Goal: Task Accomplishment & Management: Use online tool/utility

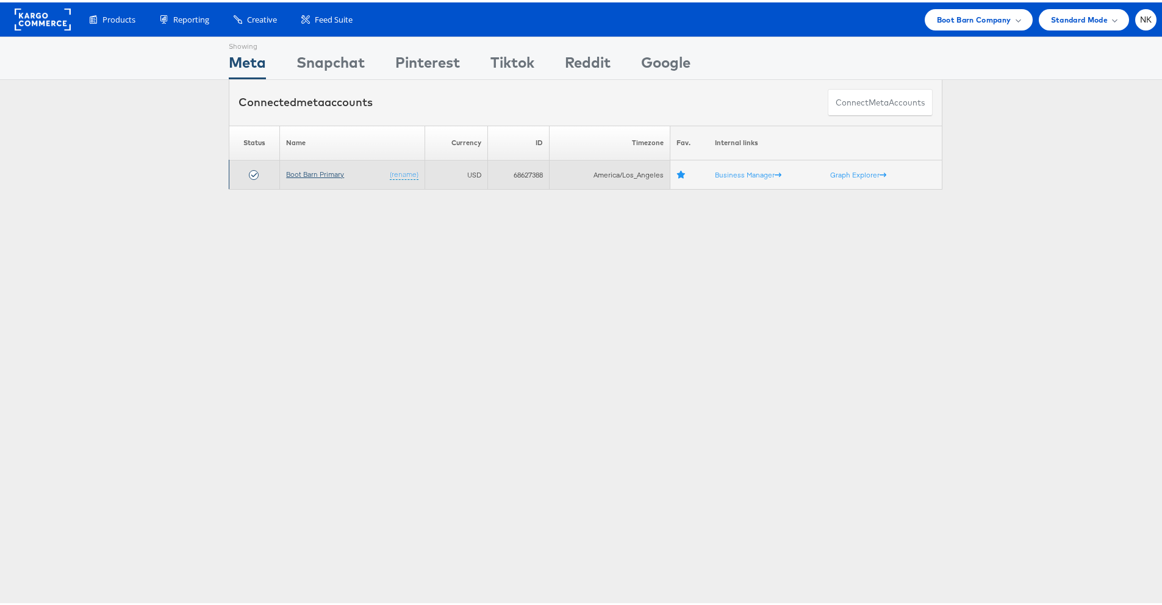
click at [331, 174] on link "Boot Barn Primary" at bounding box center [315, 171] width 58 height 9
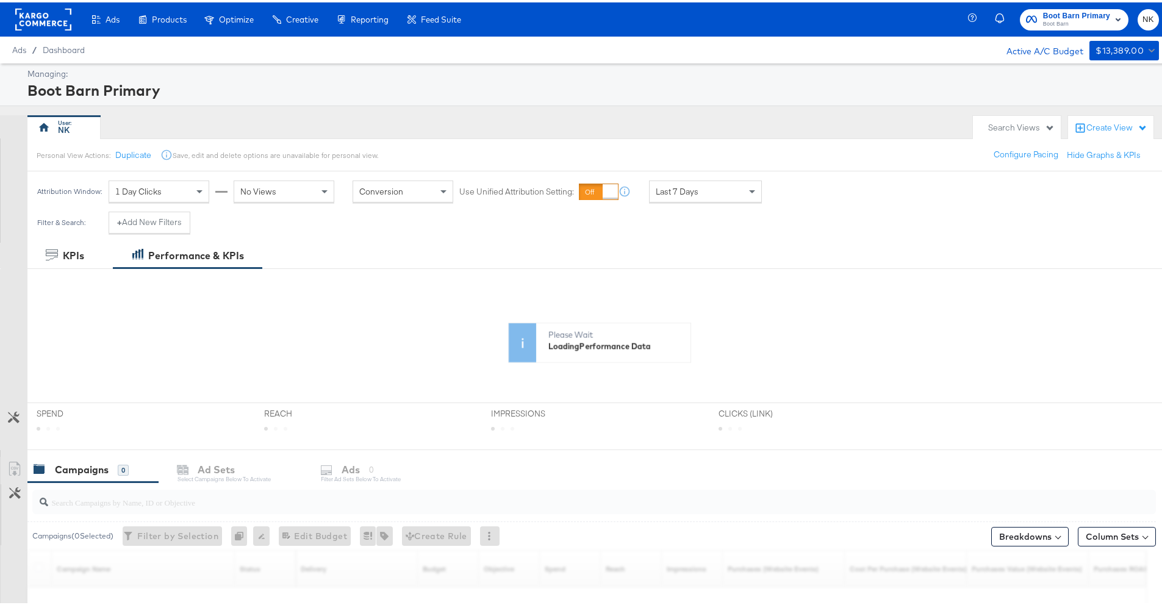
scroll to position [179, 0]
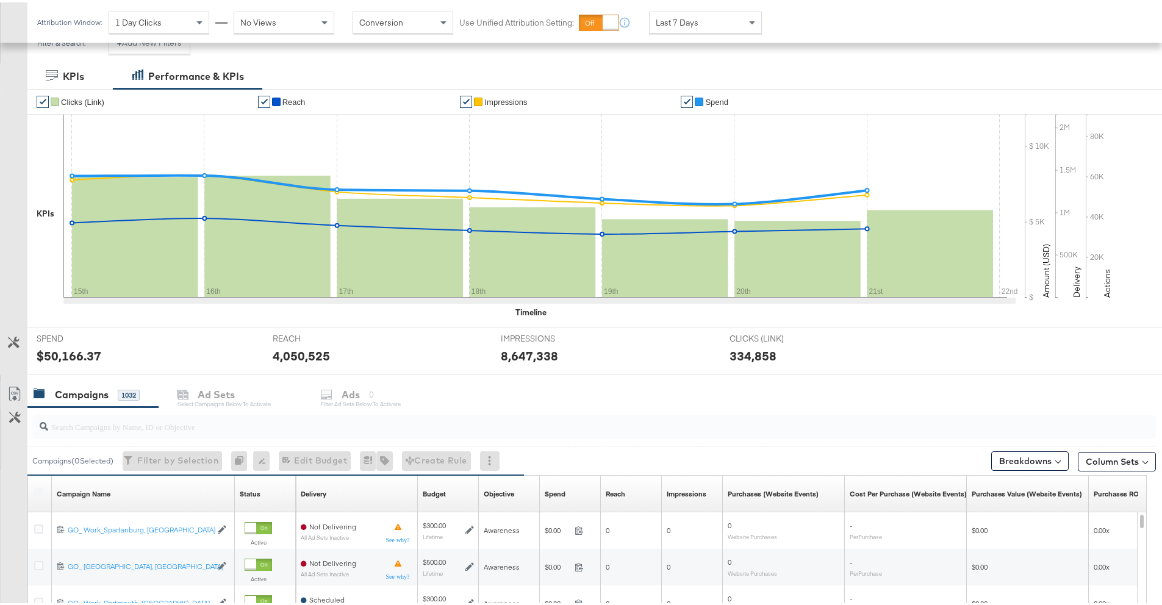
click at [246, 431] on div at bounding box center [593, 424] width 1123 height 24
paste input "6833991076758"
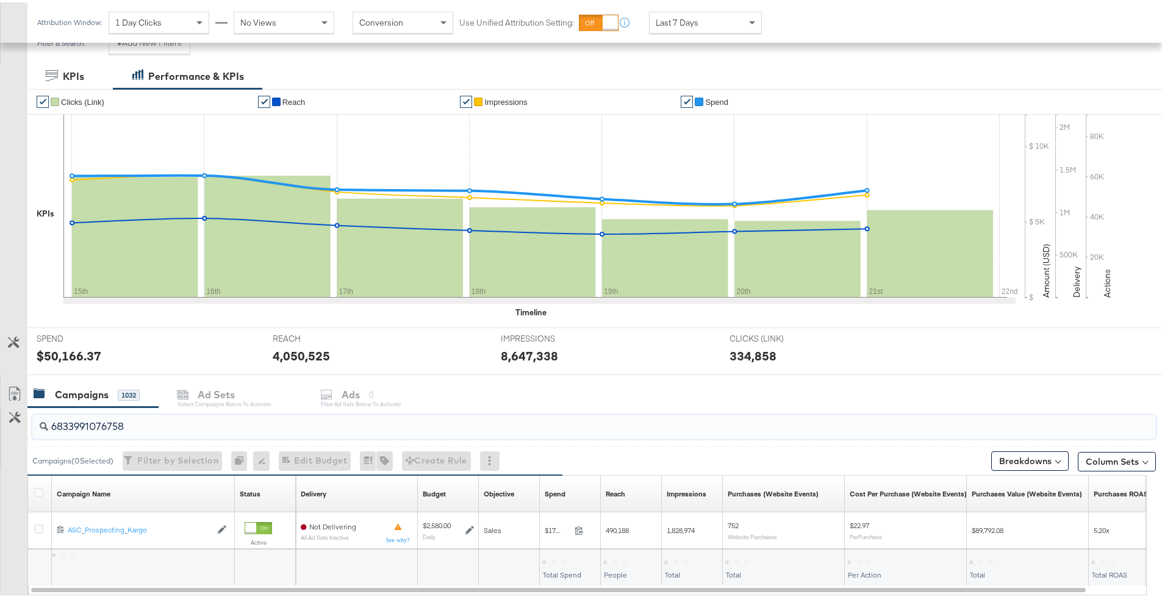
scroll to position [247, 0]
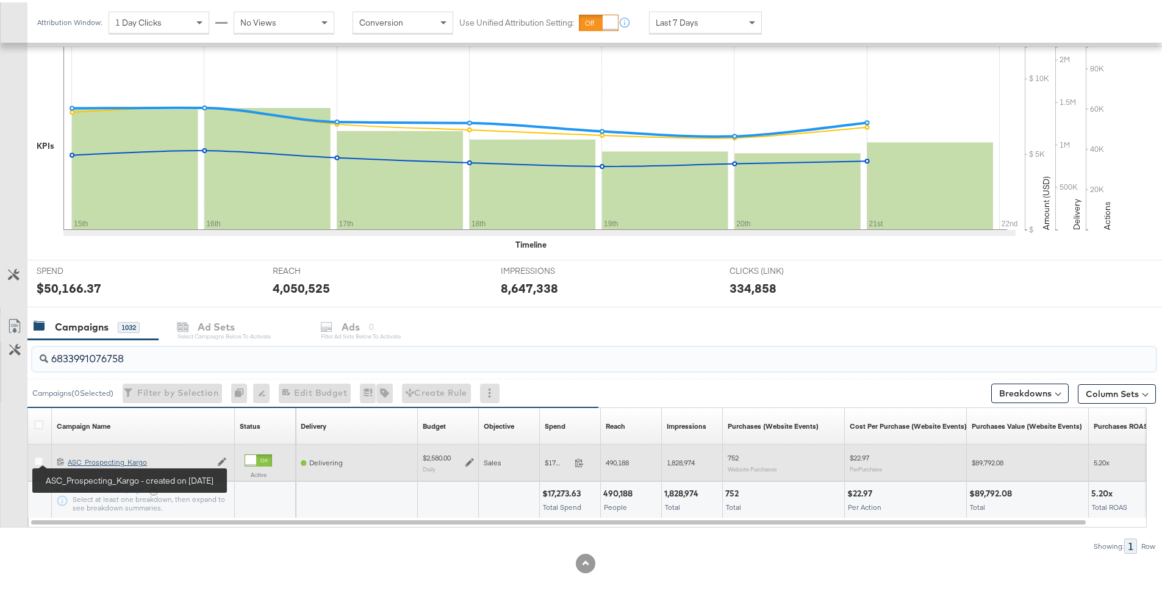
type input "6833991076758"
click at [76, 460] on div "ASC_Prospecting_Kargo ASC_Prospecting_Kargo" at bounding box center [139, 460] width 143 height 10
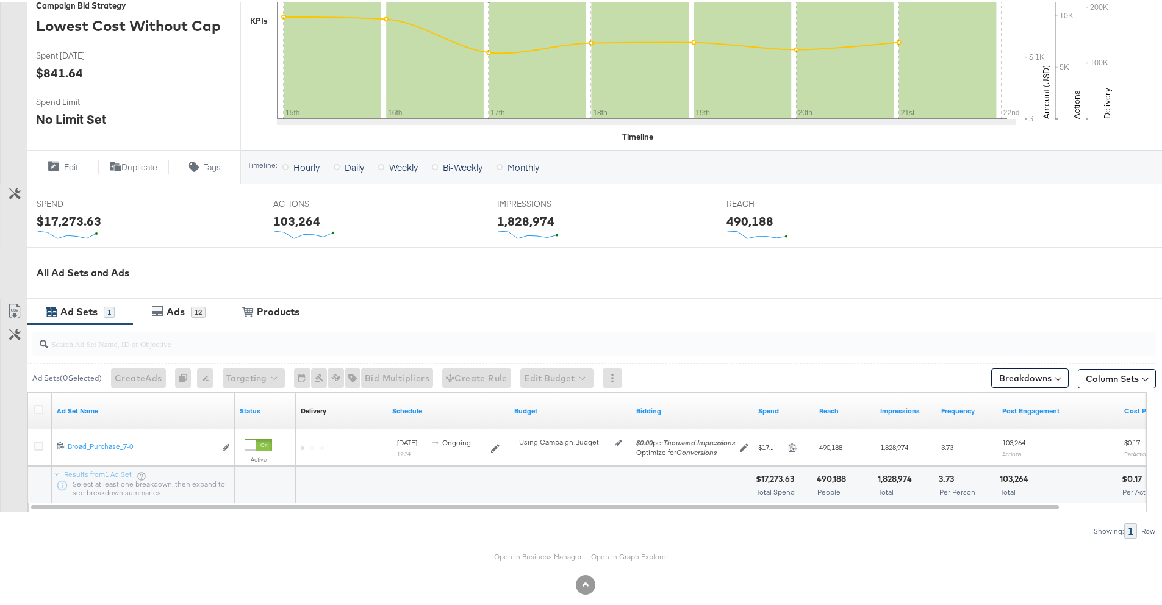
scroll to position [326, 0]
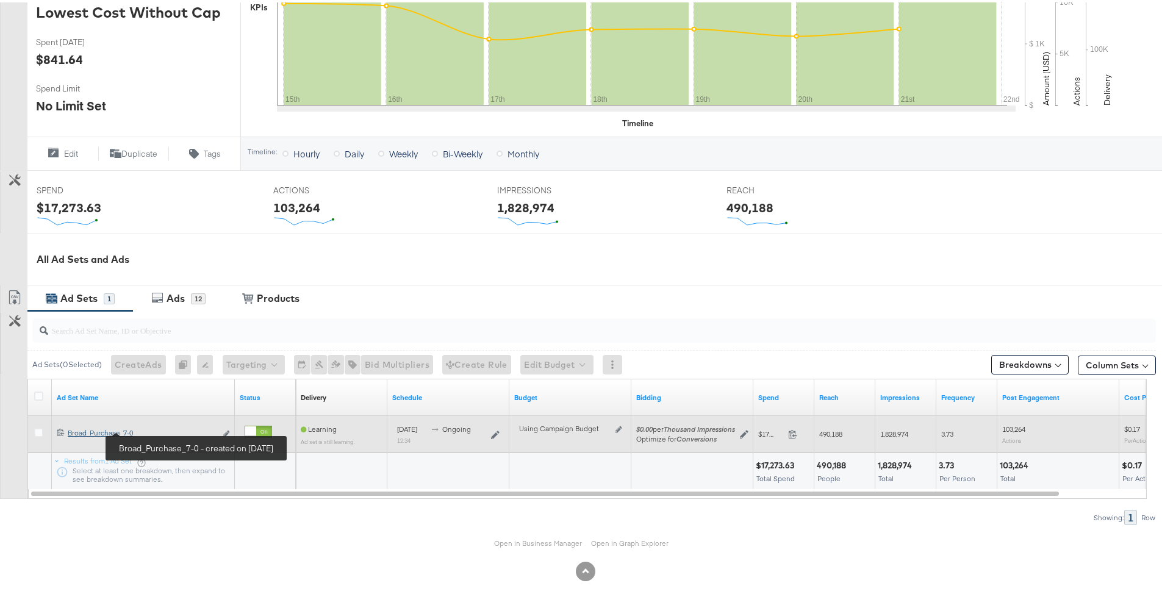
click at [116, 432] on div "Broad_Purchase_7-0 Broad_Purchase_7-0" at bounding box center [142, 431] width 148 height 10
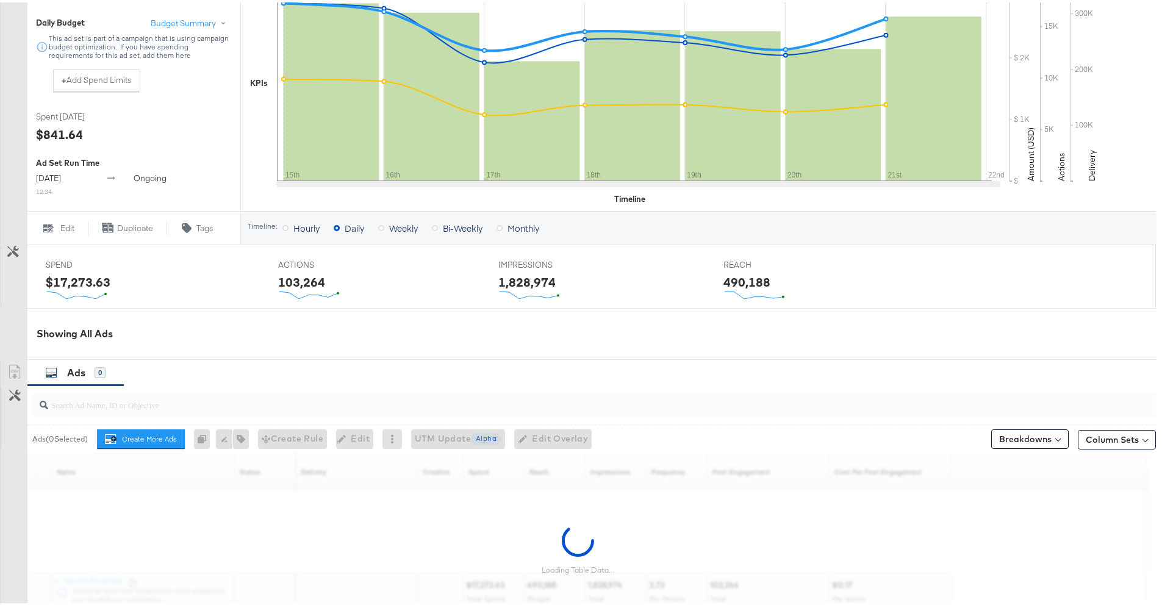
scroll to position [330, 0]
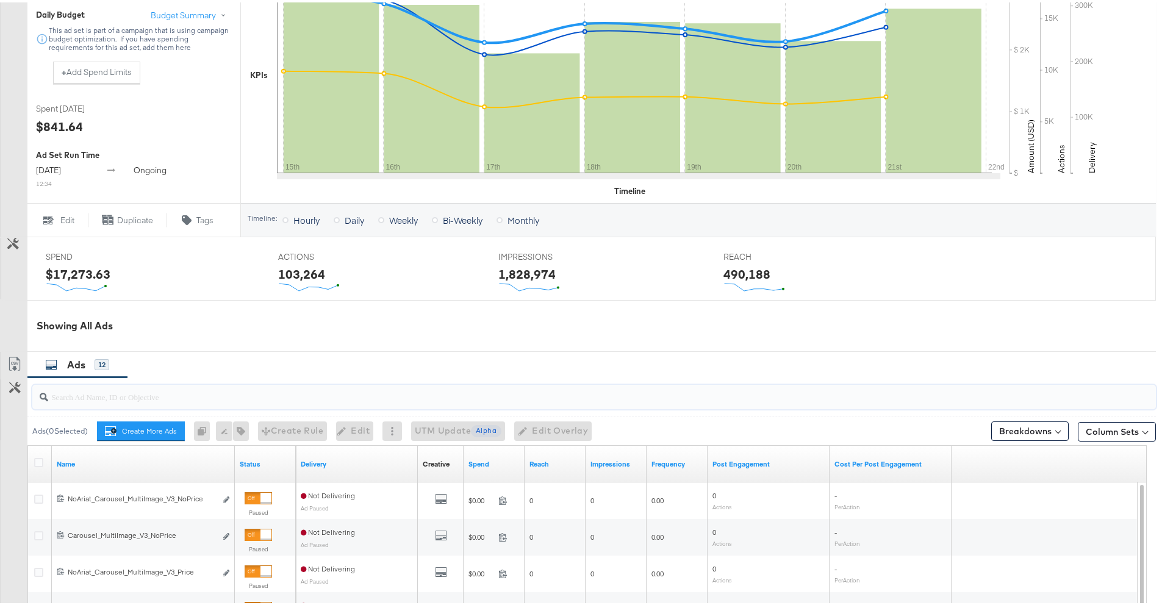
click at [156, 388] on input "search" at bounding box center [550, 389] width 1004 height 24
click at [135, 391] on input "search" at bounding box center [550, 389] width 1004 height 24
paste input "6838799294758"
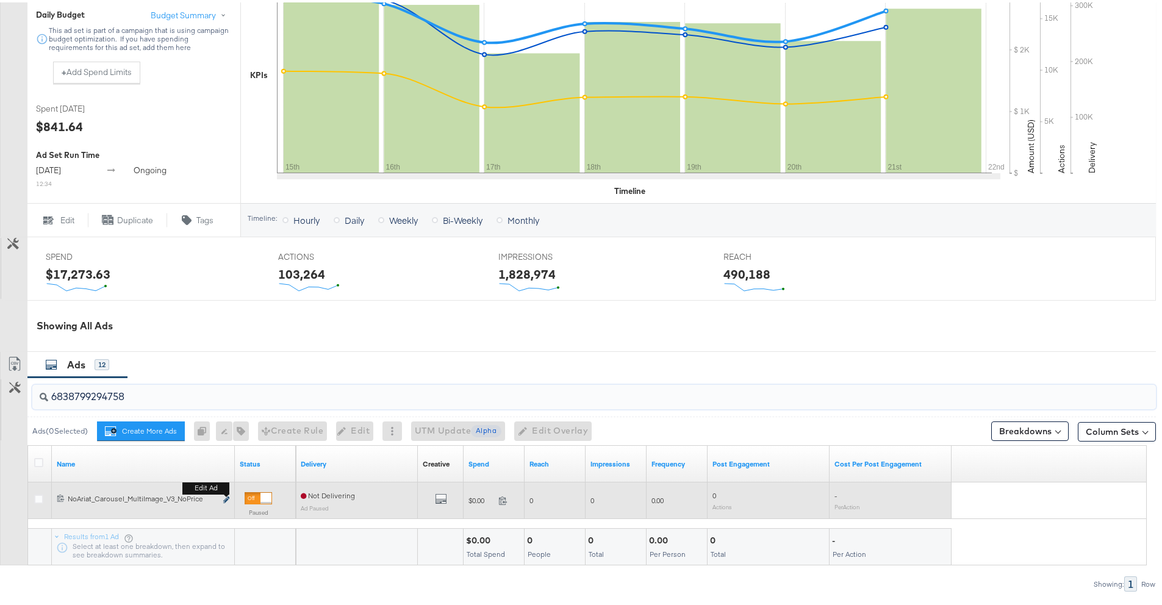
type input "6838799294758"
click at [225, 498] on icon "link" at bounding box center [226, 497] width 6 height 7
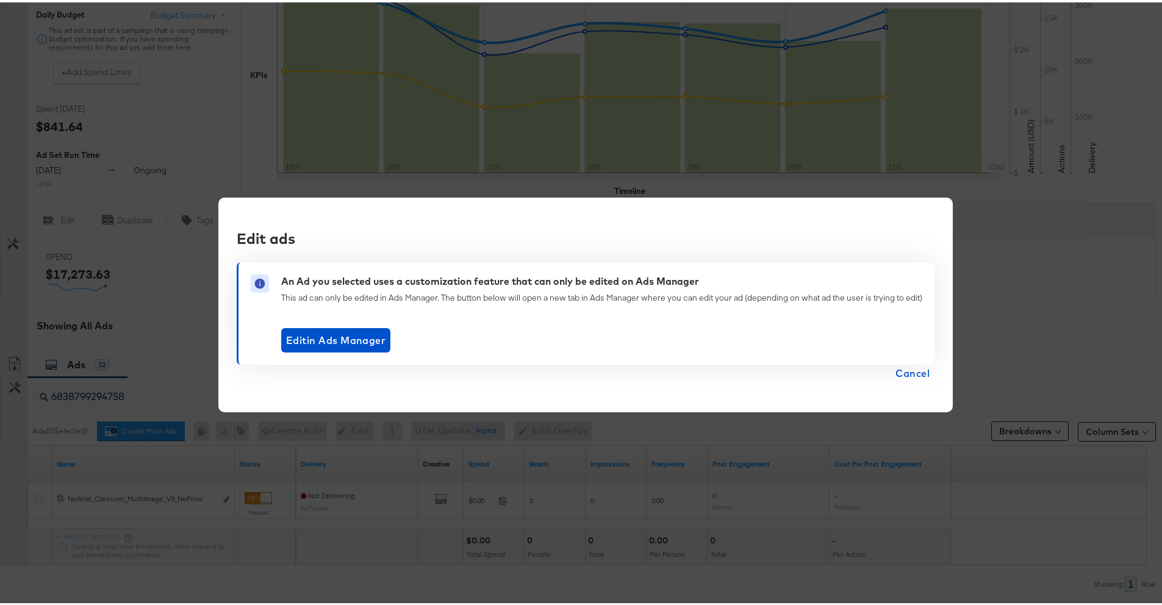
click at [910, 373] on span "Cancel" at bounding box center [912, 370] width 34 height 17
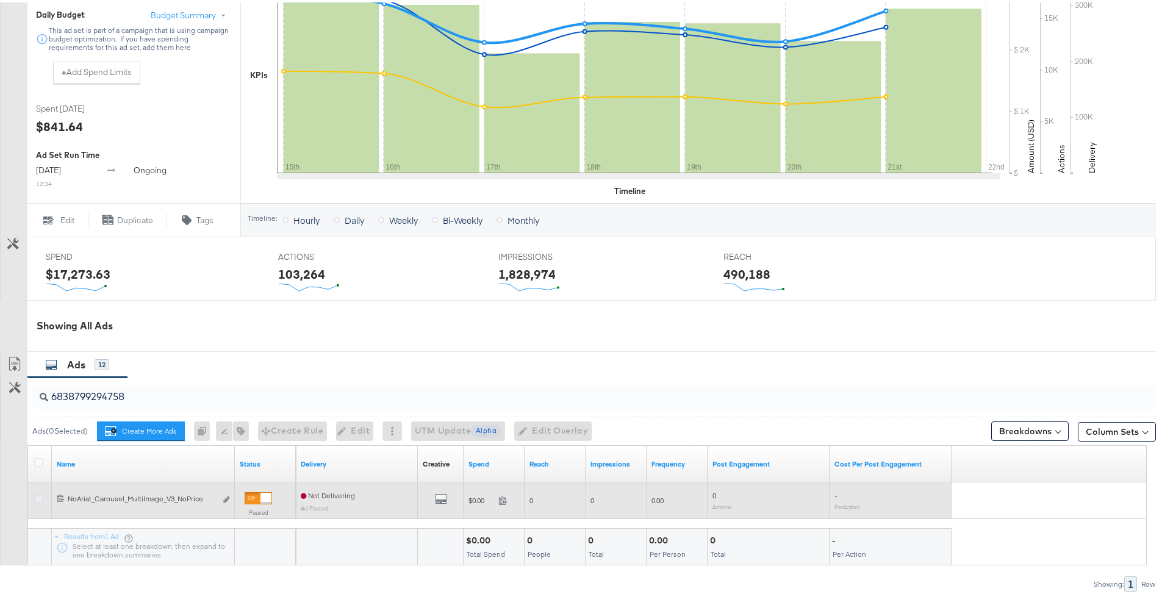
click at [38, 495] on icon at bounding box center [38, 496] width 9 height 9
click at [0, 0] on input "checkbox" at bounding box center [0, 0] width 0 height 0
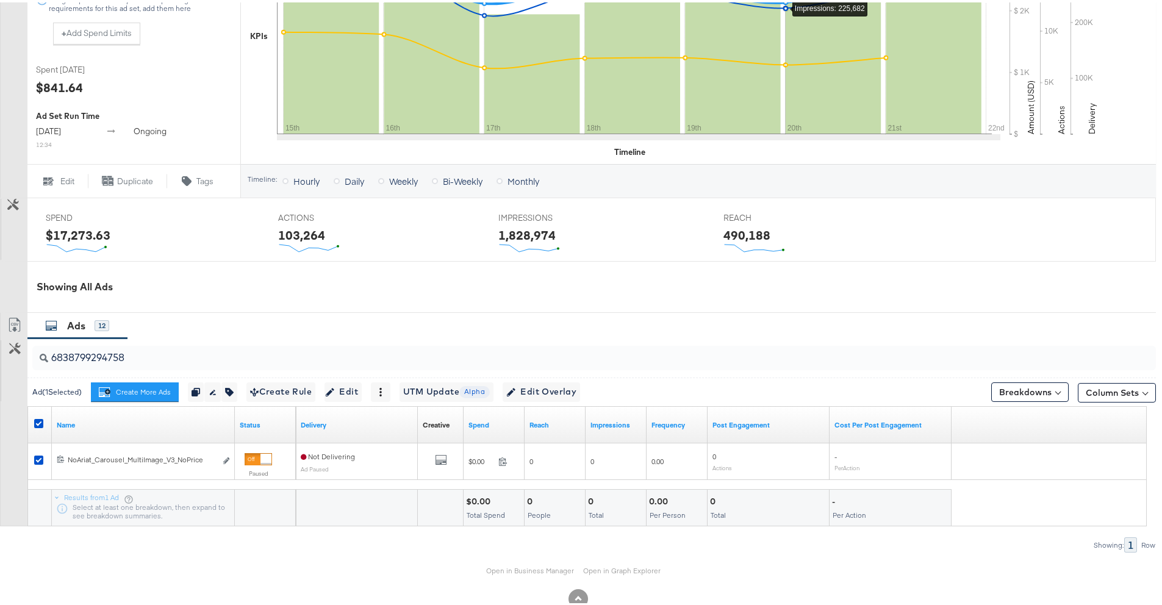
scroll to position [377, 0]
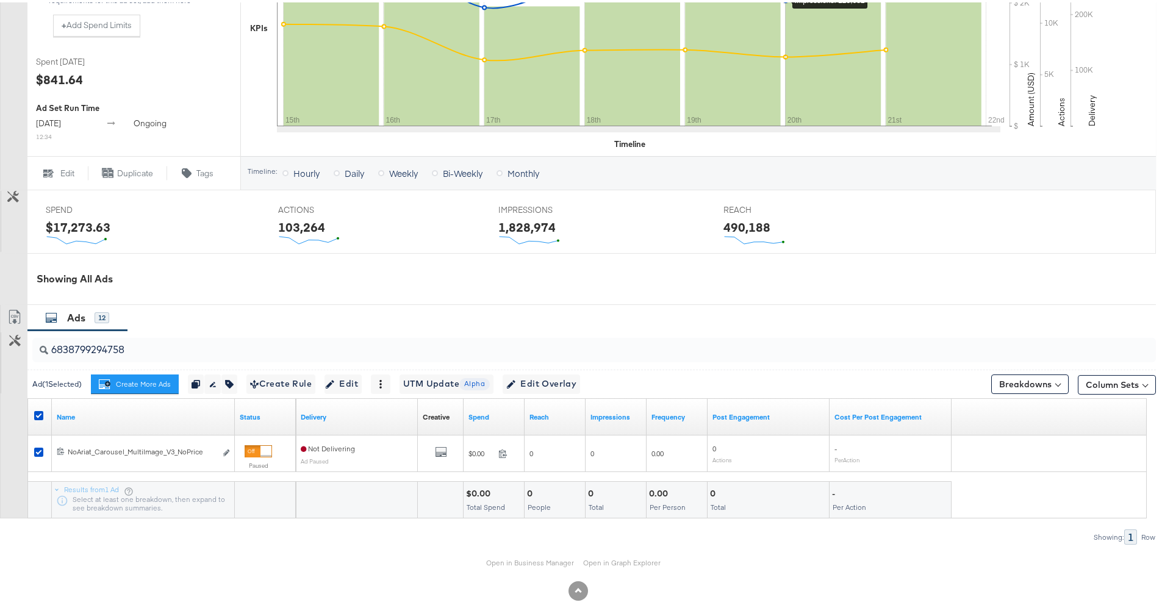
click at [429, 295] on div "Showing All Ads" at bounding box center [578, 277] width 1156 height 52
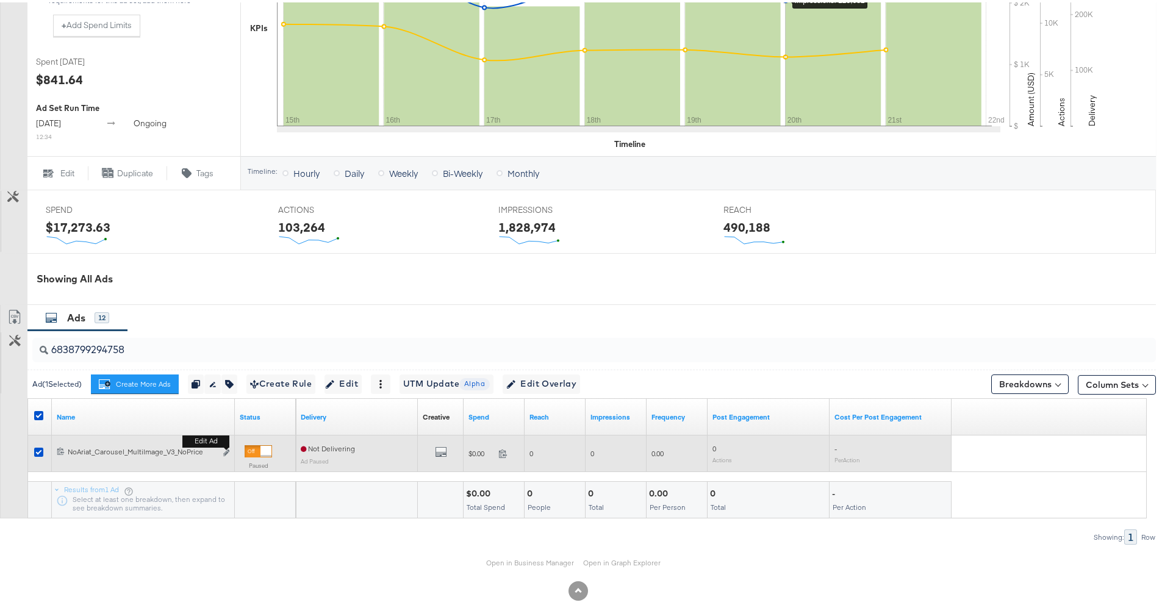
click at [223, 453] on button "Edit ad" at bounding box center [226, 451] width 7 height 13
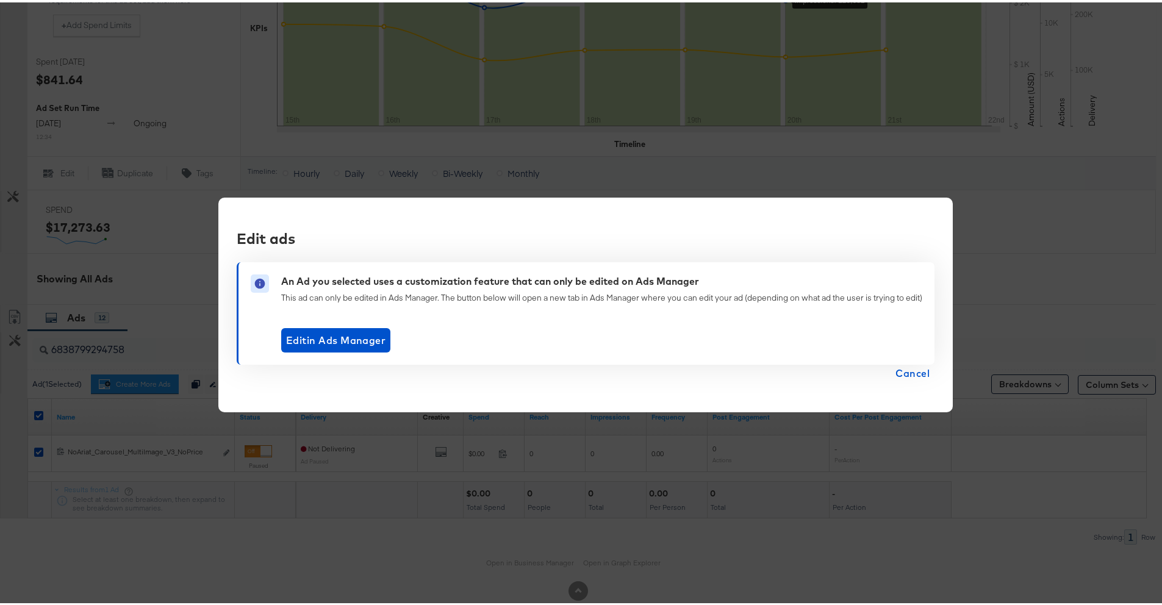
click at [903, 368] on span "Cancel" at bounding box center [912, 370] width 34 height 17
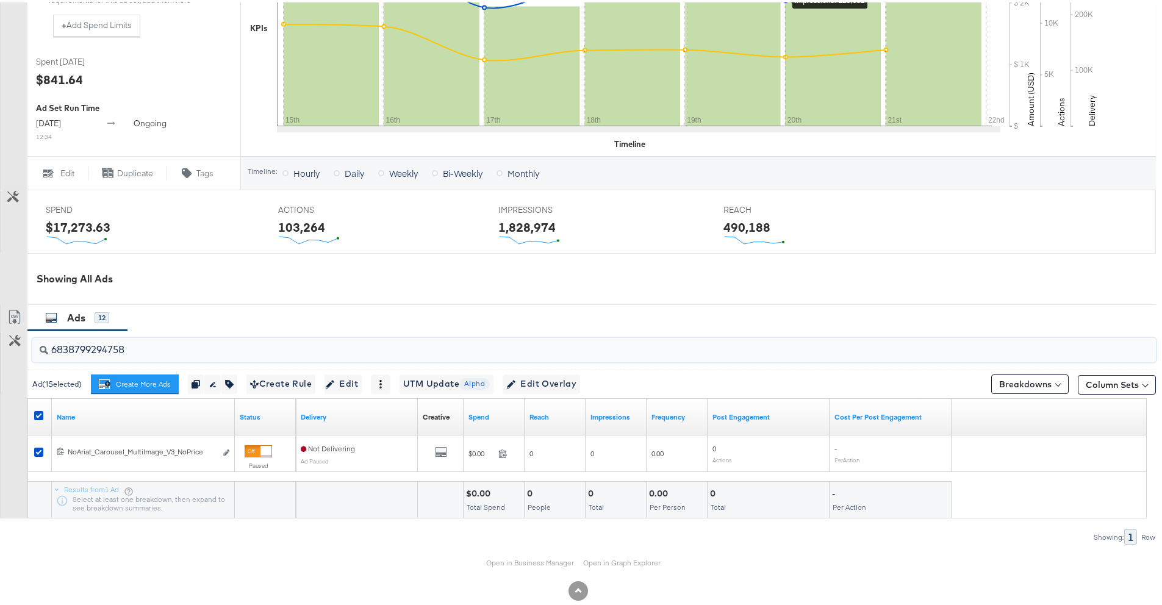
drag, startPoint x: 41, startPoint y: 347, endPoint x: 0, endPoint y: 348, distance: 40.9
click at [0, 348] on div "6838799294758 Ad ( 1 Selected) Create More Ads Create more ads for this ad set …" at bounding box center [578, 435] width 1156 height 214
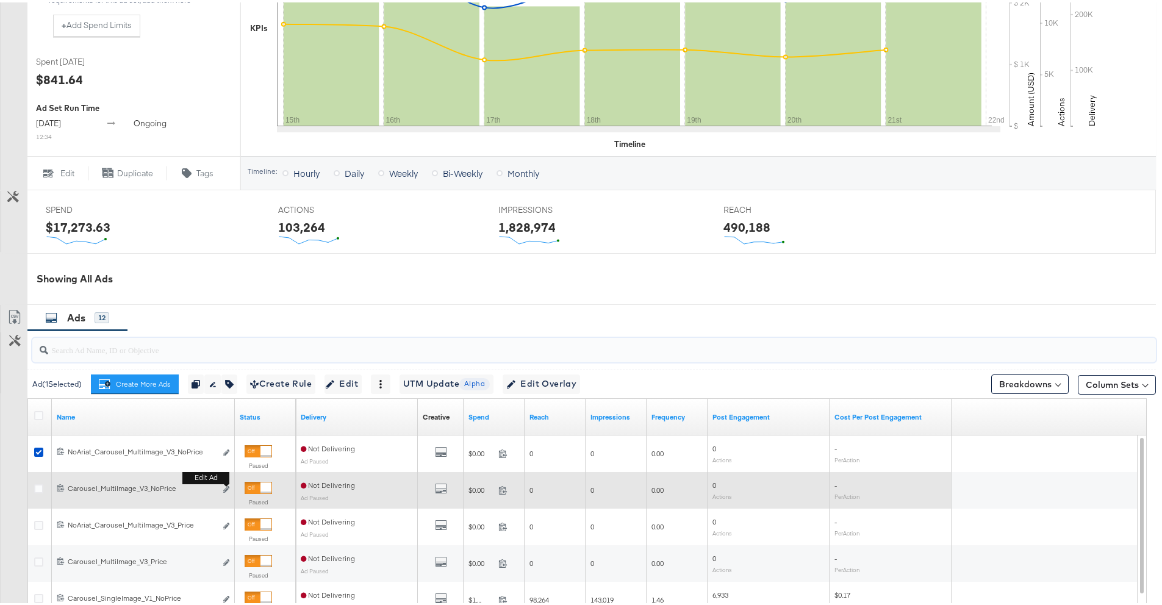
click at [229, 487] on button "Edit ad" at bounding box center [226, 487] width 7 height 13
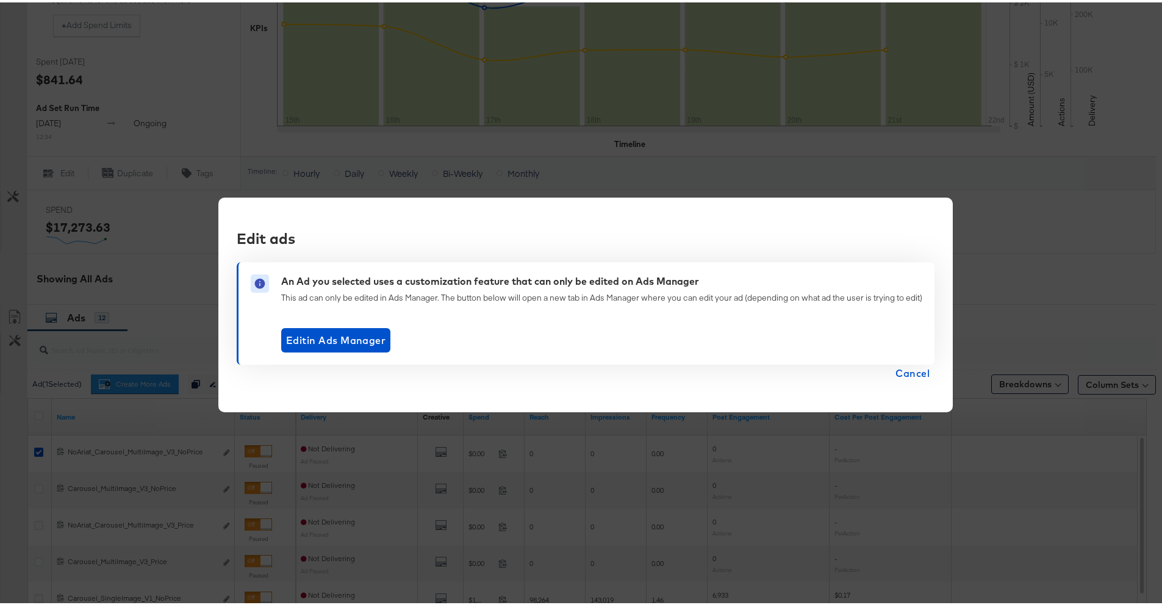
click at [898, 370] on span "Cancel" at bounding box center [912, 370] width 34 height 17
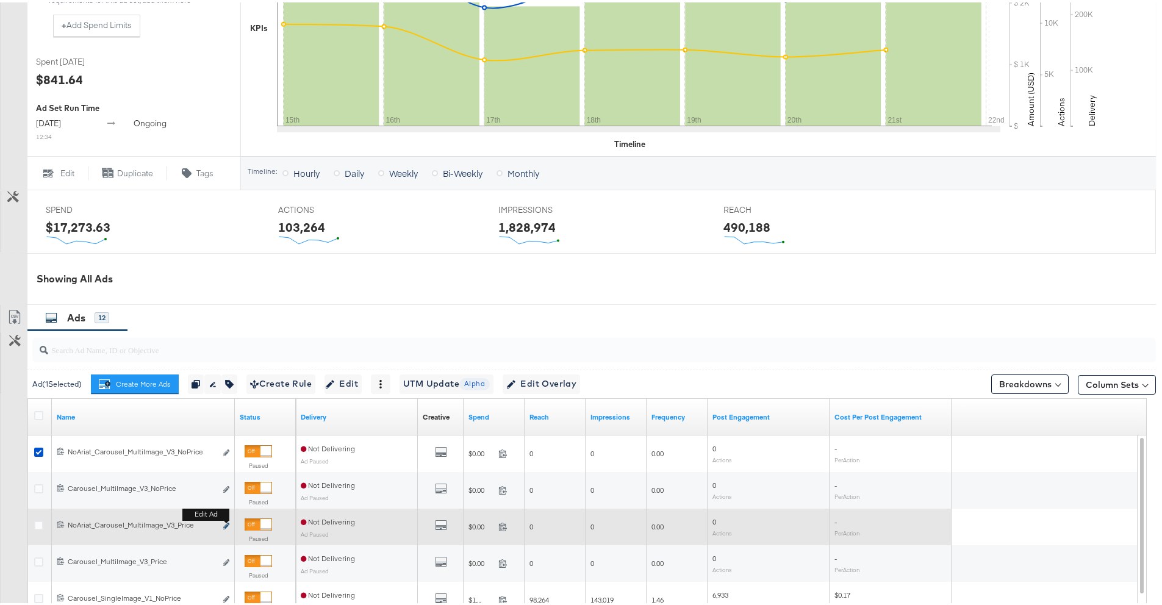
click at [224, 523] on icon "link" at bounding box center [226, 523] width 6 height 7
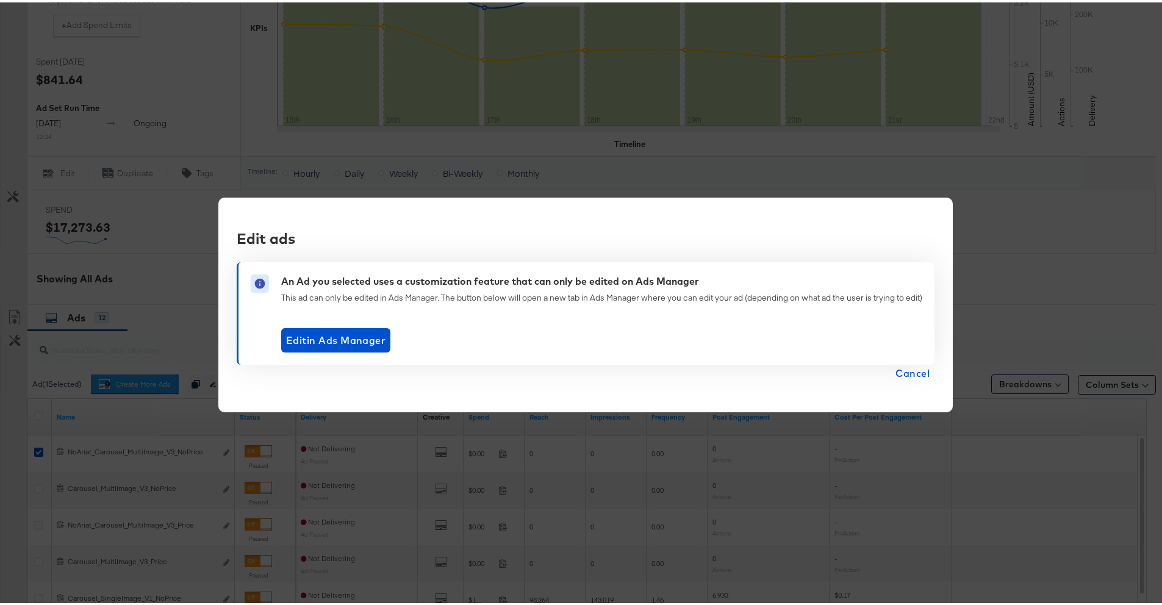
click at [912, 367] on span "Cancel" at bounding box center [912, 370] width 34 height 17
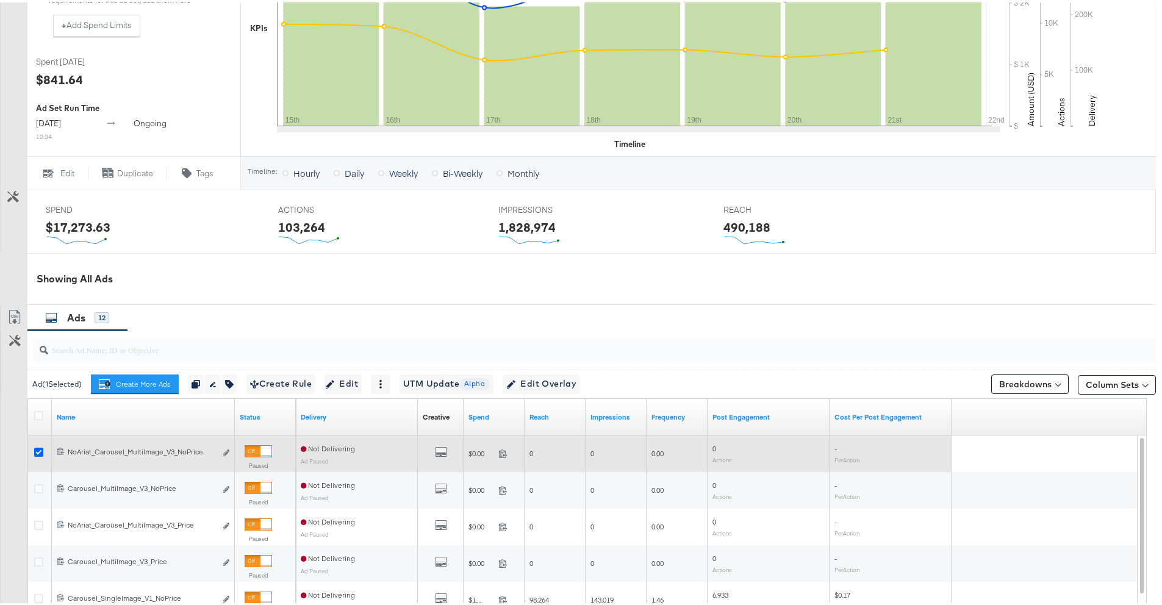
click at [35, 451] on icon at bounding box center [38, 449] width 9 height 9
click at [0, 0] on input "checkbox" at bounding box center [0, 0] width 0 height 0
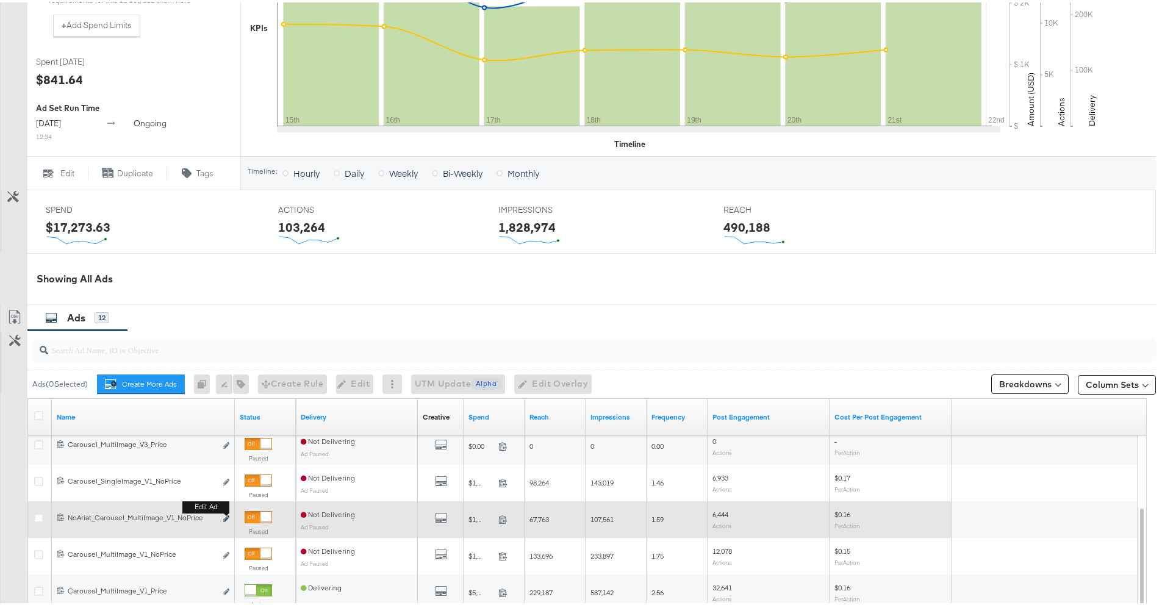
click at [224, 517] on icon "link" at bounding box center [226, 516] width 6 height 7
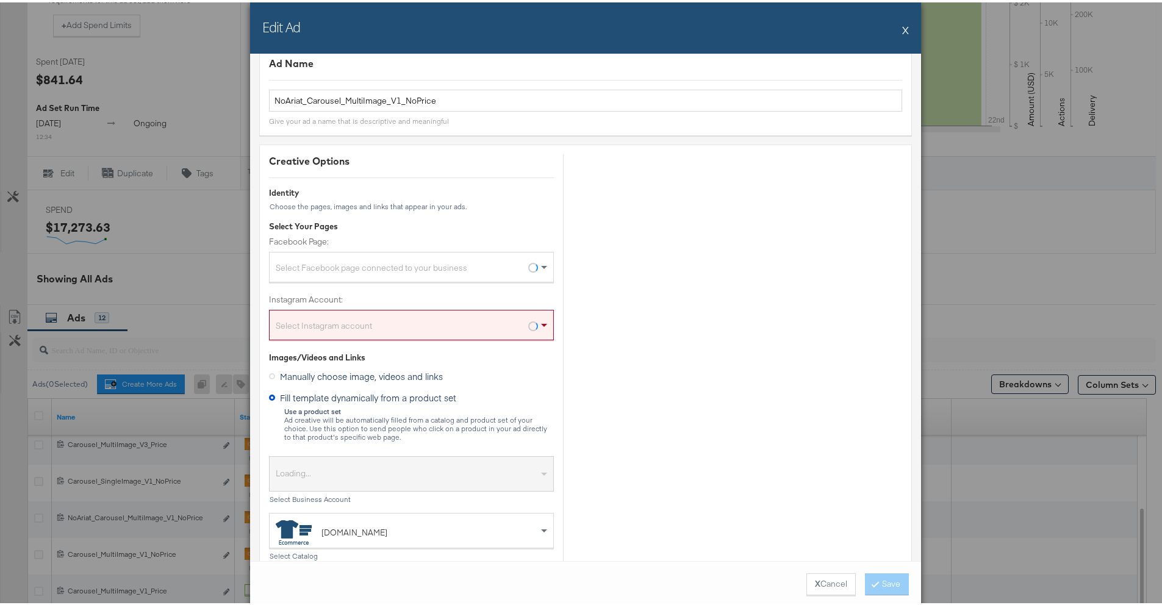
scroll to position [24, 0]
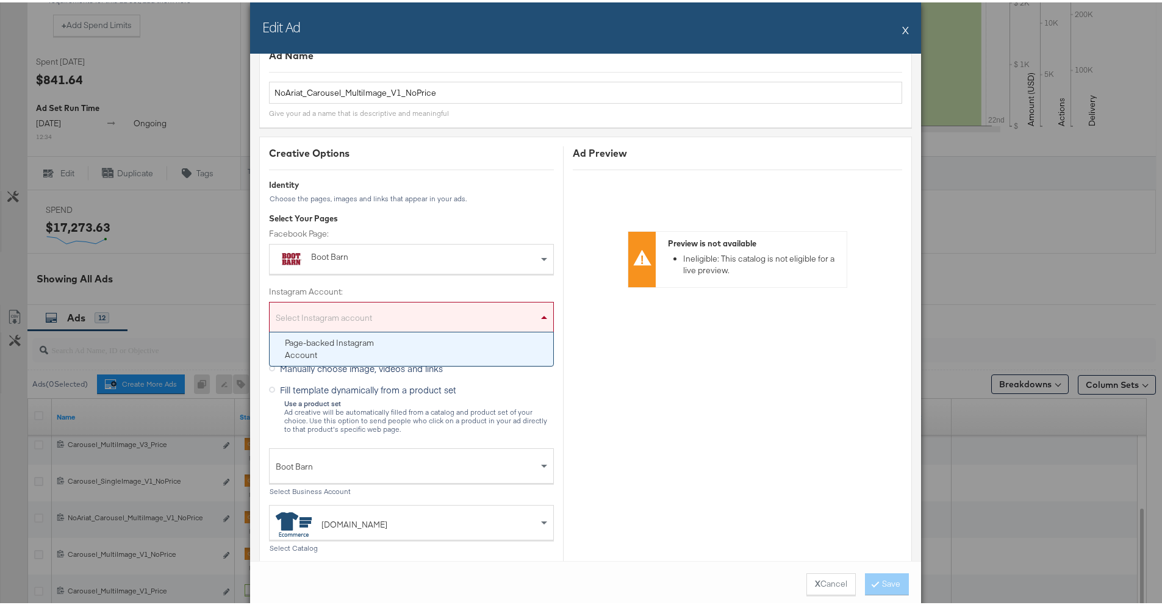
click at [355, 318] on div "Select Instagram account" at bounding box center [412, 317] width 284 height 24
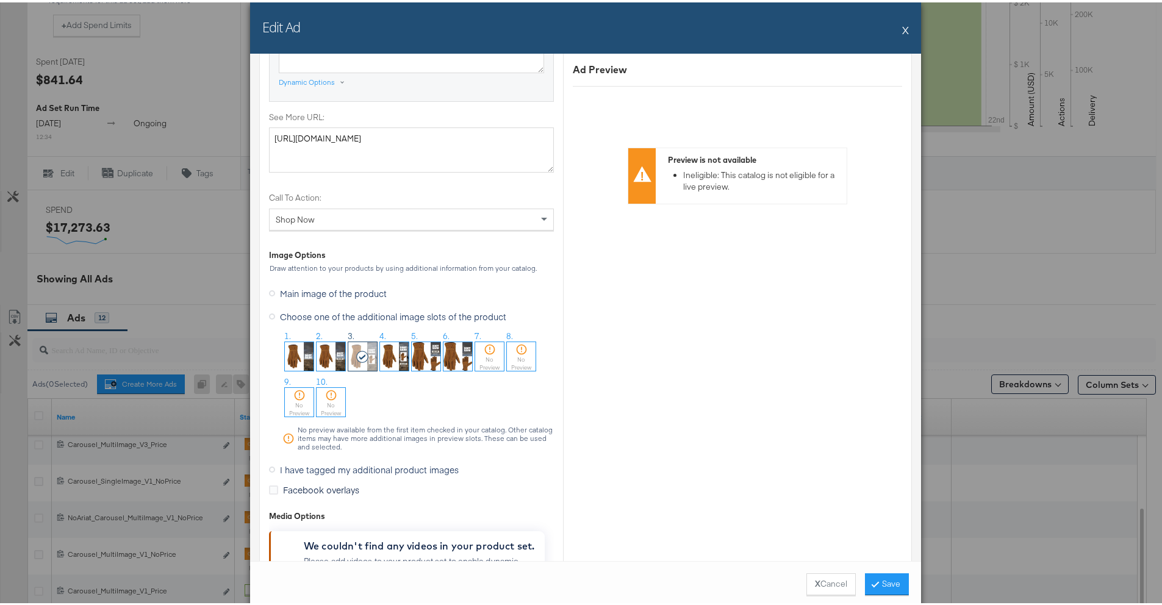
click at [303, 461] on span "I have tagged my additional product images" at bounding box center [369, 467] width 179 height 12
click at [0, 0] on input "I have tagged my additional product images" at bounding box center [0, 0] width 0 height 0
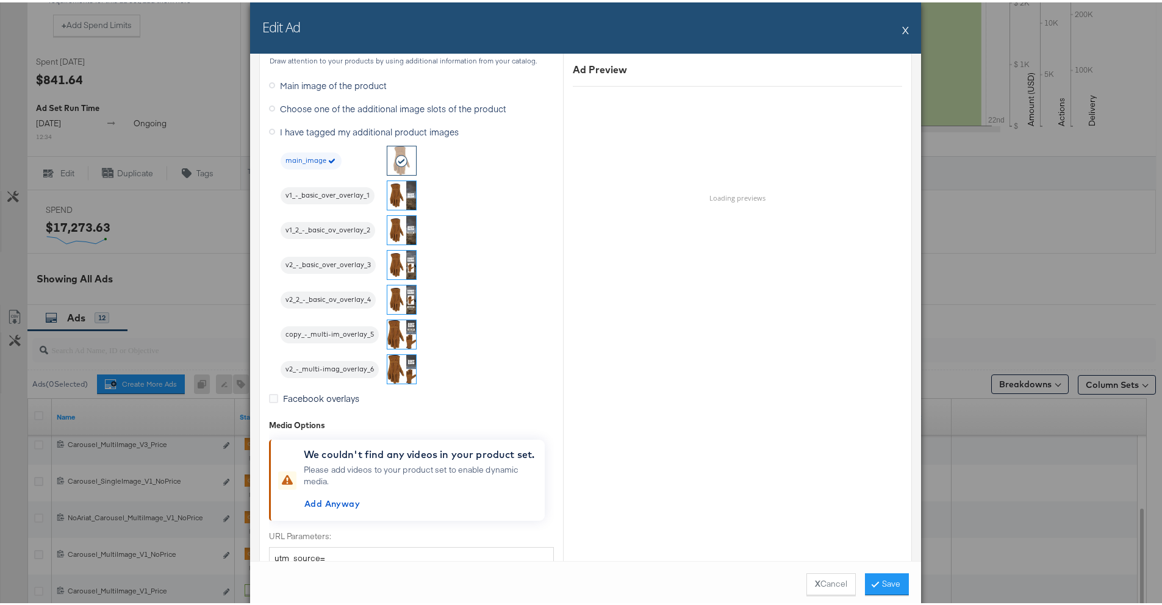
scroll to position [1042, 0]
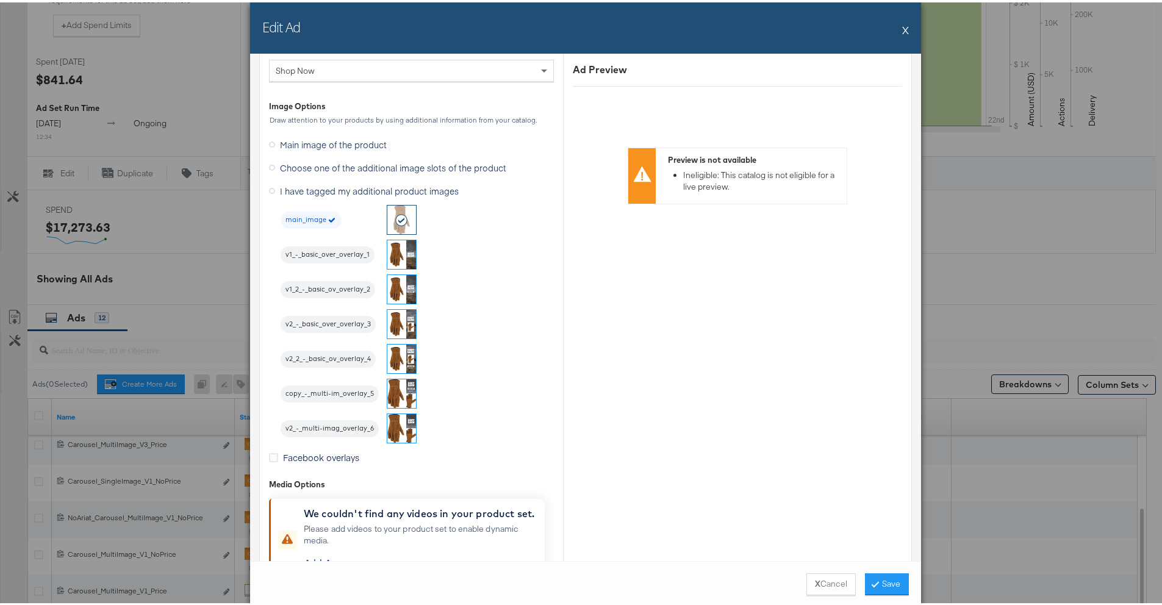
click at [348, 167] on span "Choose one of the additional image slots of the product" at bounding box center [393, 165] width 226 height 12
click at [0, 0] on input "Choose one of the additional image slots of the product" at bounding box center [0, 0] width 0 height 0
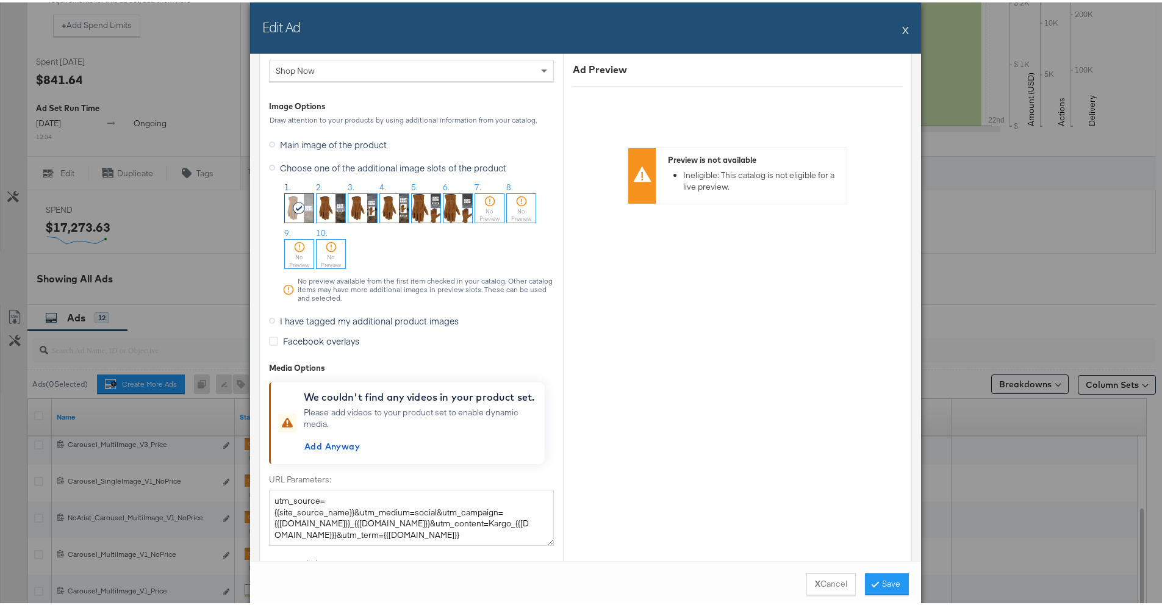
click at [362, 211] on img at bounding box center [362, 205] width 29 height 29
click at [870, 576] on button "Save" at bounding box center [887, 582] width 44 height 22
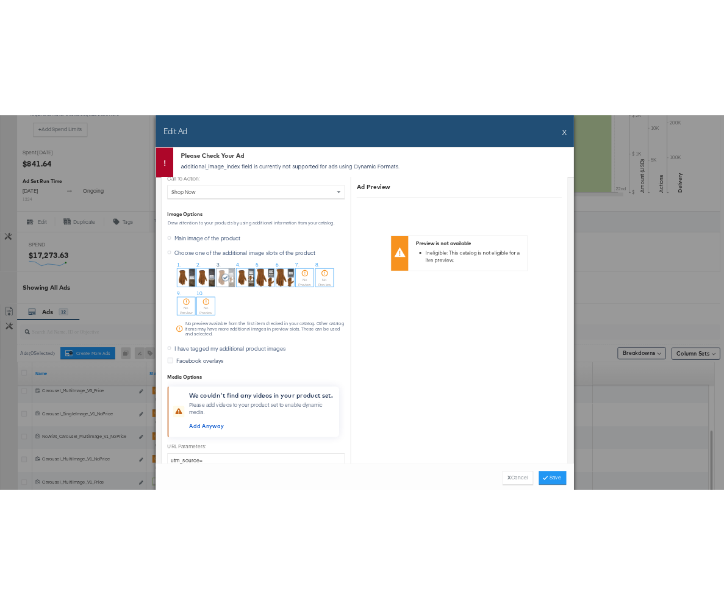
scroll to position [966, 0]
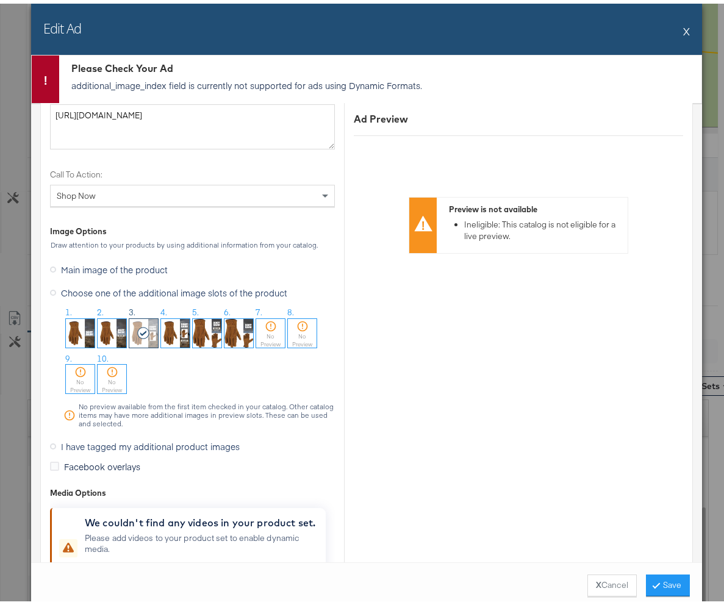
click at [407, 57] on div "Please Check Your Ad additional_image_index field is currently not supported fo…" at bounding box center [380, 76] width 642 height 48
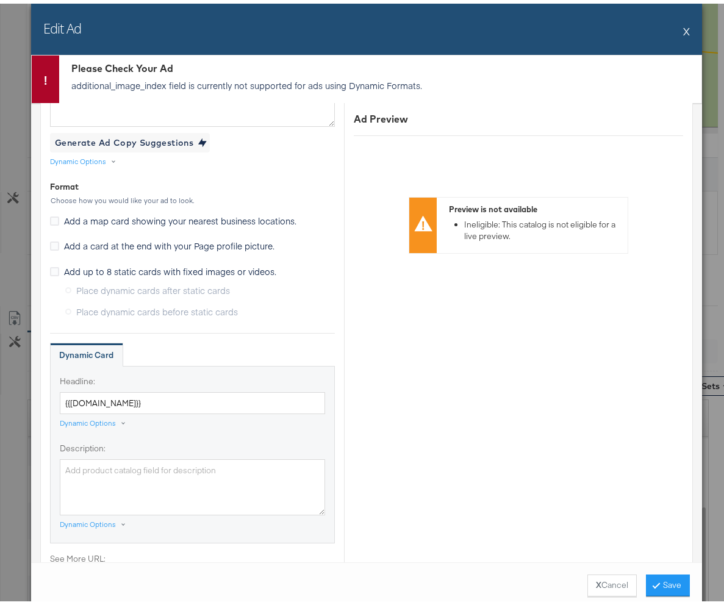
scroll to position [0, 0]
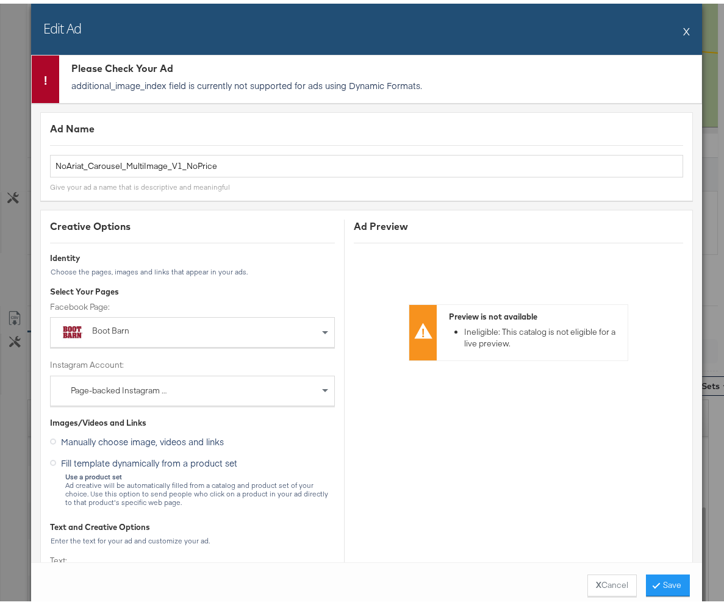
drag, startPoint x: 126, startPoint y: 75, endPoint x: 41, endPoint y: 75, distance: 84.8
click at [124, 75] on div "Please Check Your Ad additional_image_index field is currently not supported fo…" at bounding box center [380, 76] width 642 height 48
click at [41, 74] on icon at bounding box center [46, 76] width 20 height 20
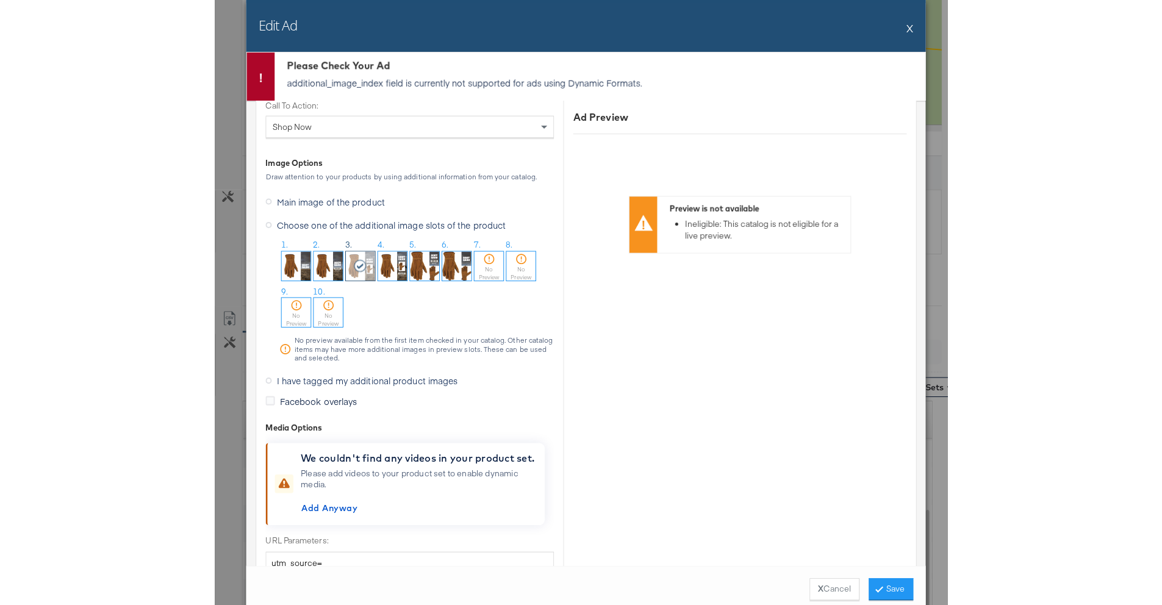
scroll to position [1025, 0]
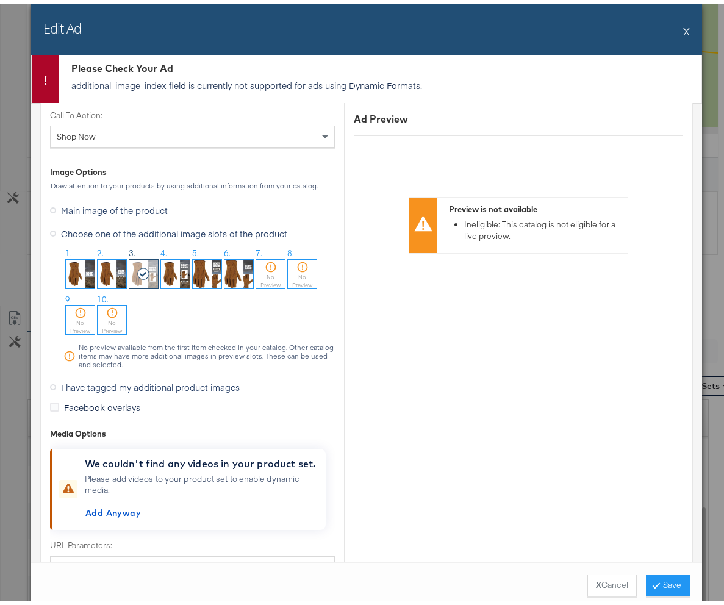
click at [112, 279] on img at bounding box center [112, 270] width 29 height 29
click at [110, 277] on div at bounding box center [112, 270] width 29 height 29
click at [674, 585] on button "Save" at bounding box center [668, 582] width 44 height 22
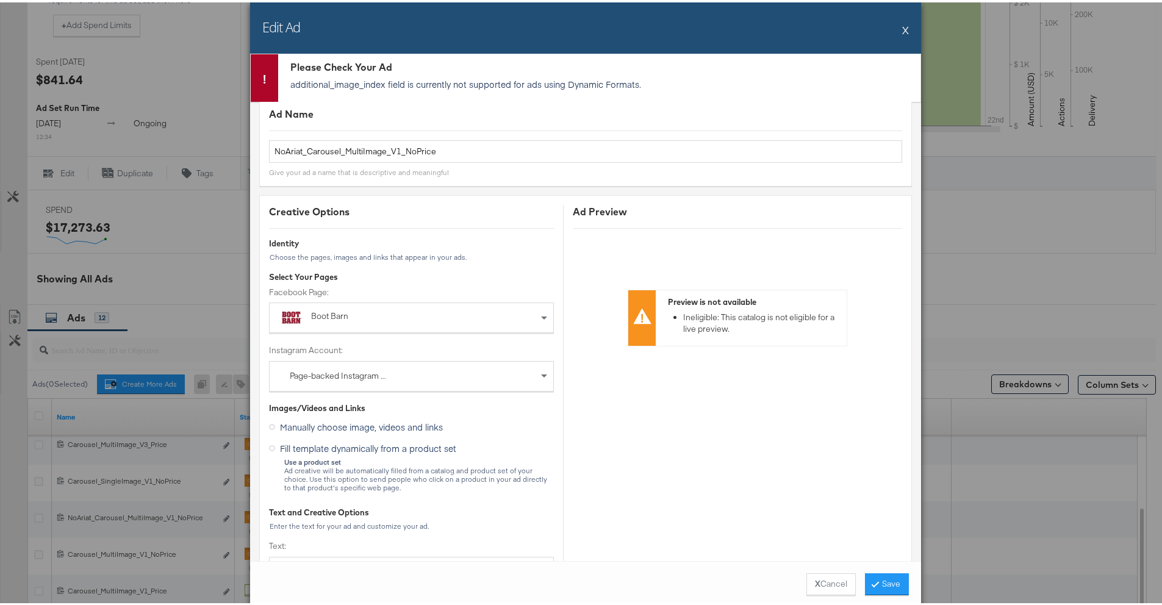
scroll to position [0, 0]
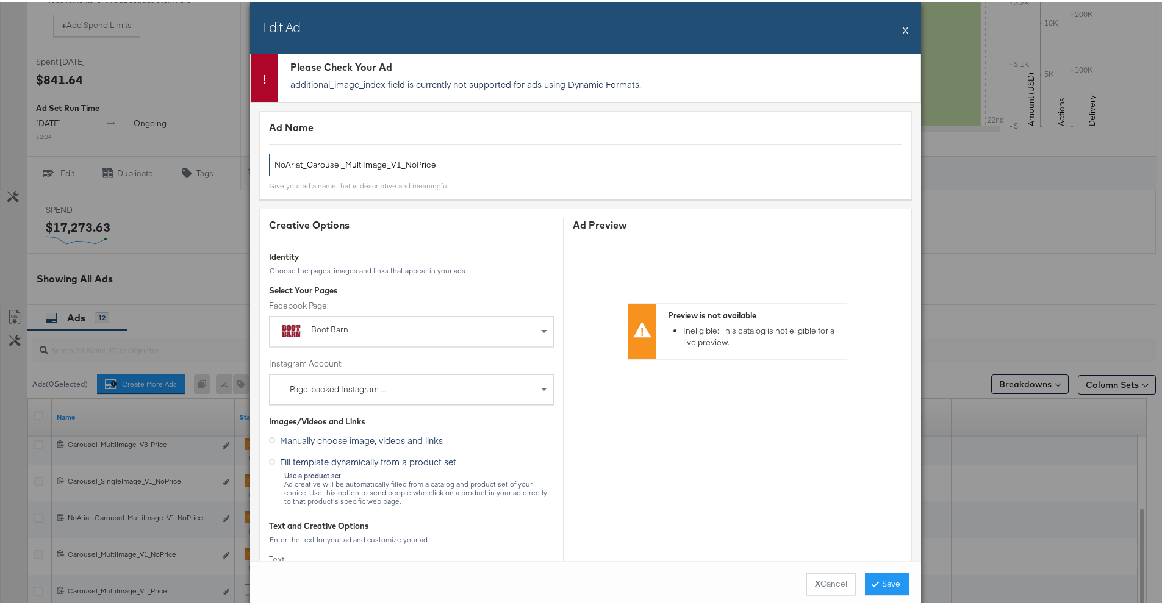
drag, startPoint x: 437, startPoint y: 162, endPoint x: 257, endPoint y: 162, distance: 179.9
click at [259, 162] on div "Ad Name NoAriat_Carousel_MultiImage_V1_NoPrice Give your ad a name that is desc…" at bounding box center [585, 153] width 653 height 88
click at [903, 23] on button "X" at bounding box center [905, 27] width 7 height 24
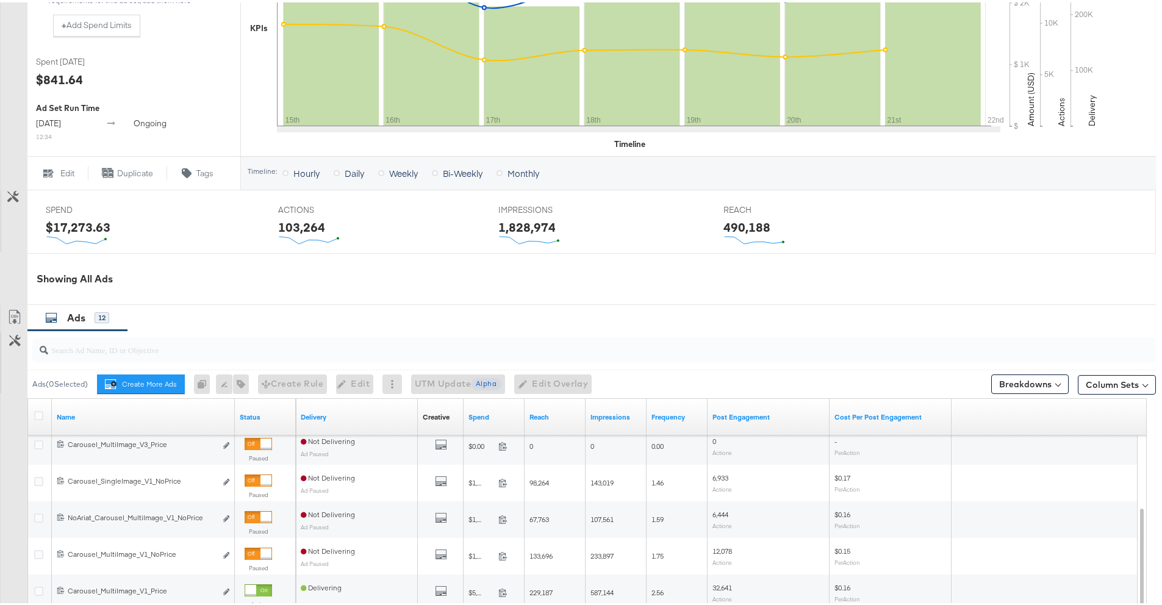
scroll to position [618, 0]
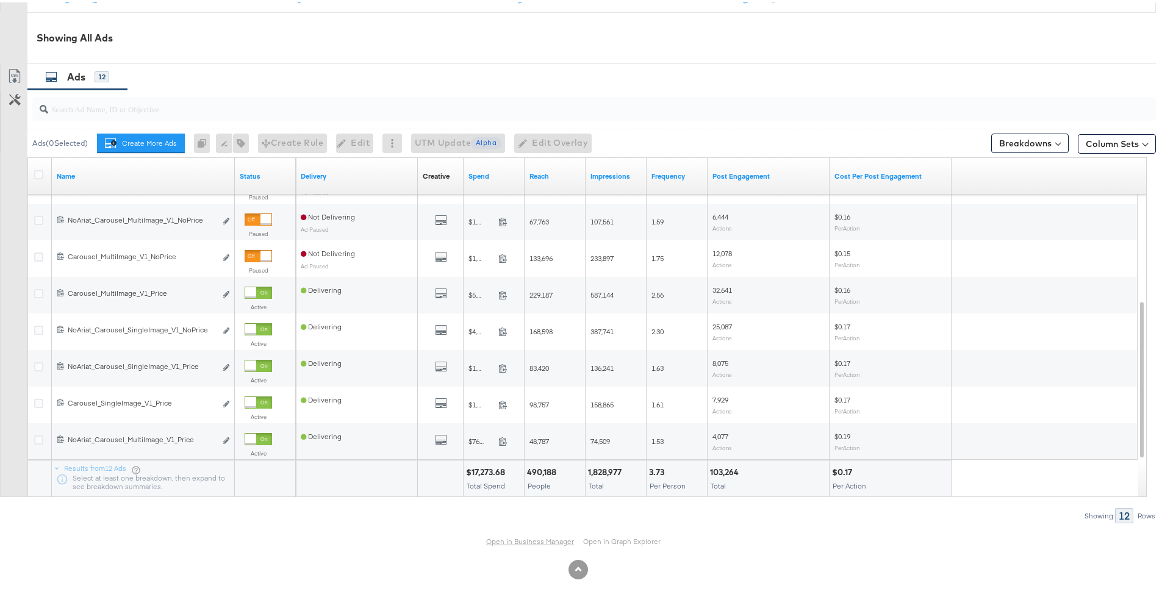
click at [544, 540] on link "Open in Business Manager" at bounding box center [530, 539] width 88 height 10
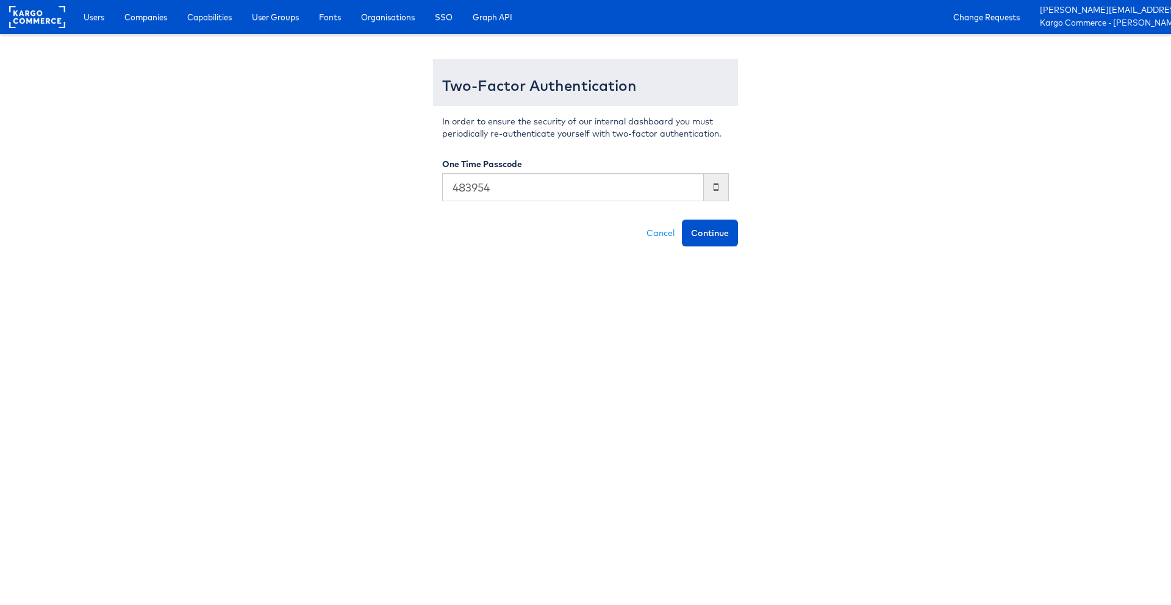
type input "483954"
click at [682, 220] on button "Continue" at bounding box center [710, 233] width 56 height 27
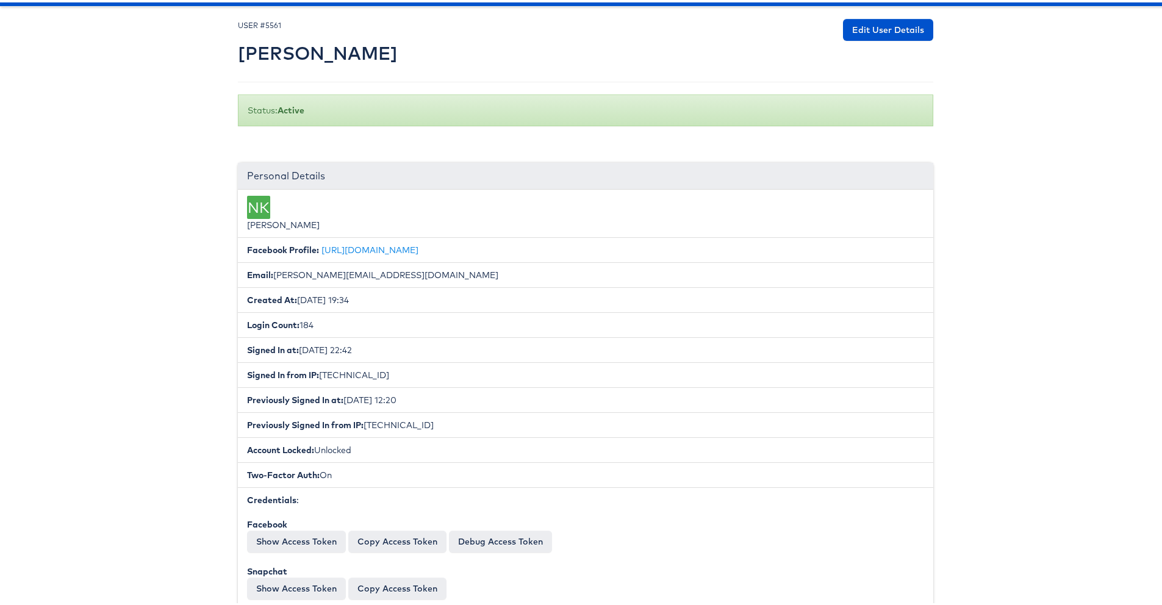
scroll to position [62, 0]
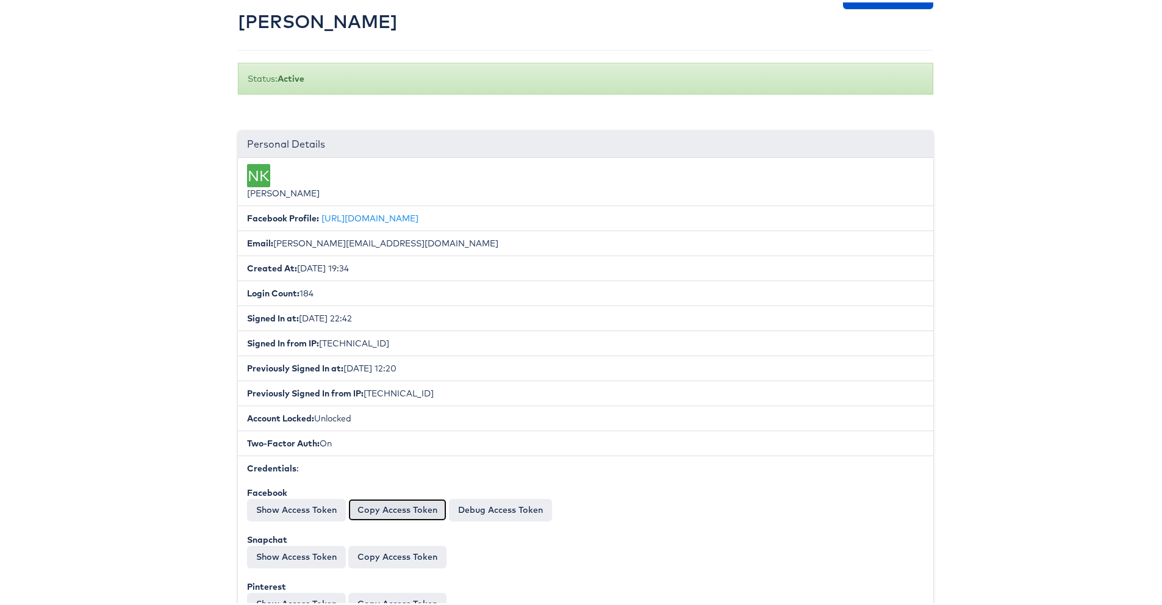
click at [396, 503] on button "Copy Access Token" at bounding box center [397, 507] width 98 height 22
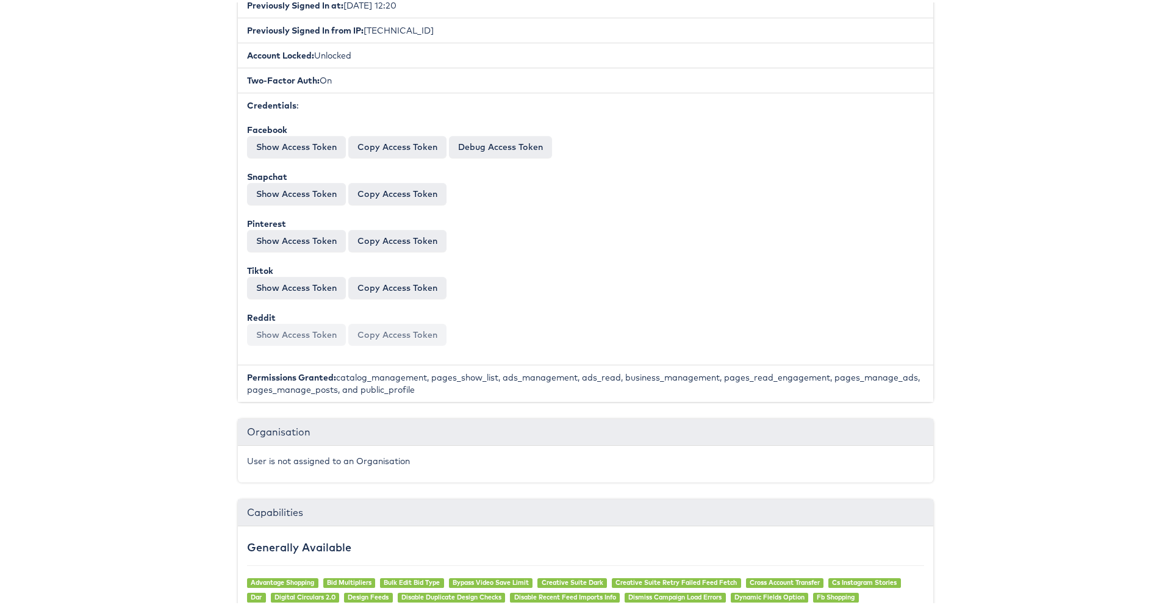
scroll to position [701, 0]
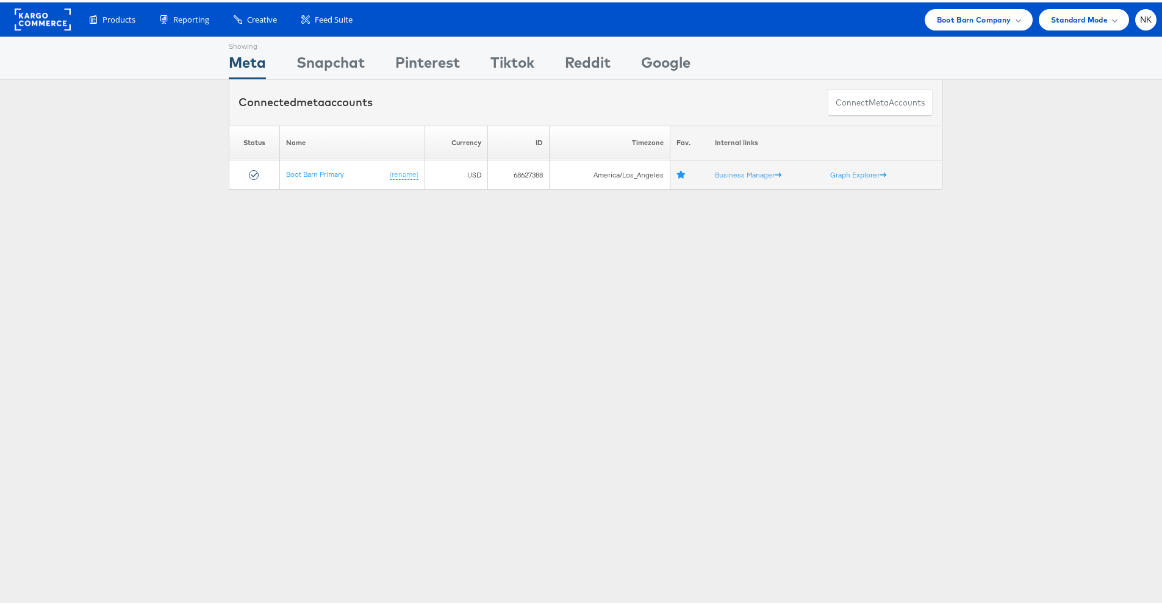
drag, startPoint x: 510, startPoint y: 24, endPoint x: 517, endPoint y: 22, distance: 7.1
click at [511, 24] on div "Products Product Catalogs Enhance Your Product Catalog, Map Them to Publishers,…" at bounding box center [616, 17] width 1079 height 21
click at [947, 11] on span "Boot Barn Company" at bounding box center [974, 17] width 74 height 13
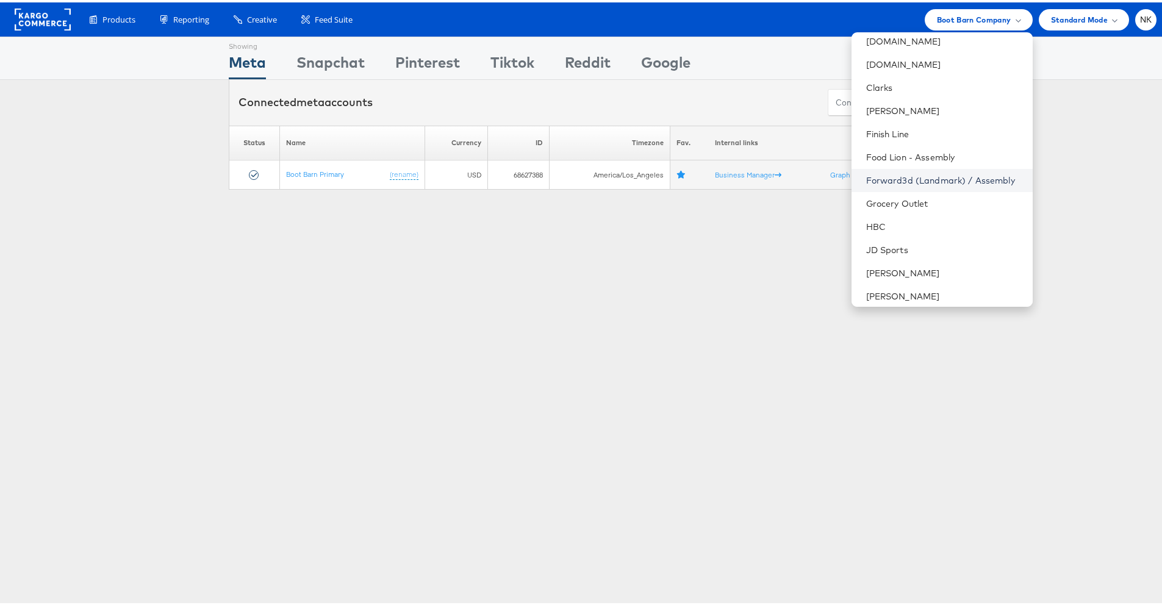
scroll to position [674, 0]
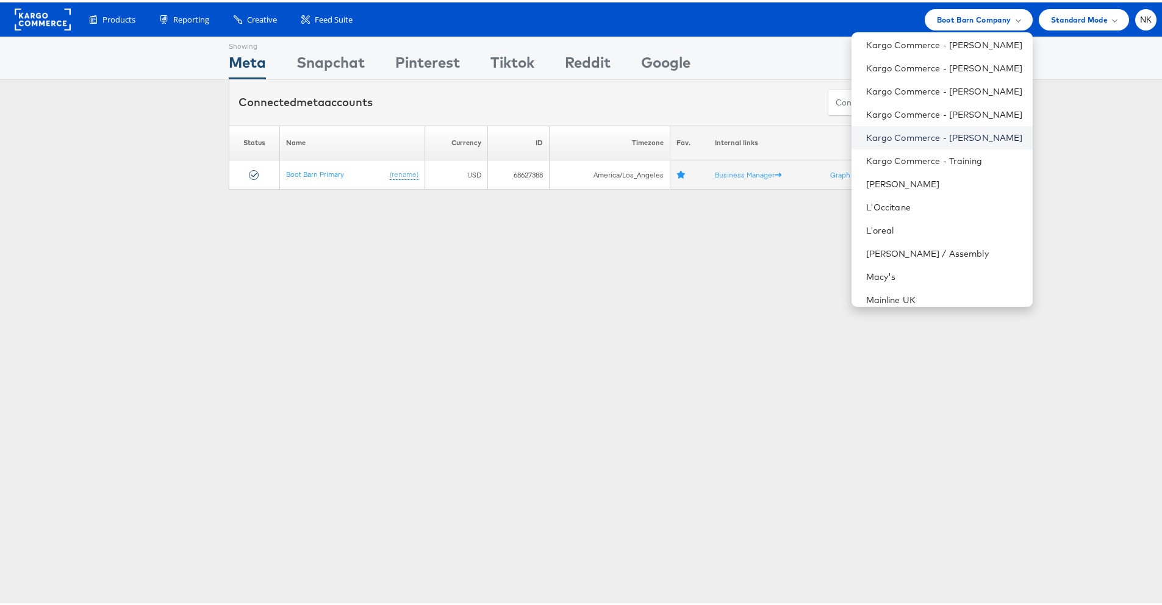
click at [912, 130] on link "Kargo Commerce - [PERSON_NAME]" at bounding box center [944, 135] width 157 height 12
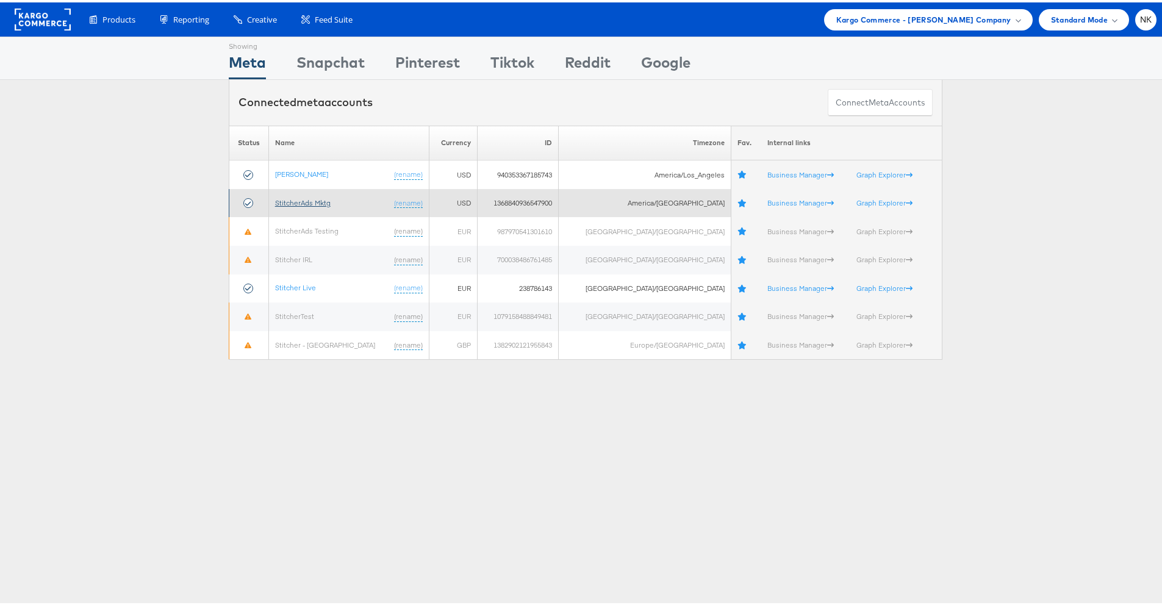
click at [323, 201] on link "StitcherAds Mktg" at bounding box center [302, 200] width 55 height 9
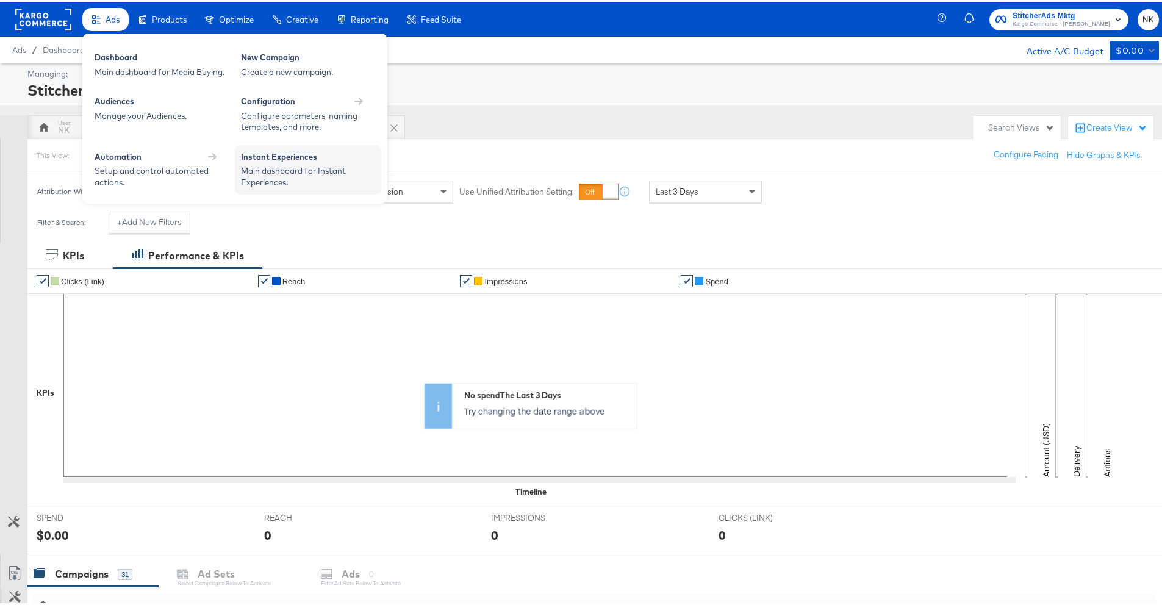
click at [277, 160] on div "Instant Experiences" at bounding box center [308, 156] width 134 height 15
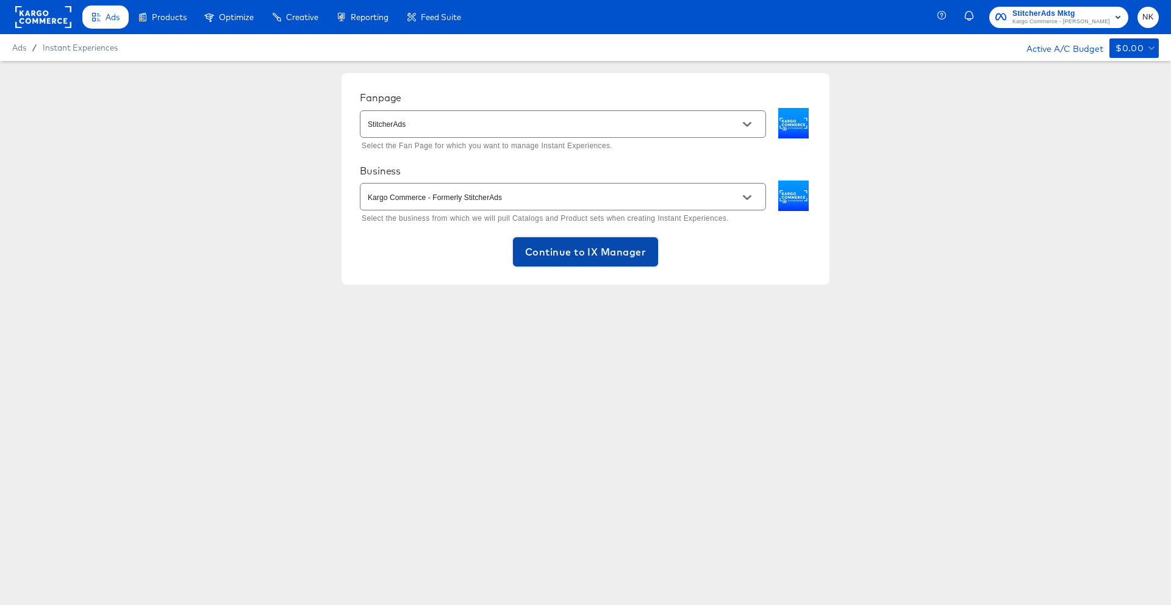
click at [580, 254] on span "Continue to IX Manager" at bounding box center [585, 251] width 121 height 17
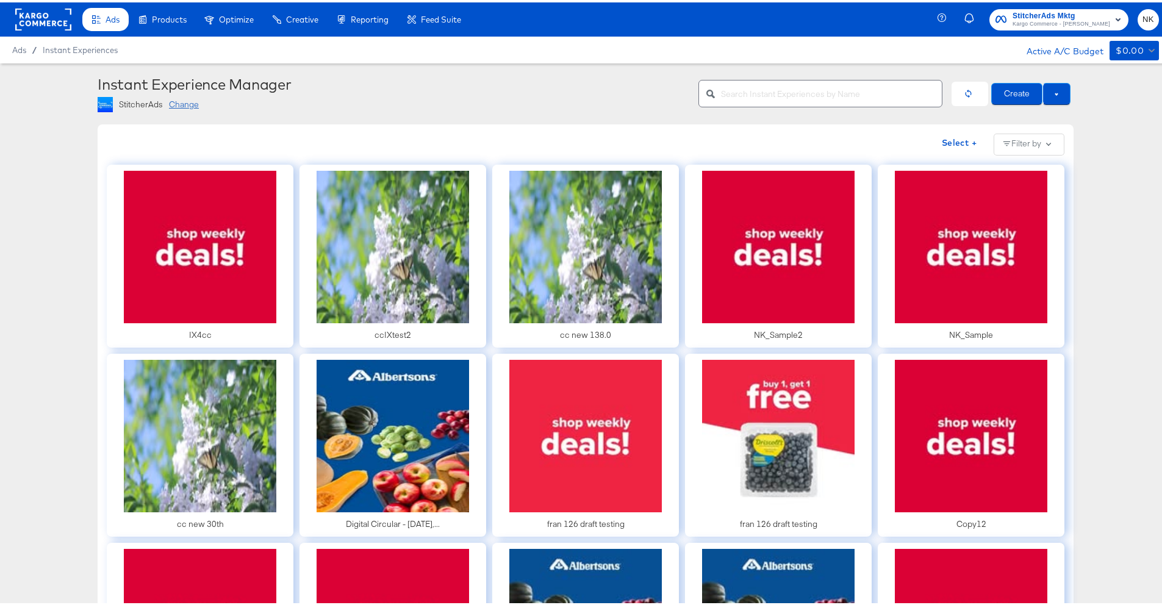
click at [50, 18] on rect at bounding box center [43, 17] width 56 height 22
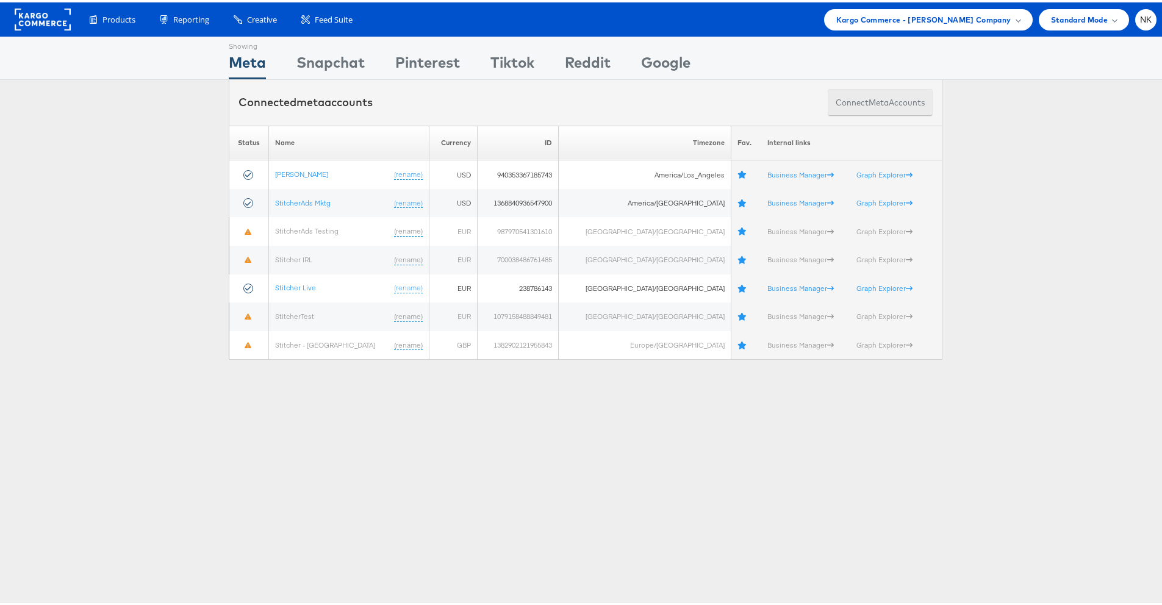
click at [859, 110] on button "Connect meta Accounts" at bounding box center [880, 100] width 105 height 27
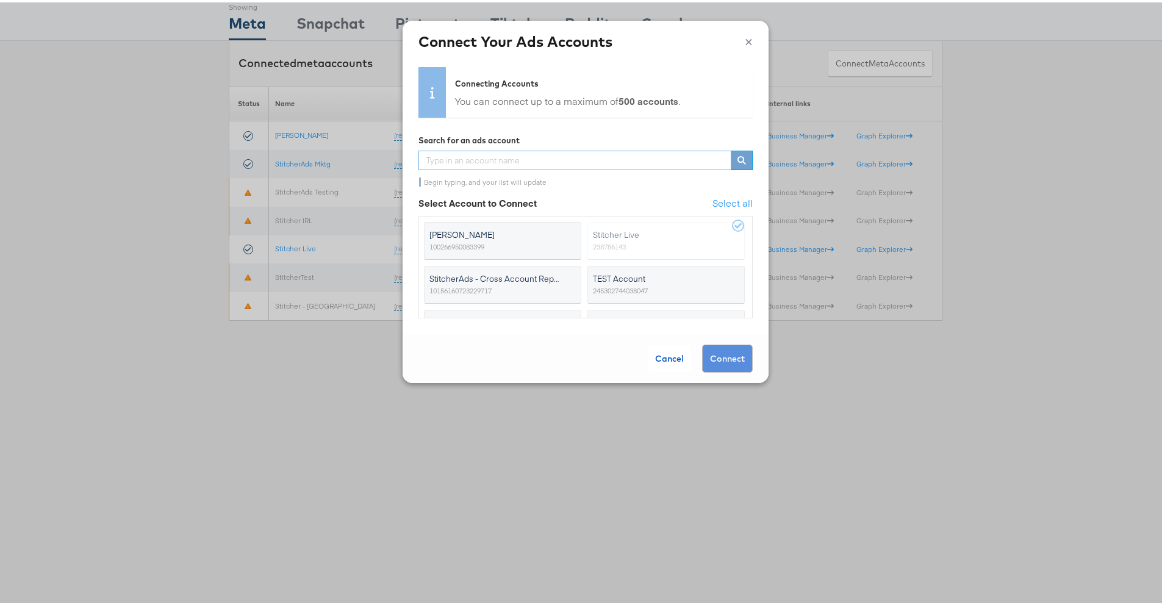
scroll to position [826, 0]
paste input "284281"
type input "284281"
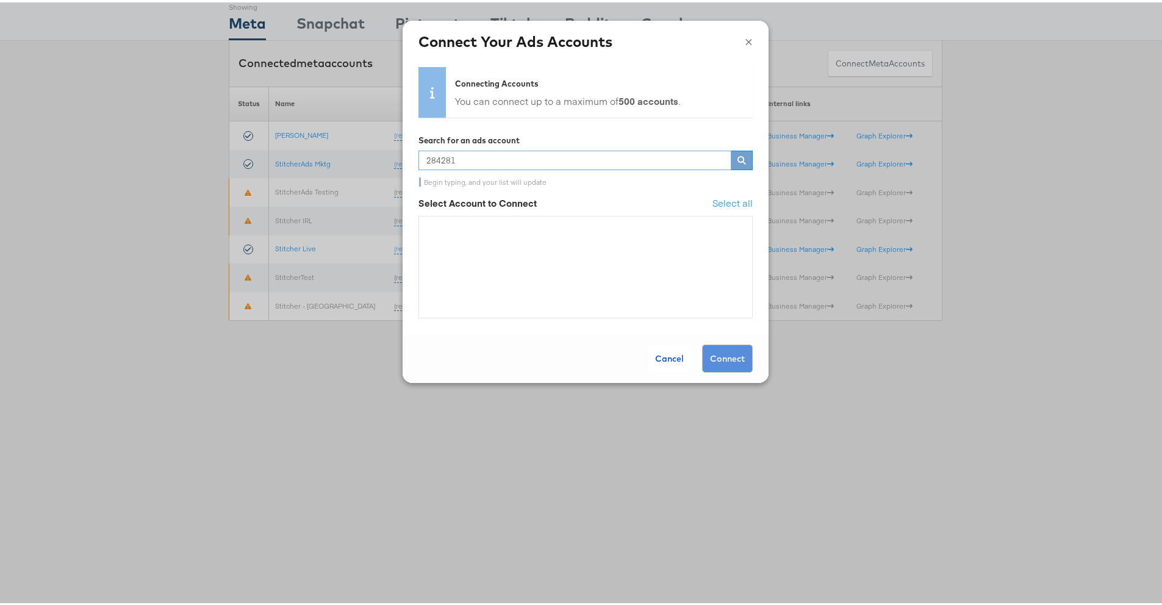
drag, startPoint x: 577, startPoint y: 159, endPoint x: 404, endPoint y: 148, distance: 172.9
click at [404, 148] on div "Connecting Accounts You can connect up to a maximum of 500 accounts . Search fo…" at bounding box center [585, 196] width 366 height 272
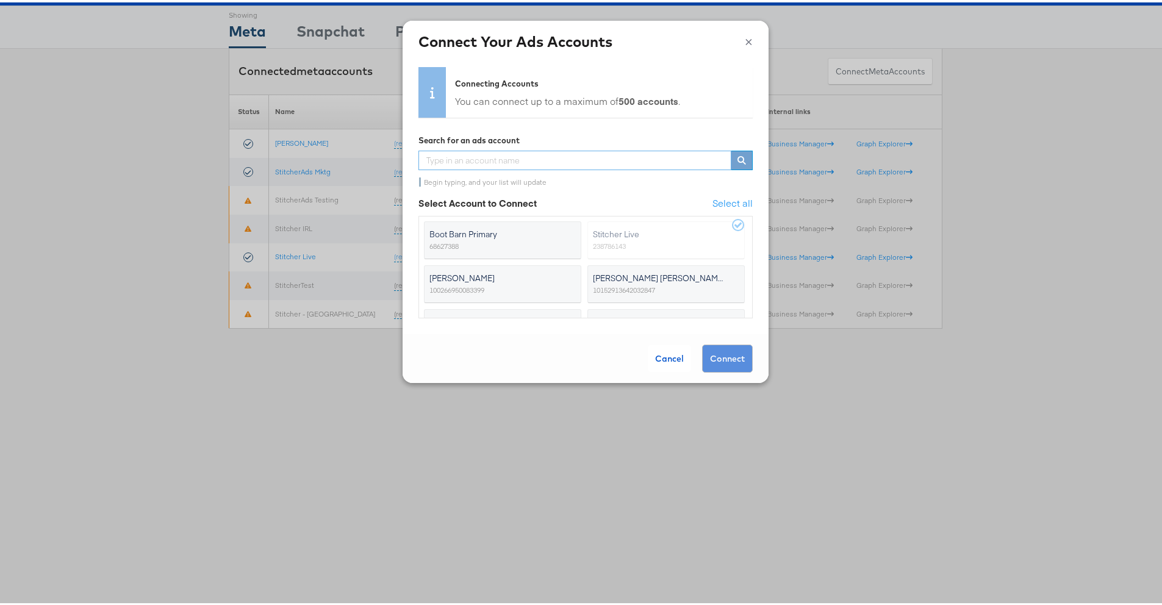
scroll to position [24, 0]
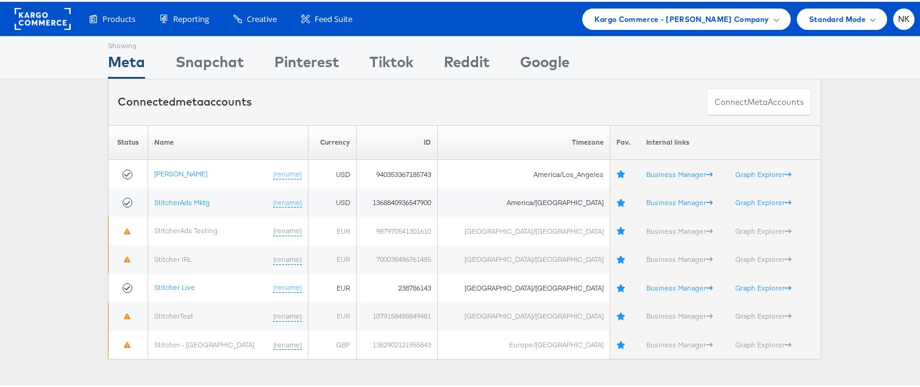
scroll to position [34, 0]
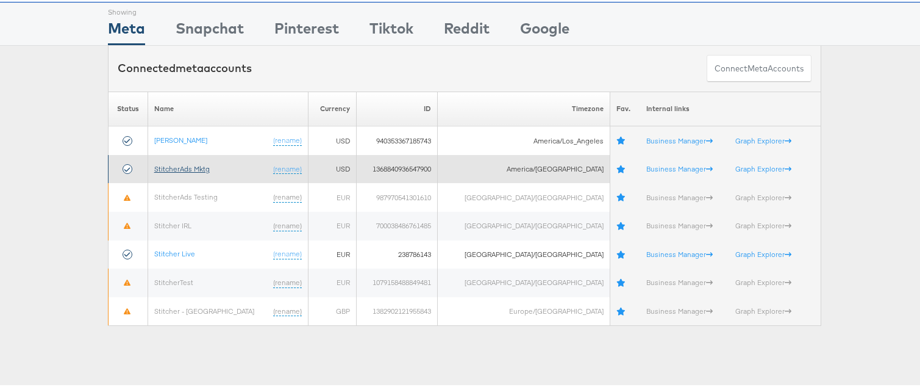
click at [205, 166] on link "StitcherAds Mktg" at bounding box center [181, 166] width 55 height 9
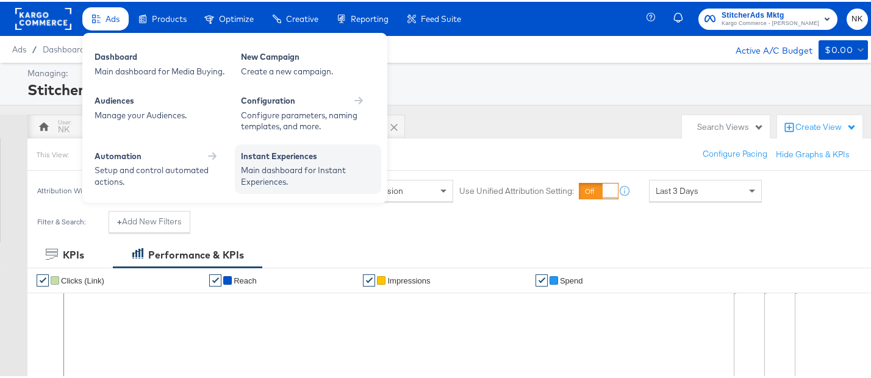
click at [249, 152] on div "Instant Experiences" at bounding box center [308, 156] width 134 height 15
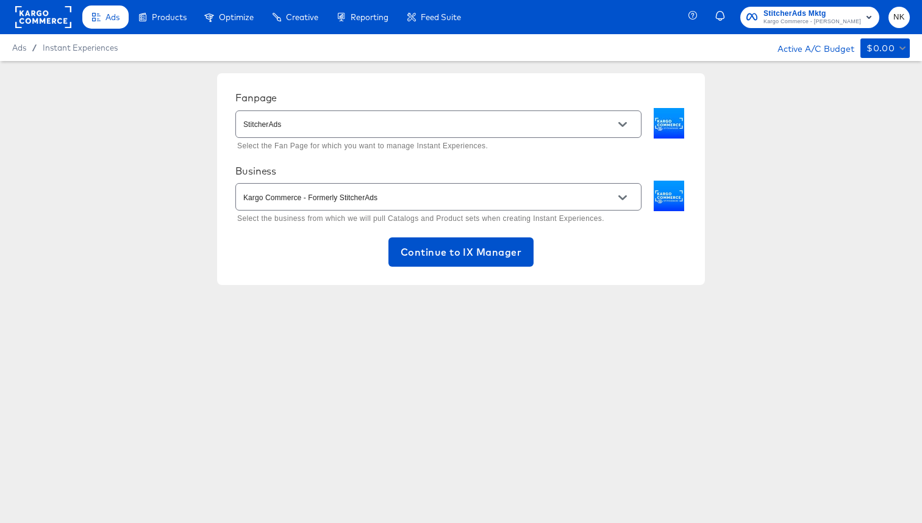
click at [156, 140] on div "Fanpage StitcherAds Select the Fan Page for which you want to manage Instant Ex…" at bounding box center [461, 179] width 922 height 236
click at [427, 257] on span "Continue to IX Manager" at bounding box center [461, 251] width 121 height 17
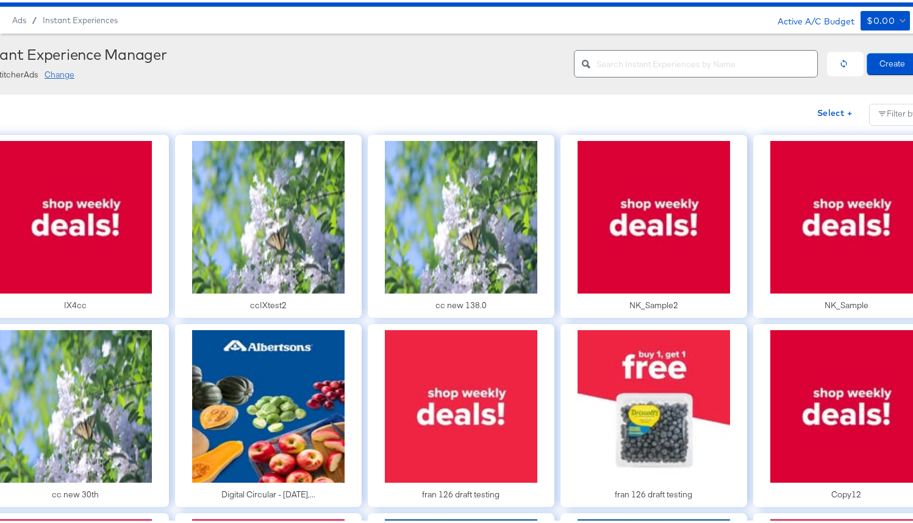
scroll to position [32, 0]
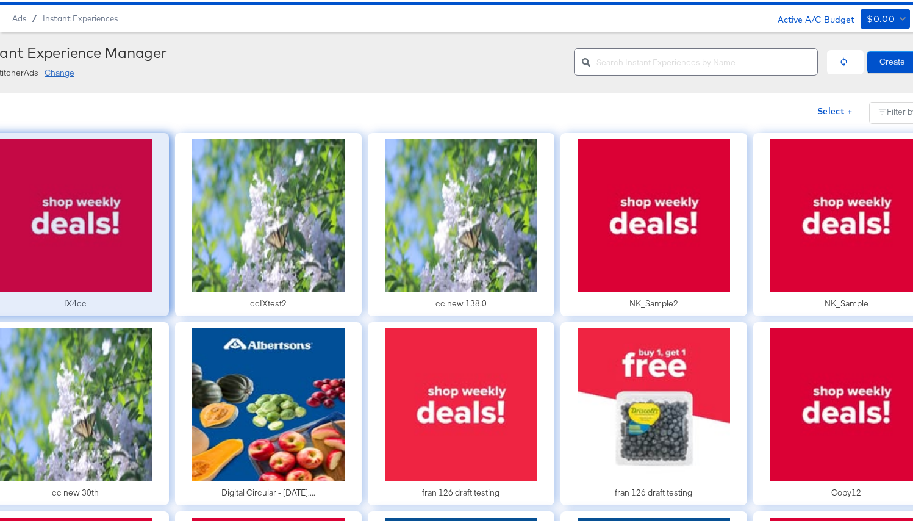
click at [108, 251] on div at bounding box center [75, 222] width 187 height 183
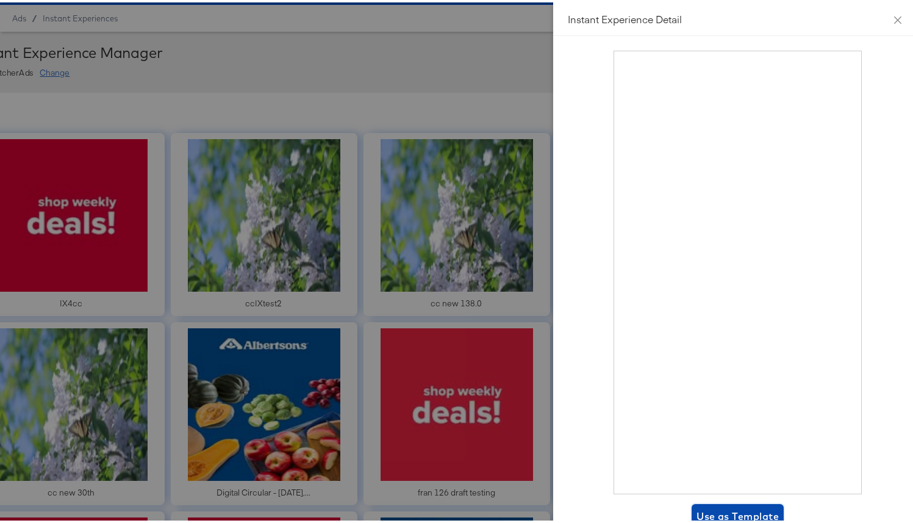
click at [696, 386] on span "Use as Template" at bounding box center [737, 513] width 82 height 17
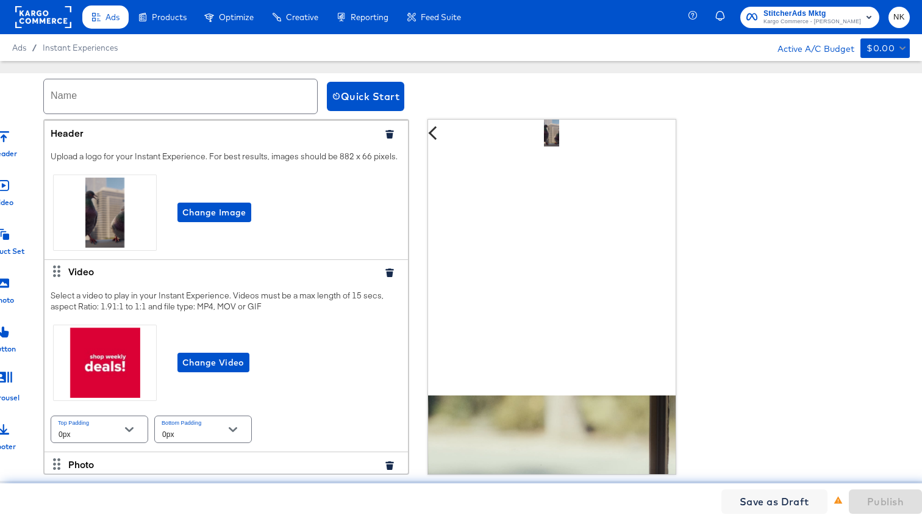
click at [385, 130] on icon "button" at bounding box center [389, 134] width 9 height 9
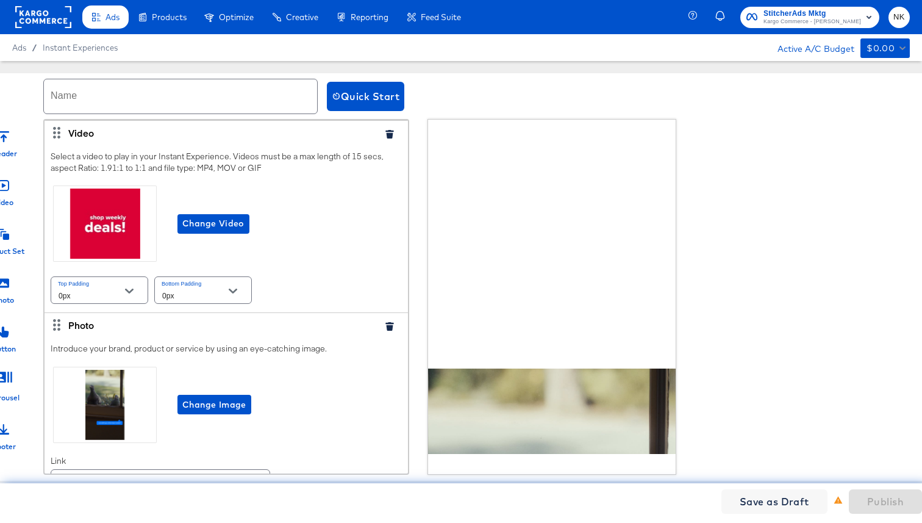
click at [385, 130] on icon "button" at bounding box center [389, 134] width 8 height 9
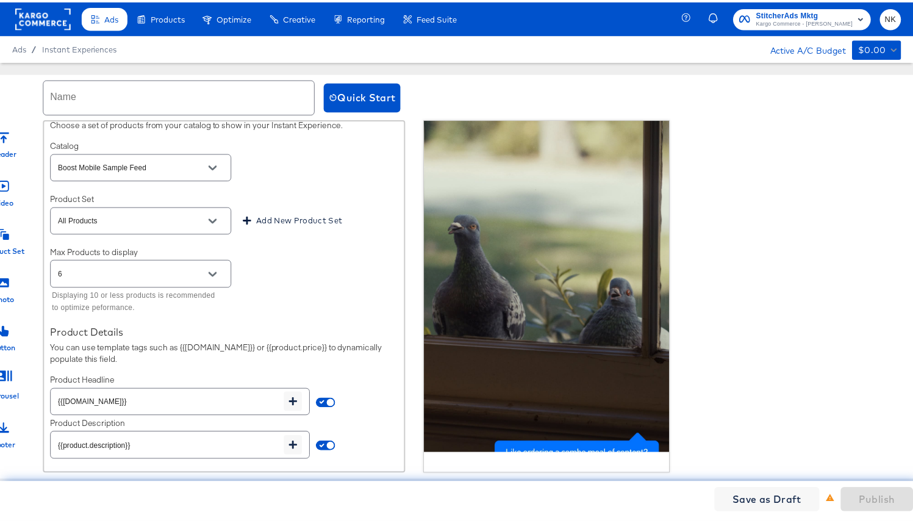
scroll to position [265, 0]
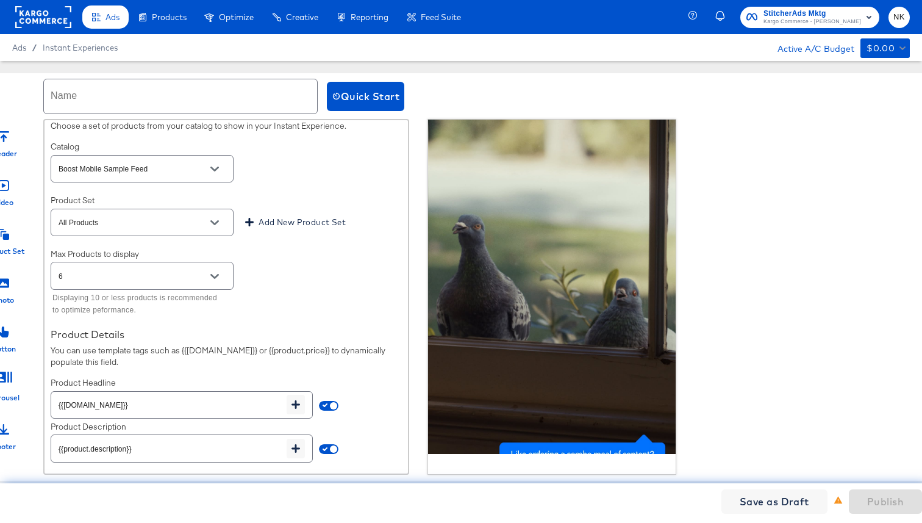
click at [212, 275] on icon "Open" at bounding box center [214, 276] width 9 height 5
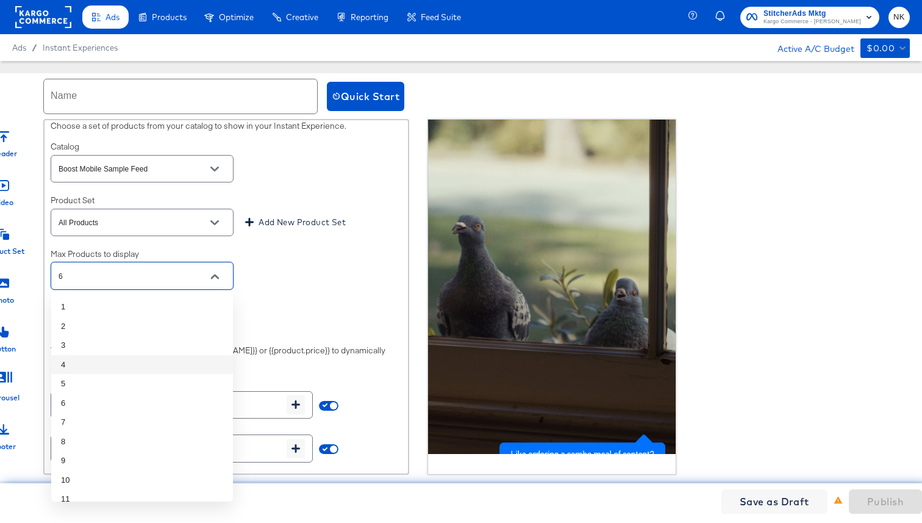
click at [157, 357] on li "4" at bounding box center [142, 365] width 182 height 20
type input "4"
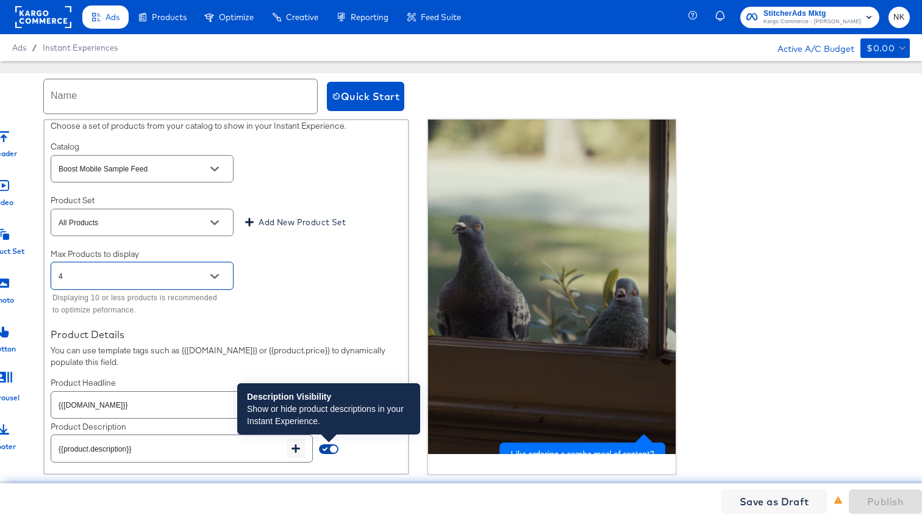
click at [324, 386] on input "checkbox" at bounding box center [333, 451] width 29 height 10
checkbox input "false"
type input "{{field.hide}}"
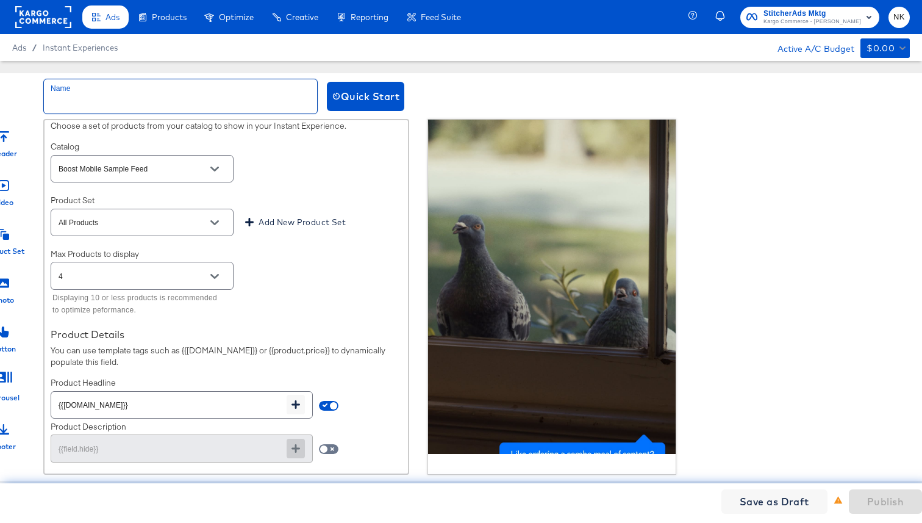
click at [213, 108] on input "text" at bounding box center [180, 96] width 273 height 34
type input "Boost_Nk_Test"
click at [879, 386] on span "Publish" at bounding box center [885, 501] width 37 height 17
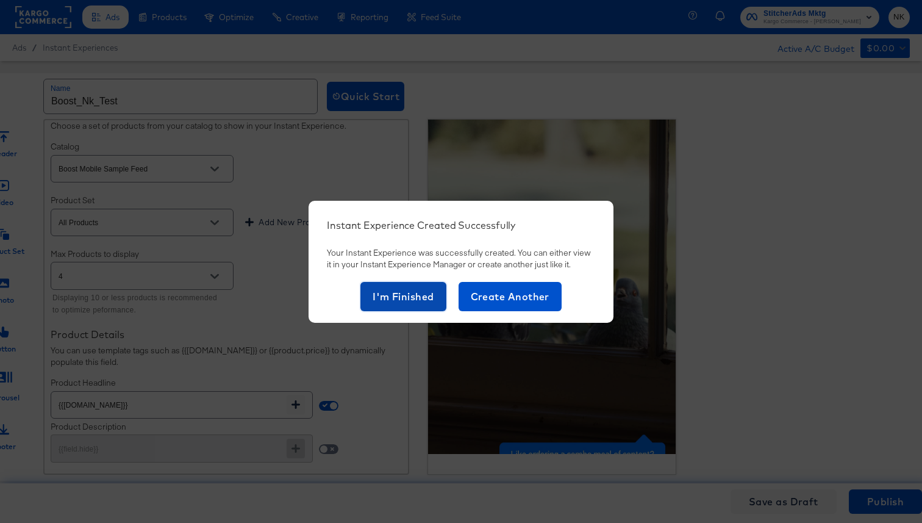
click at [413, 300] on span "I'm Finished" at bounding box center [404, 296] width 62 height 17
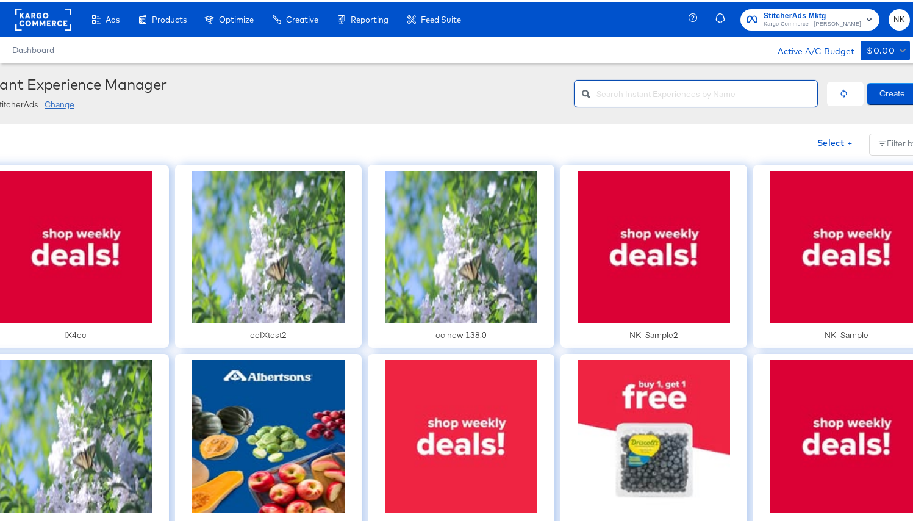
click at [637, 91] on input "text" at bounding box center [706, 86] width 221 height 26
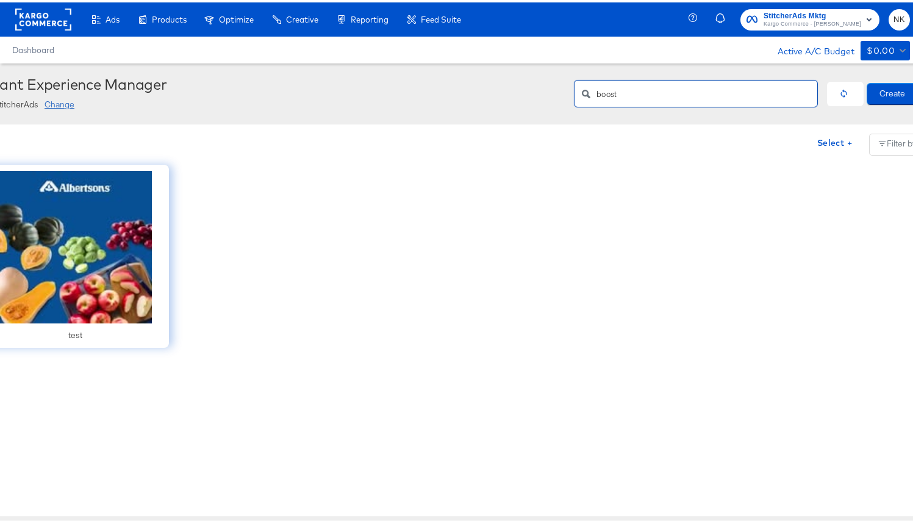
type input "boost"
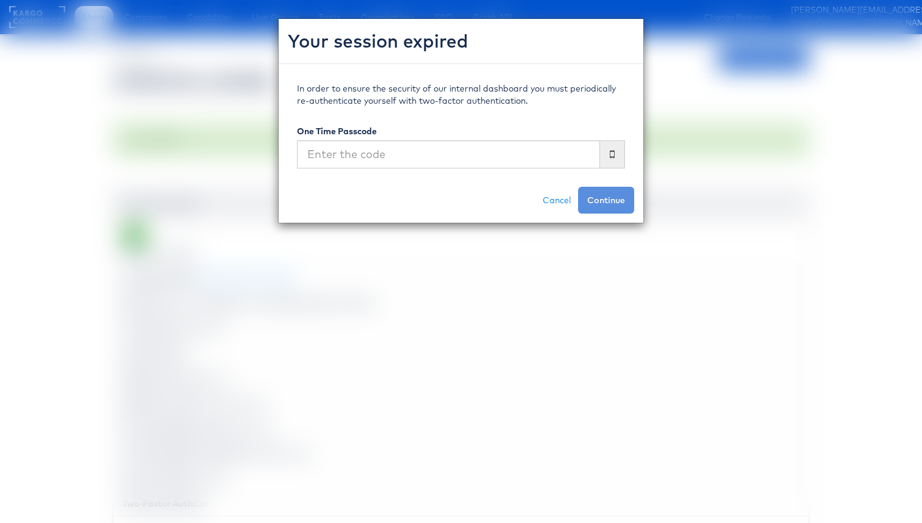
scroll to position [74, 0]
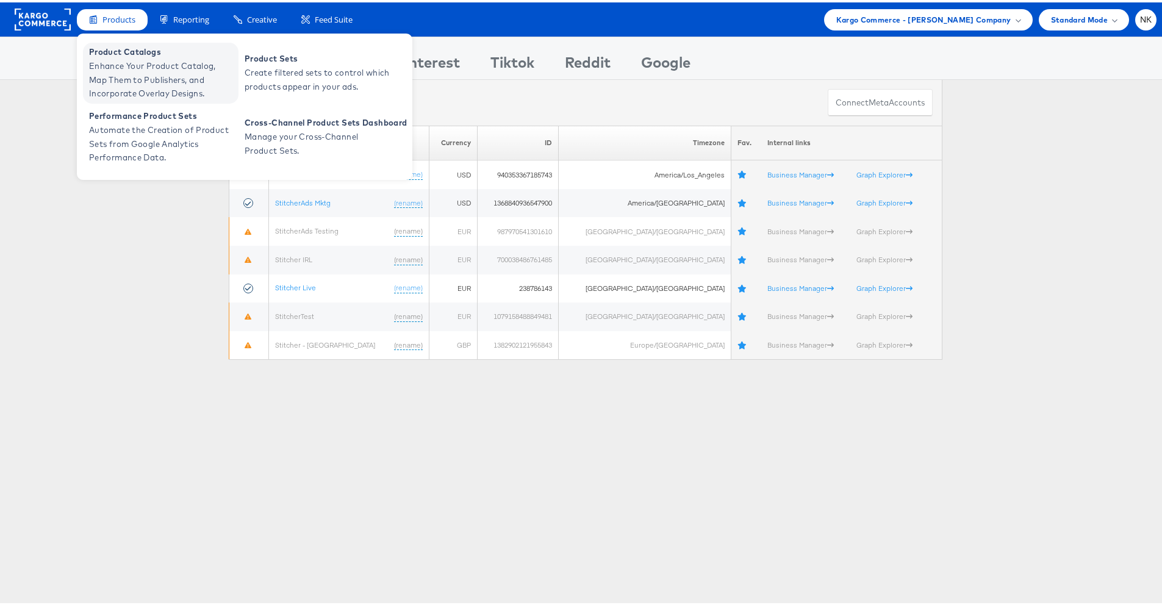
click at [114, 49] on span "Product Catalogs" at bounding box center [162, 50] width 146 height 14
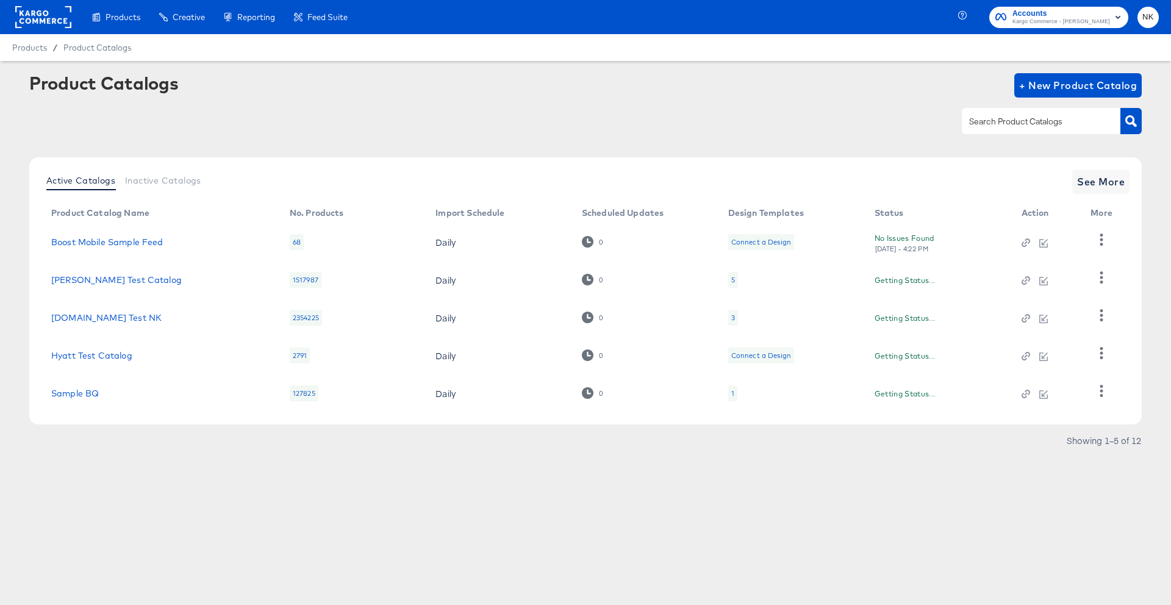
click at [46, 14] on rect at bounding box center [43, 17] width 56 height 22
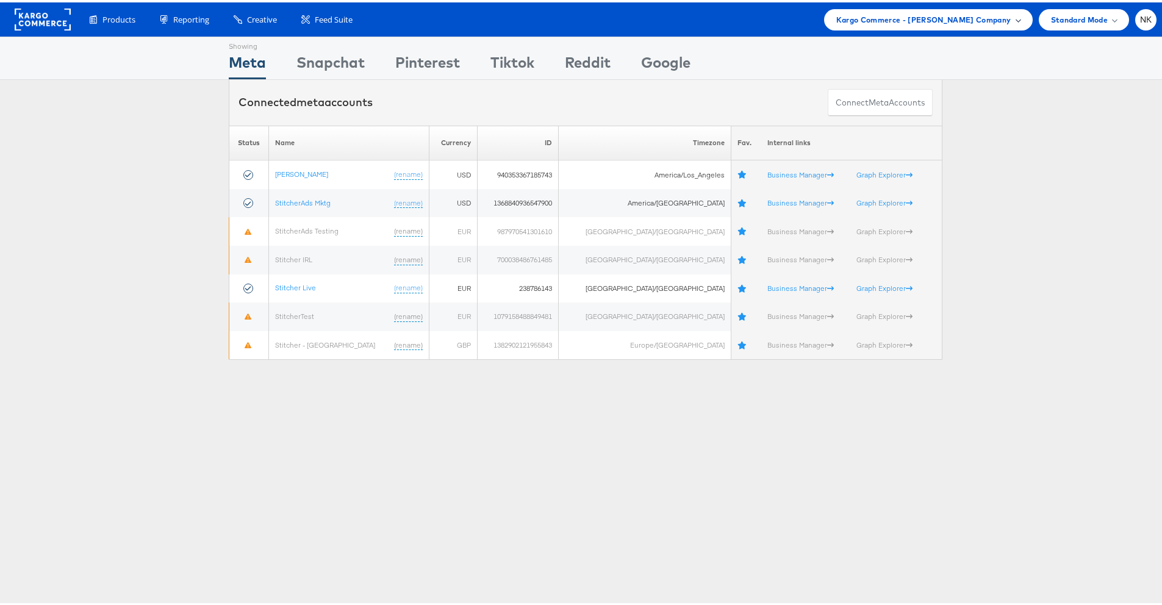
click at [882, 13] on span "Kargo Commerce - [PERSON_NAME] Company" at bounding box center [923, 17] width 175 height 13
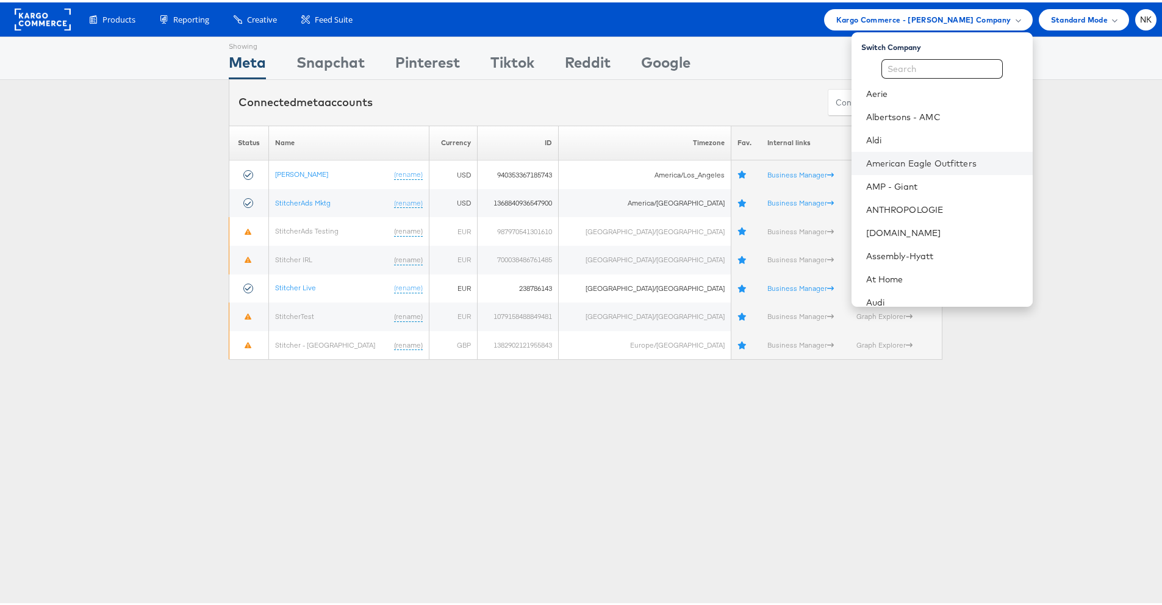
scroll to position [199, 0]
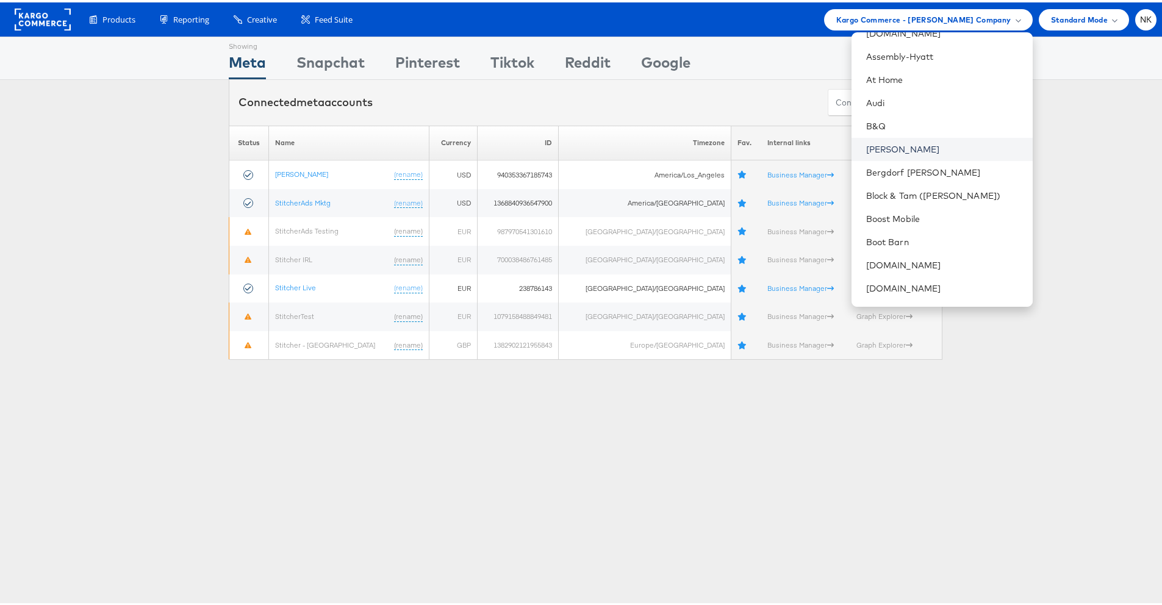
click at [885, 149] on link "[PERSON_NAME]" at bounding box center [944, 147] width 157 height 12
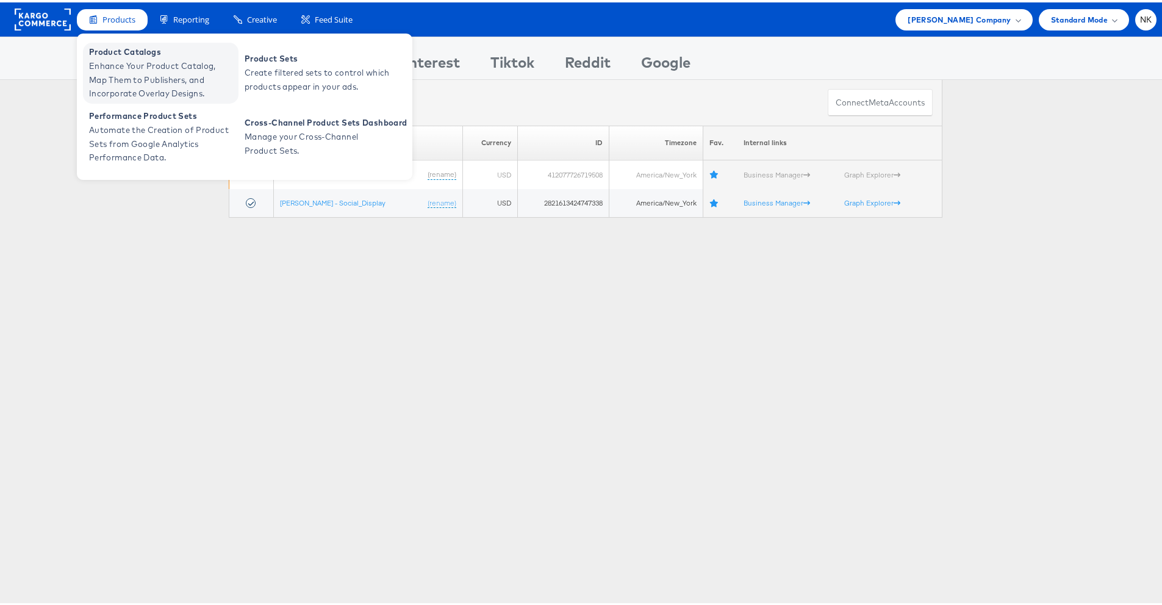
click at [132, 57] on span "Enhance Your Product Catalog, Map Them to Publishers, and Incorporate Overlay D…" at bounding box center [162, 77] width 146 height 41
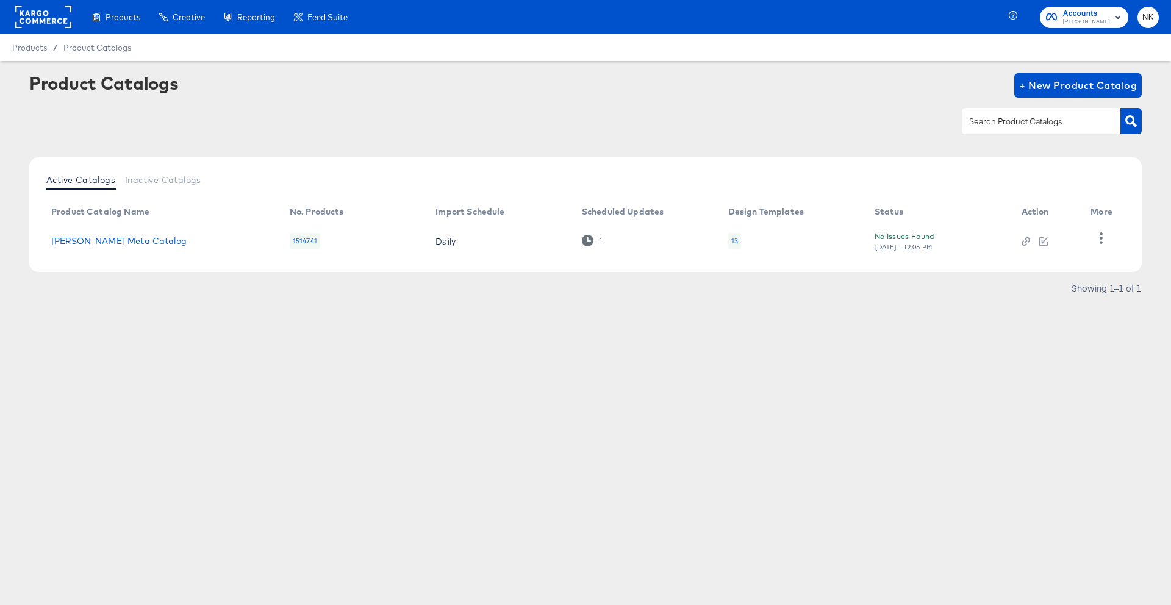
click at [124, 250] on td "[PERSON_NAME] Meta Catalog" at bounding box center [160, 241] width 238 height 38
click at [116, 243] on link "Belk Meta Catalog" at bounding box center [118, 241] width 135 height 10
click at [1099, 243] on icon "button" at bounding box center [1101, 238] width 12 height 12
click at [1064, 241] on div "HUD Checks (Internal)" at bounding box center [1051, 238] width 122 height 20
click at [34, 23] on rect at bounding box center [43, 17] width 56 height 22
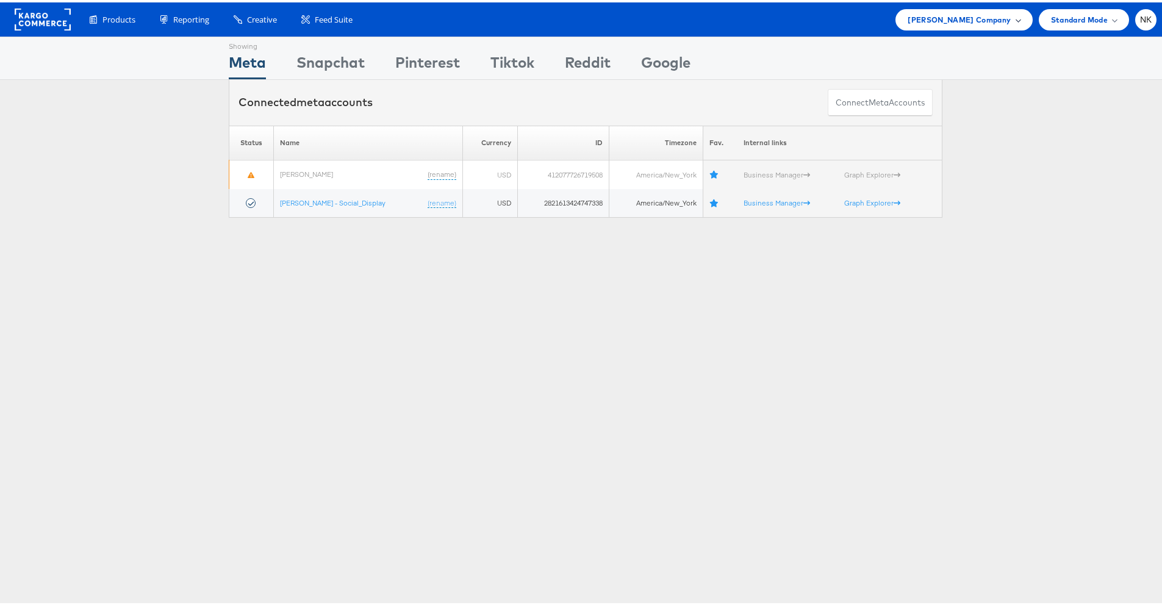
click at [1001, 18] on span "[PERSON_NAME] Company" at bounding box center [958, 17] width 103 height 13
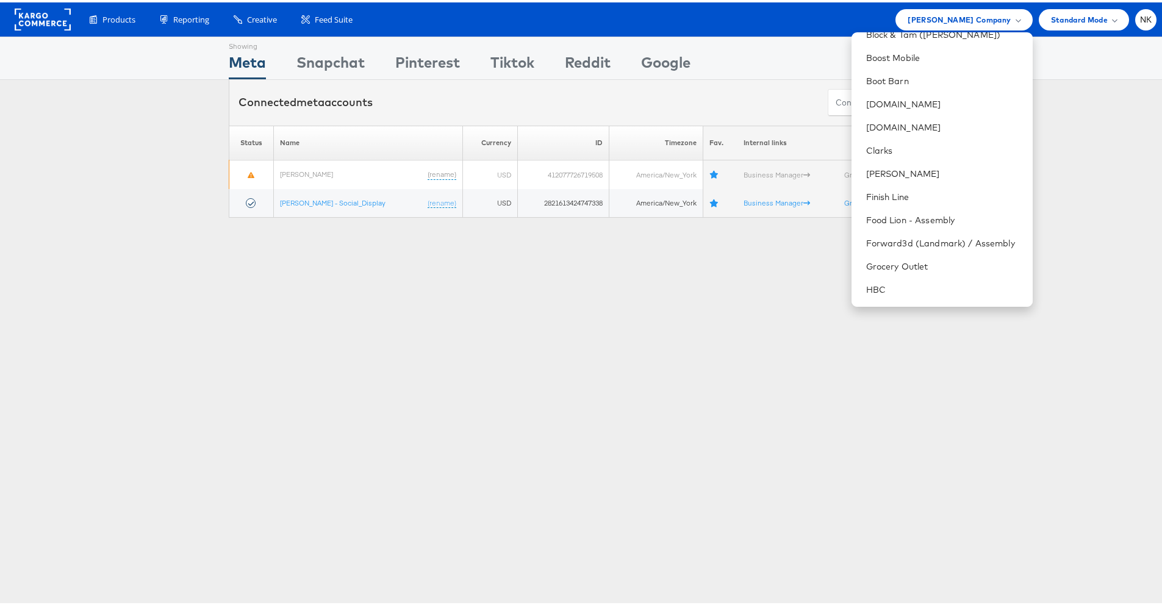
scroll to position [42, 0]
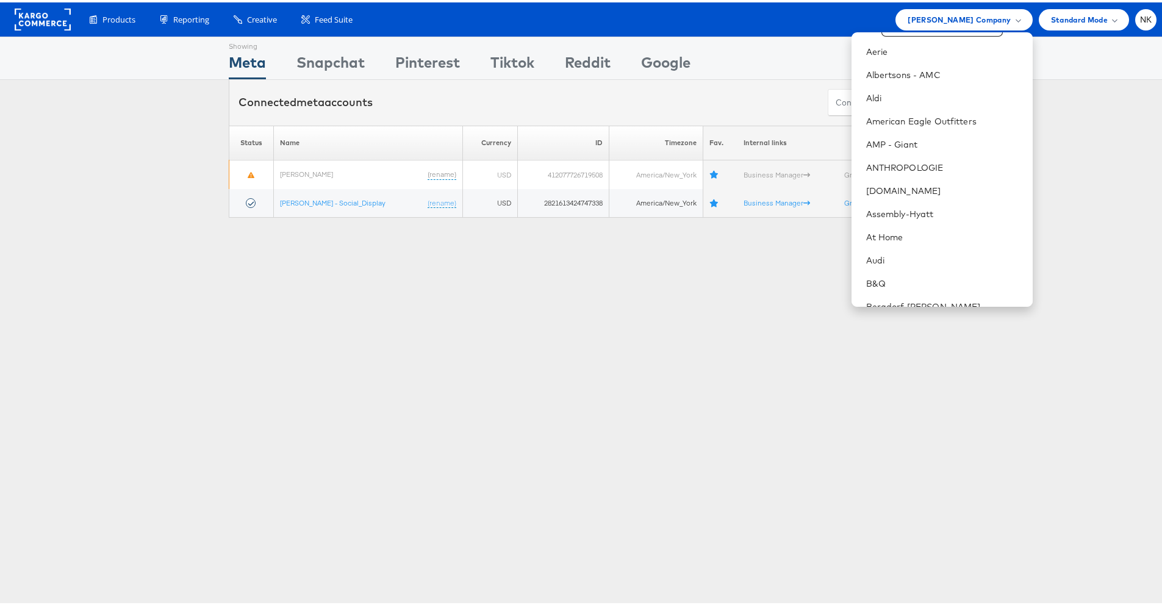
click at [631, 74] on div "Showing Meta Showing [GEOGRAPHIC_DATA] Showing Pinterest Showing Tiktok Showing…" at bounding box center [585, 56] width 713 height 42
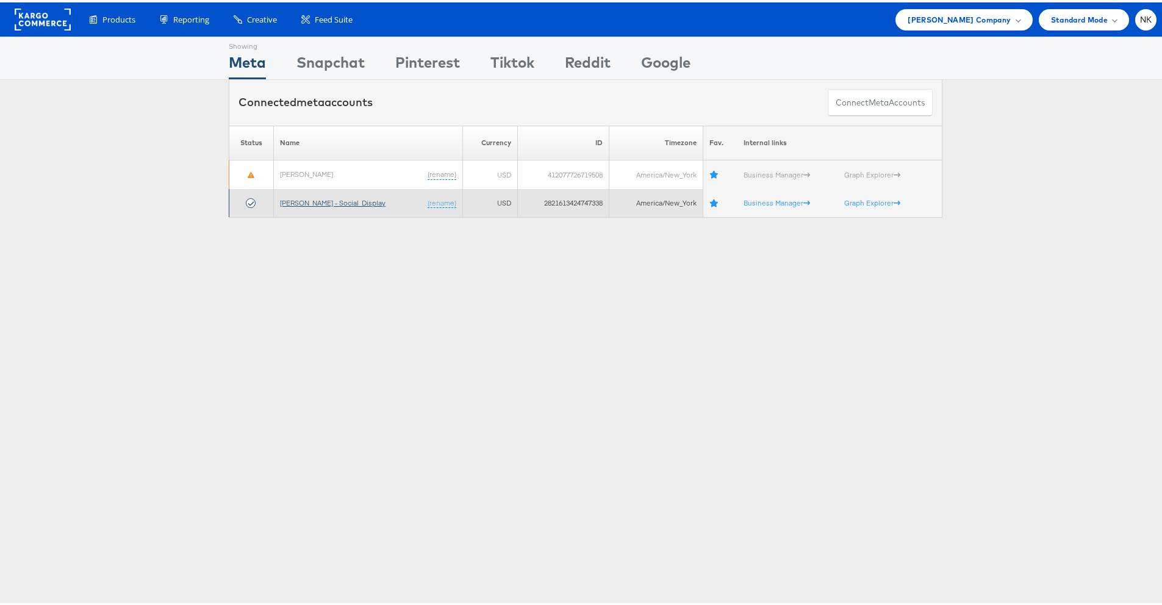
click at [331, 201] on link "[PERSON_NAME] - Social_Display" at bounding box center [333, 200] width 106 height 9
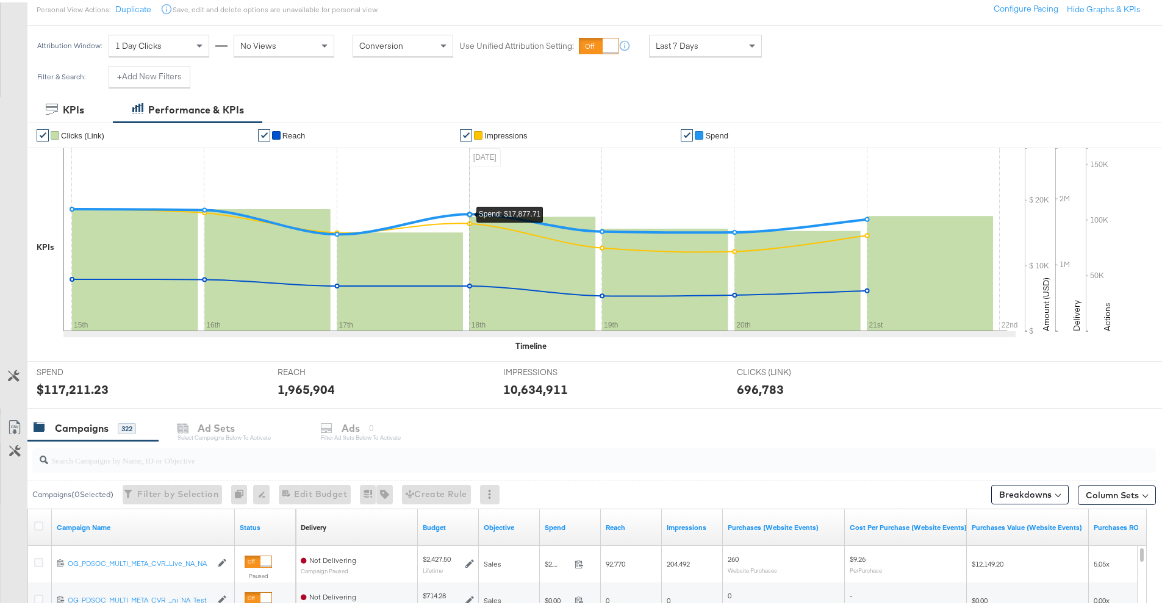
scroll to position [209, 0]
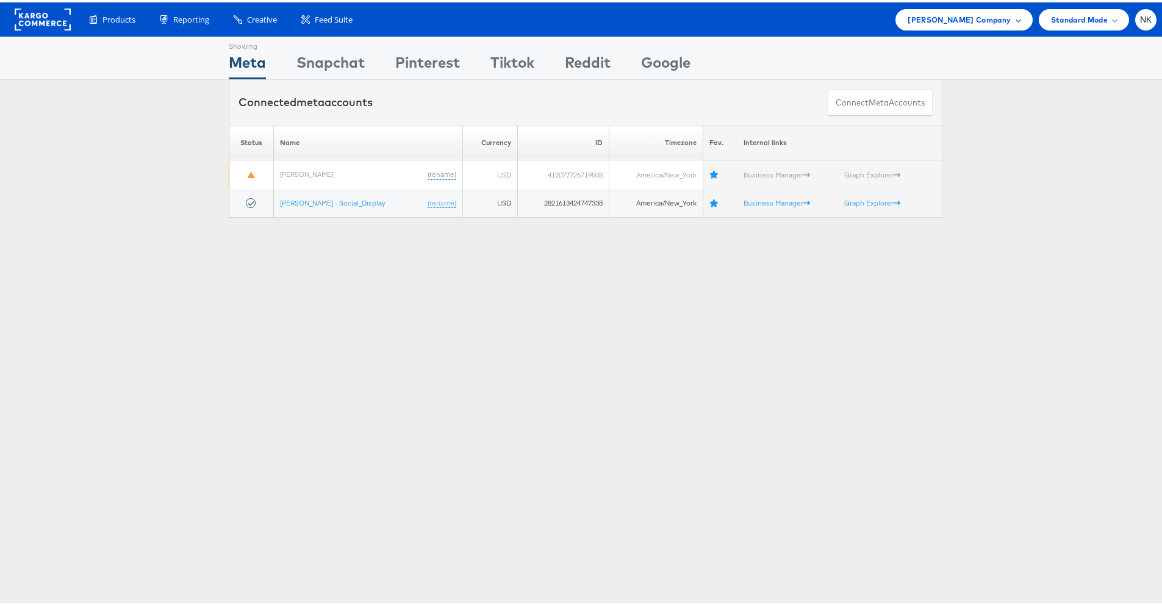
click at [946, 18] on div "Belk Company" at bounding box center [963, 17] width 137 height 21
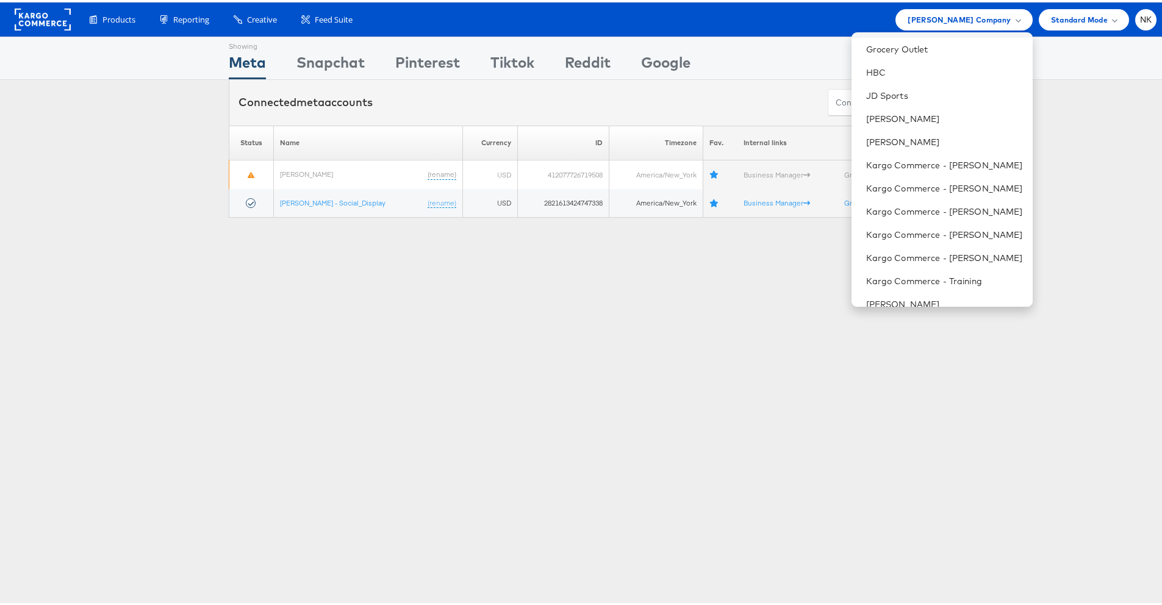
scroll to position [304, 0]
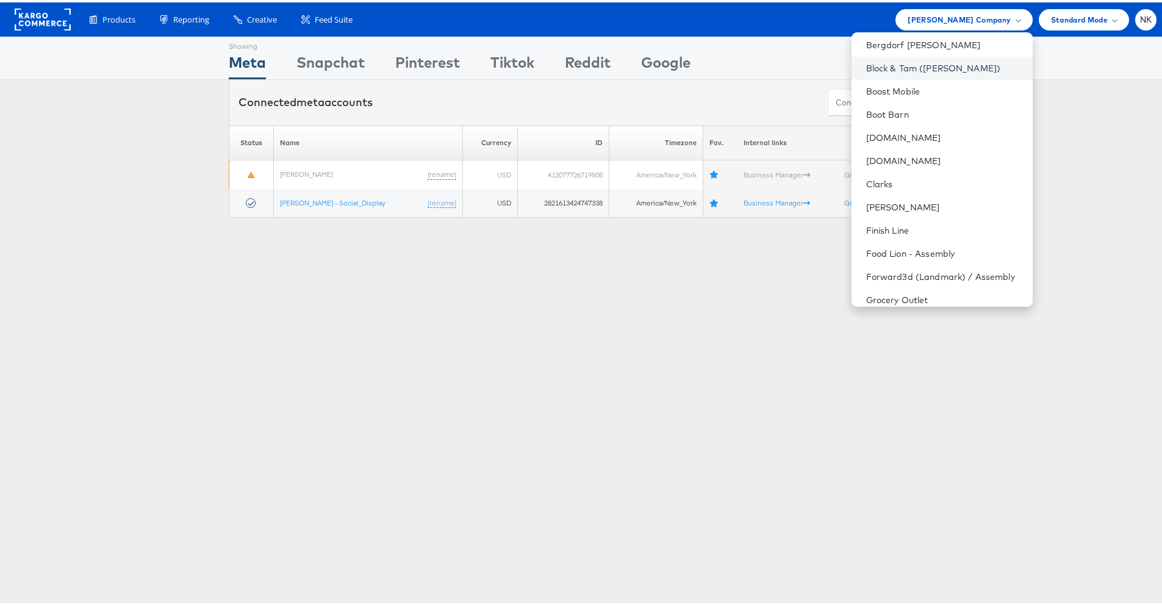
click at [892, 67] on link "Block & Tam (Veronica Beard)" at bounding box center [944, 66] width 157 height 12
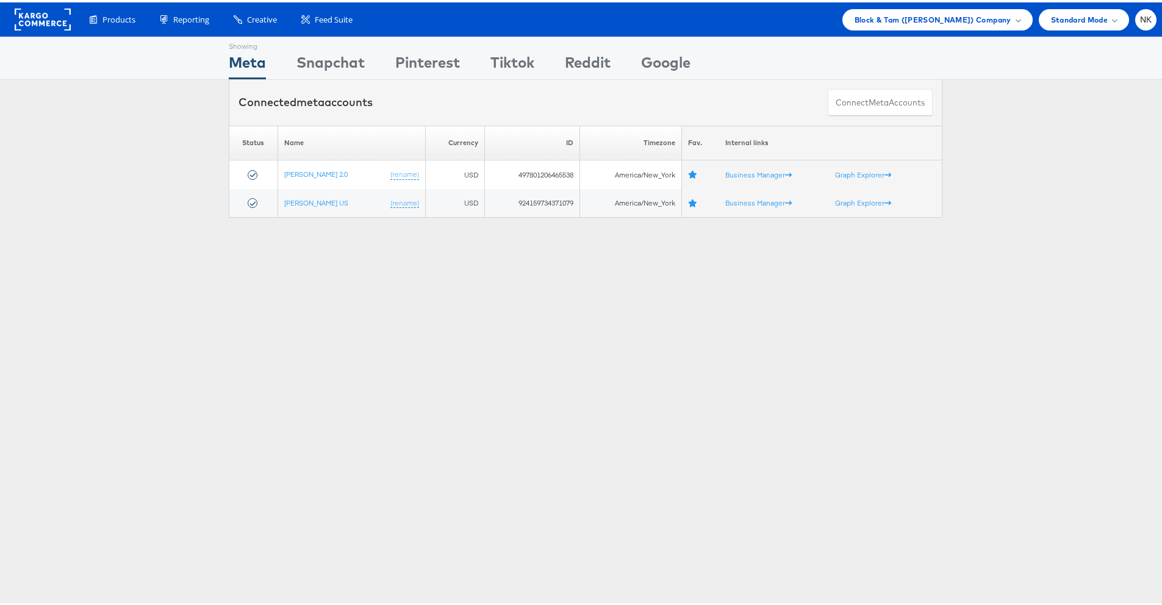
click at [392, 102] on div "Connected meta accounts Connect meta Accounts" at bounding box center [585, 100] width 713 height 46
click at [870, 21] on span "Block & Tam ([PERSON_NAME]) Company" at bounding box center [932, 17] width 157 height 13
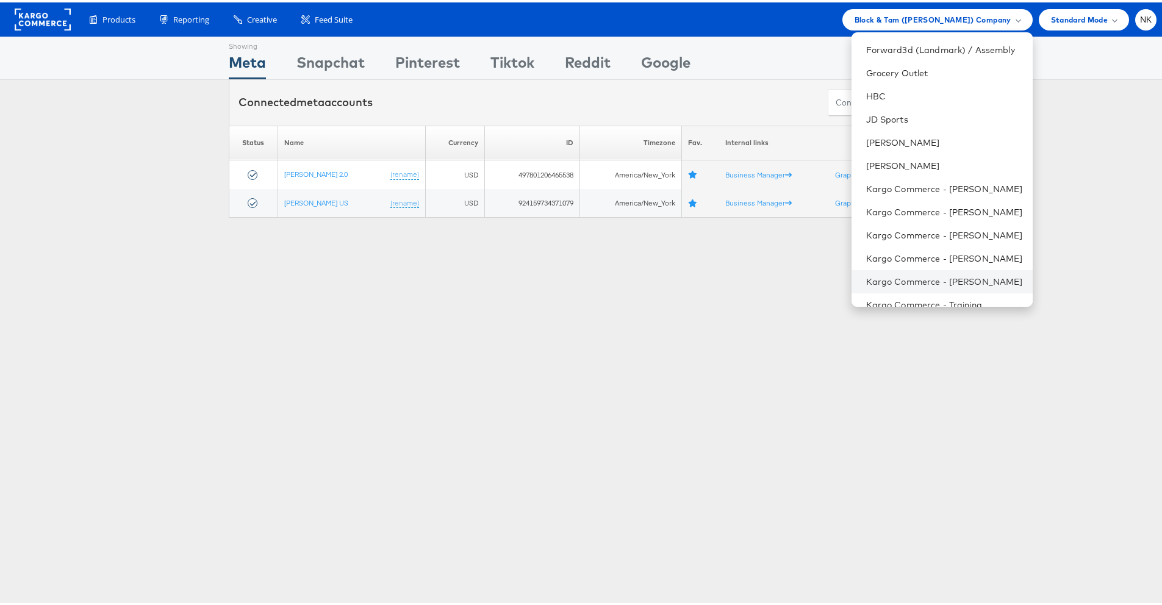
scroll to position [576, 0]
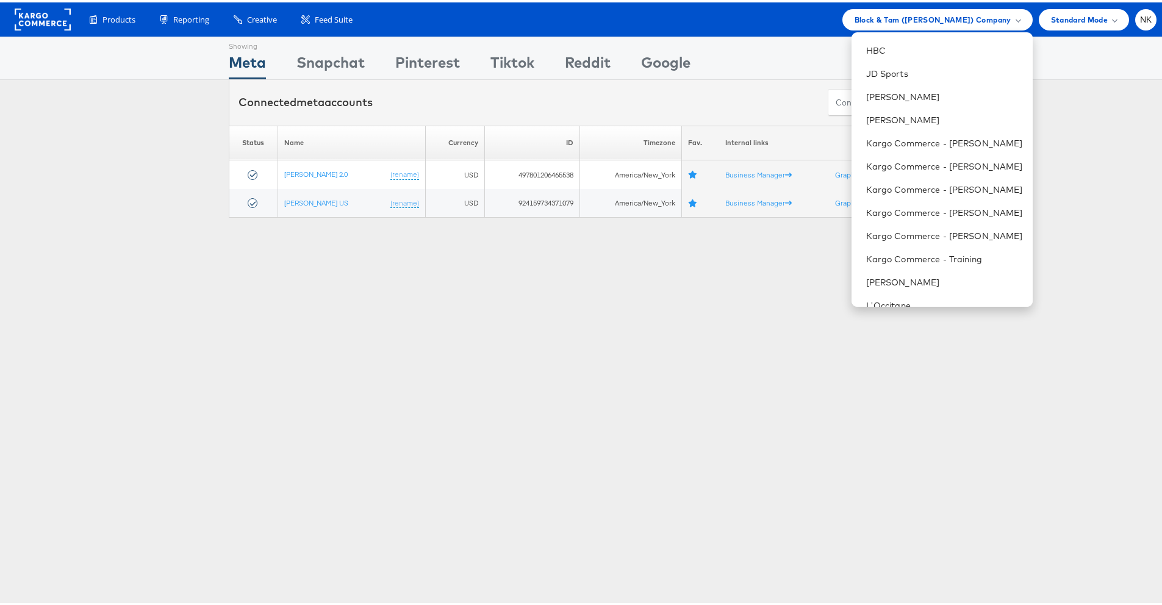
click at [425, 256] on div "Showing Meta Showing Snapchat Showing Pinterest Showing Tiktok Showing Reddit S…" at bounding box center [585, 339] width 1171 height 610
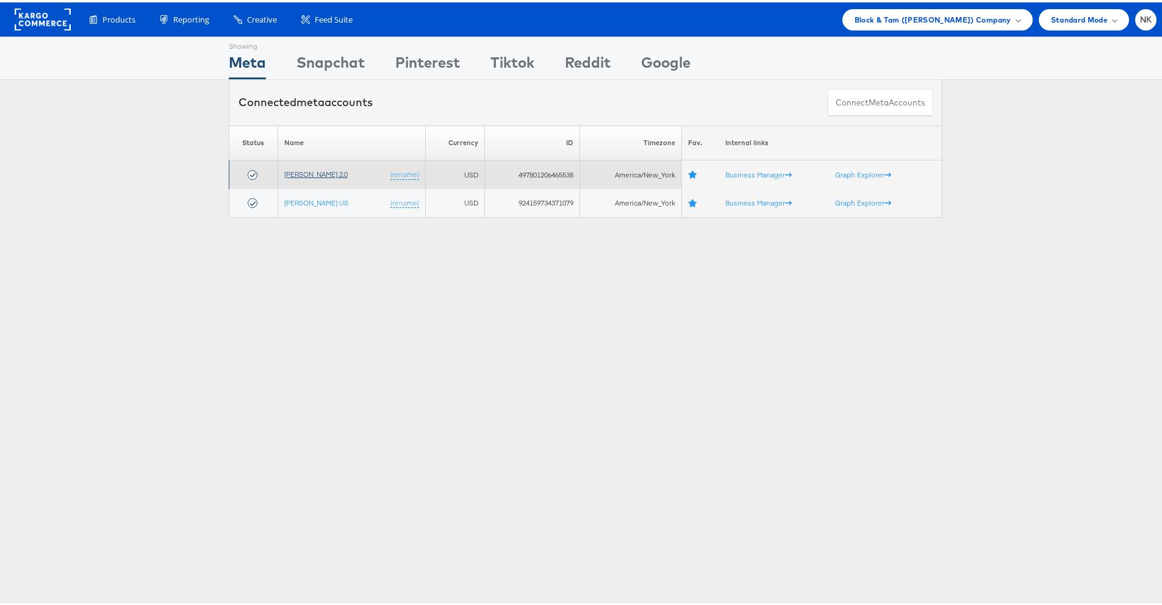
click at [322, 170] on link "[PERSON_NAME] 2.0" at bounding box center [315, 171] width 63 height 9
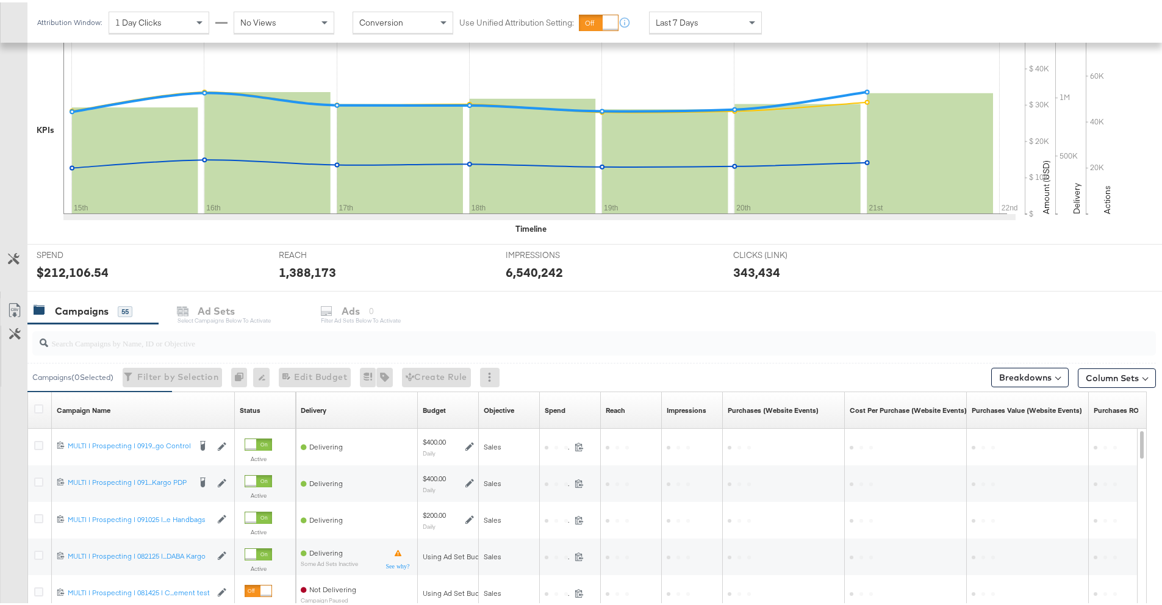
scroll to position [313, 0]
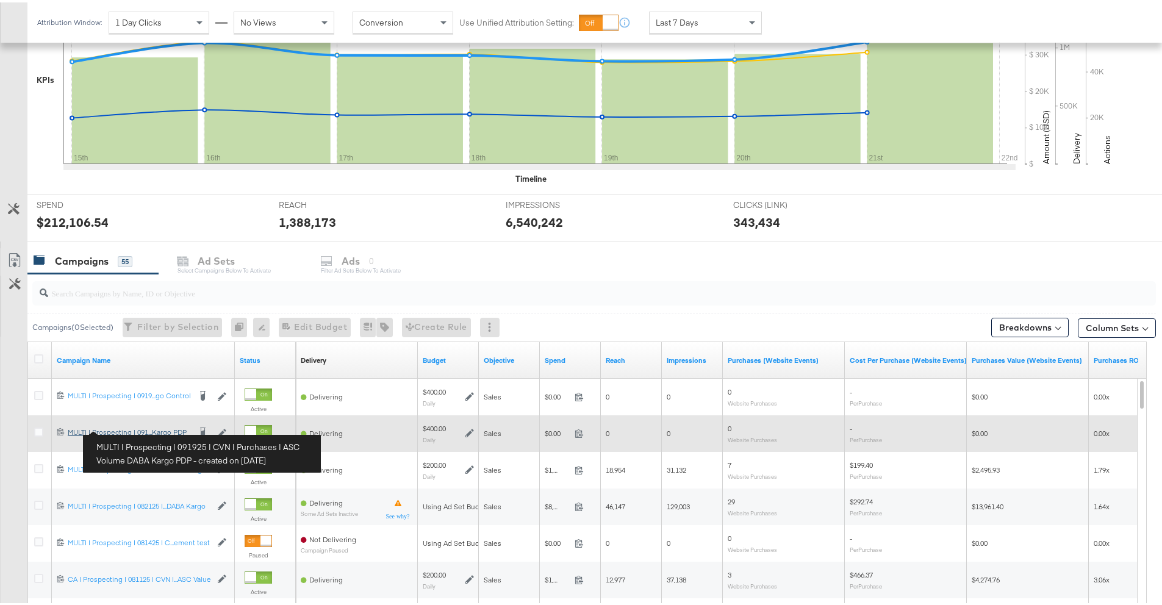
click at [178, 429] on div "MULTI | Prospecting | 091925 | CVN | Purchases | ASC Volume DABA Kargo PDP MULT…" at bounding box center [129, 430] width 122 height 10
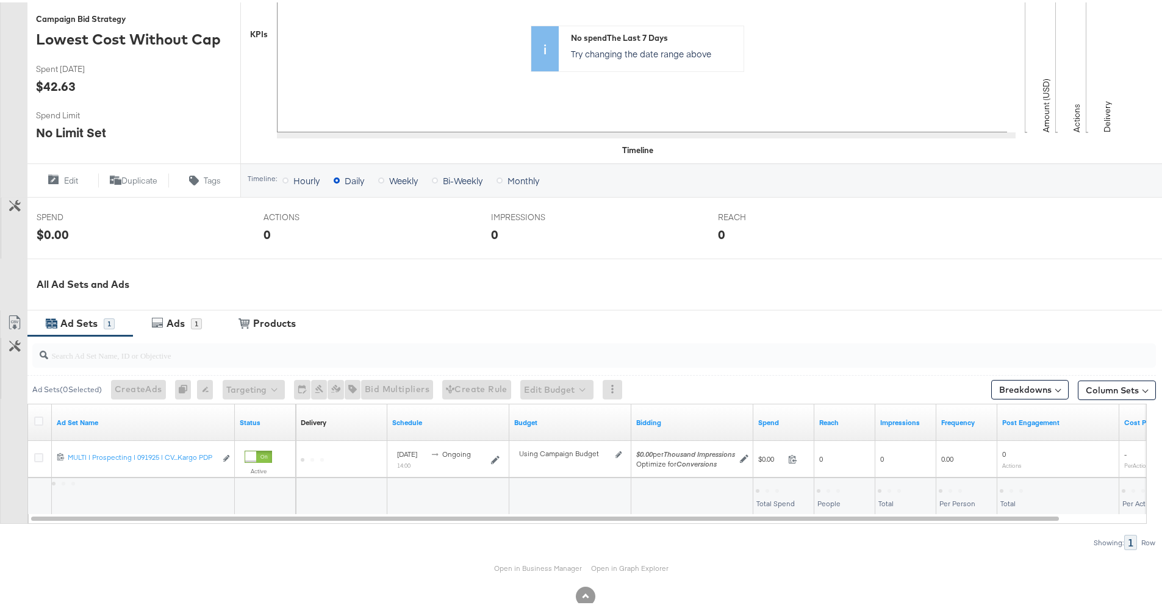
scroll to position [315, 0]
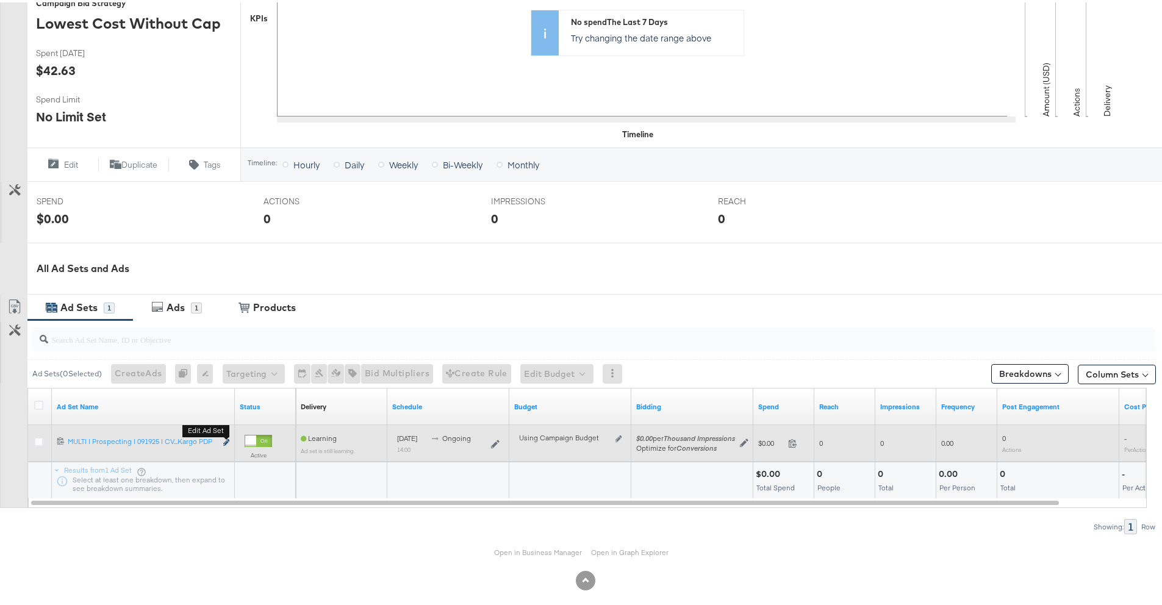
click at [225, 442] on icon "link" at bounding box center [226, 440] width 6 height 7
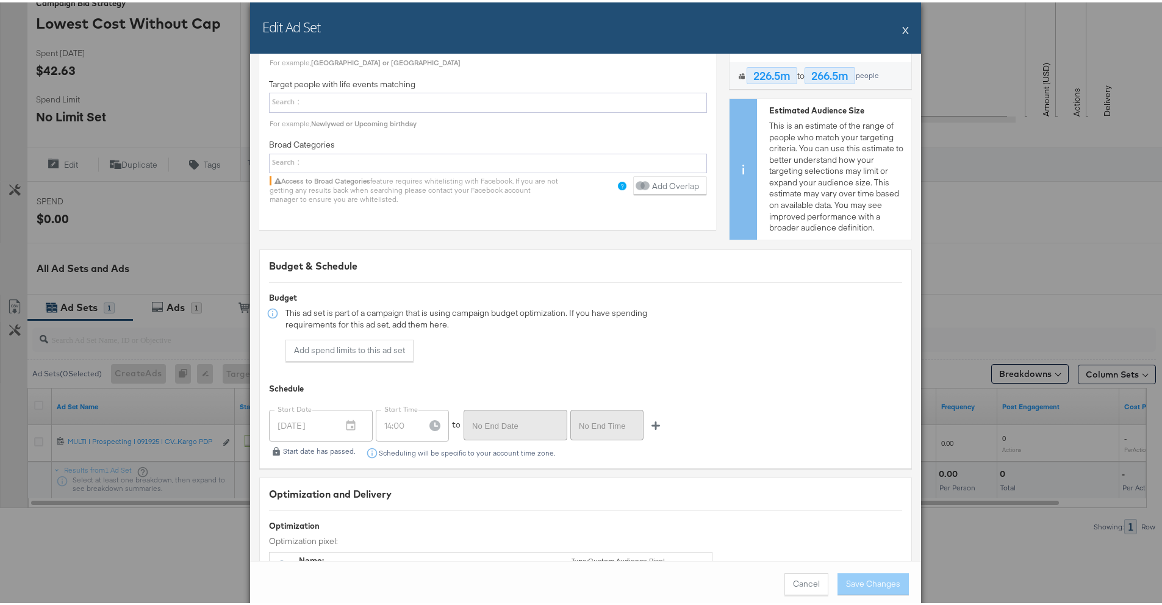
scroll to position [2620, 0]
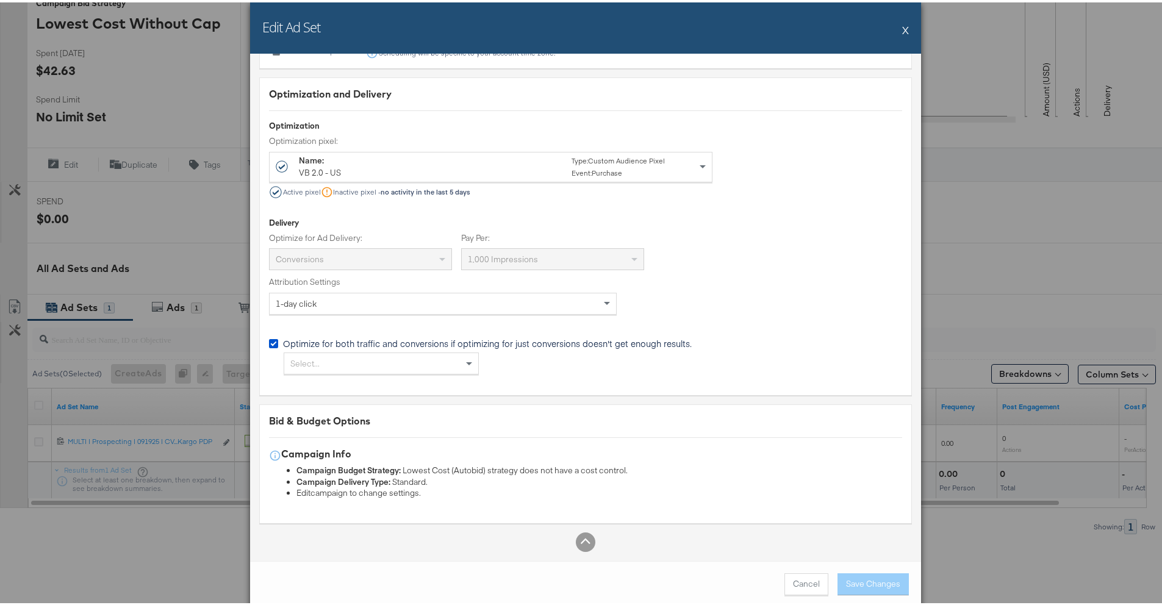
click at [896, 30] on div "Edit Ad Set X" at bounding box center [585, 25] width 671 height 51
click at [902, 27] on button "X" at bounding box center [905, 27] width 7 height 24
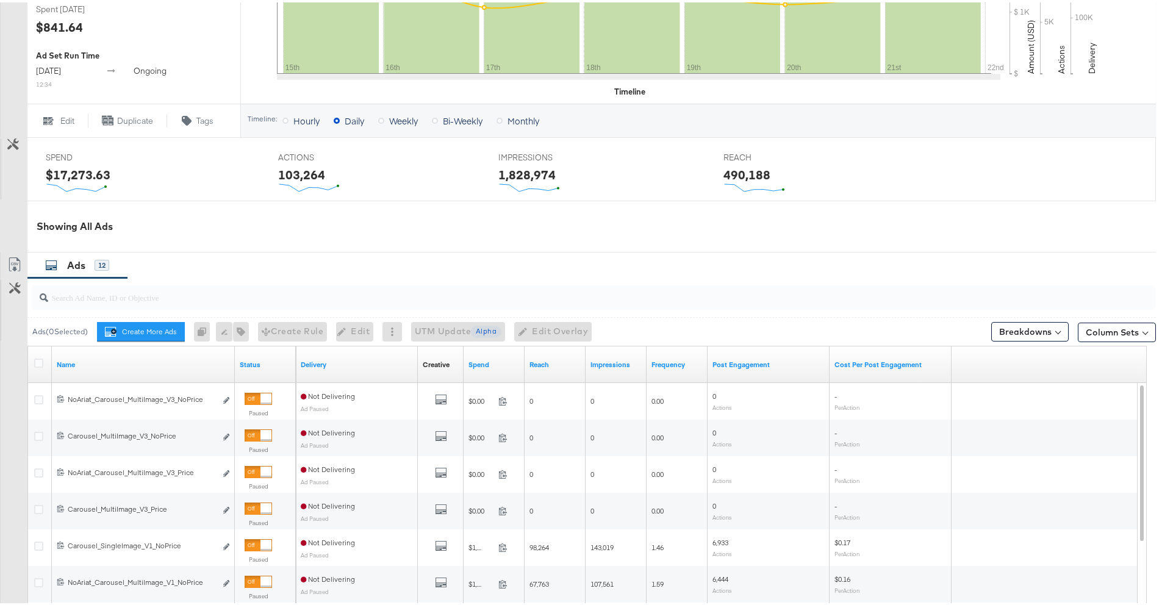
scroll to position [618, 0]
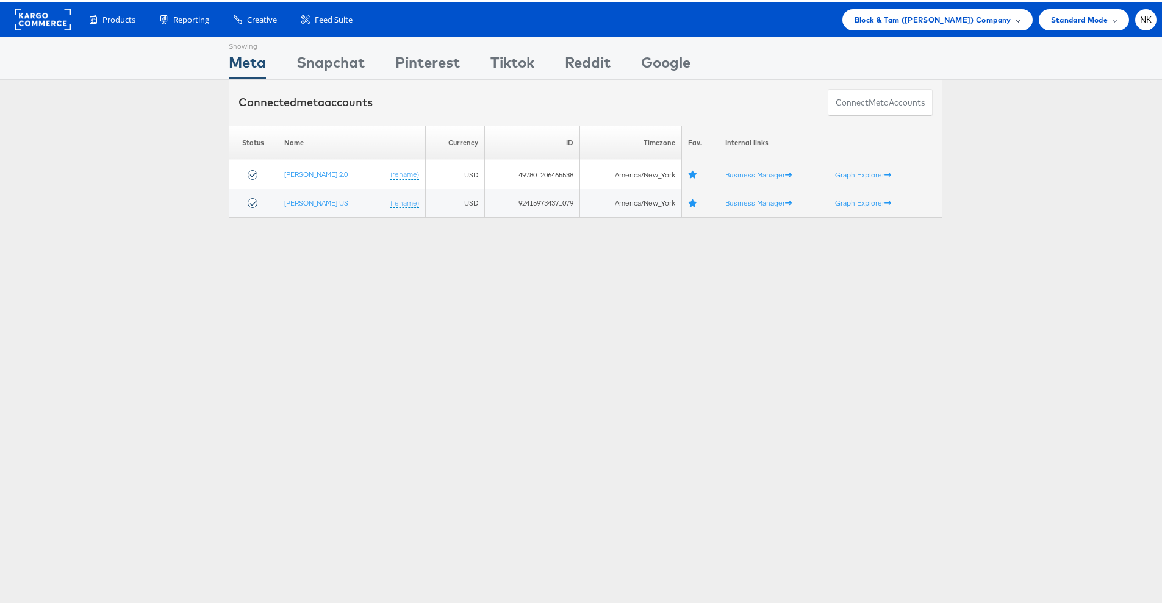
click at [873, 23] on span "Block & Tam (Veronica Beard) Company" at bounding box center [932, 17] width 157 height 13
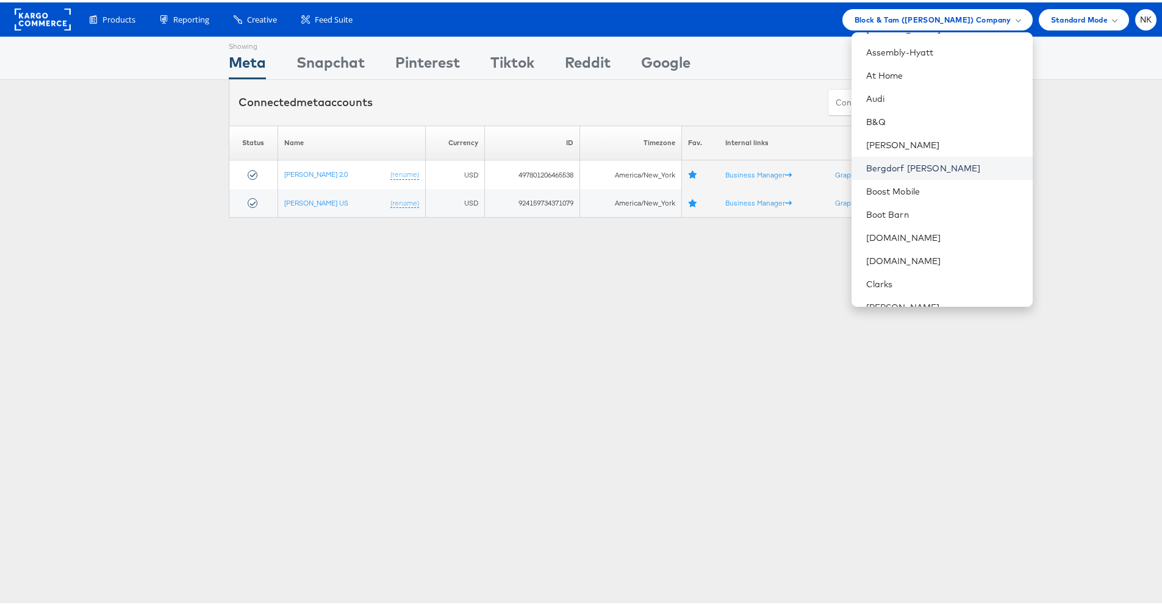
scroll to position [196, 0]
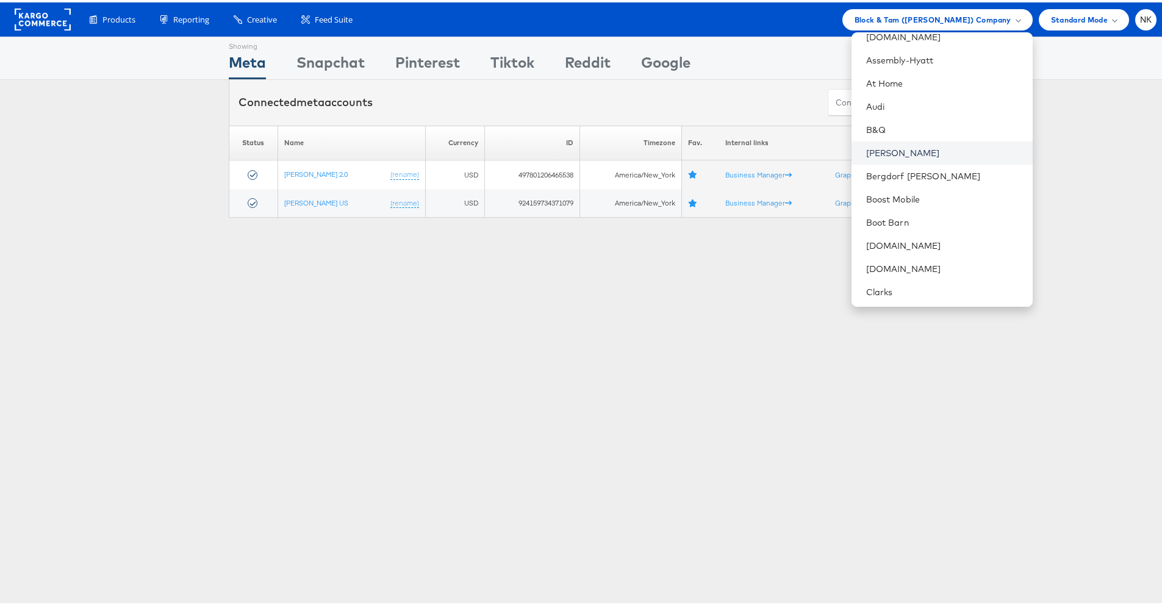
click at [870, 146] on link "[PERSON_NAME]" at bounding box center [944, 151] width 157 height 12
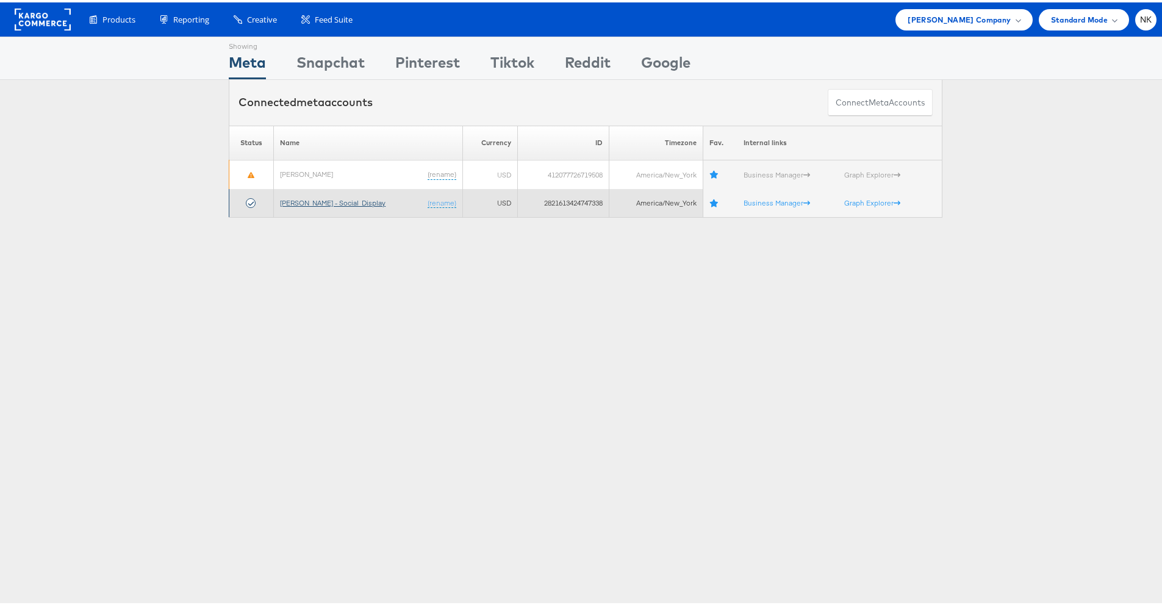
click at [313, 201] on link "[PERSON_NAME] - Social_Display" at bounding box center [333, 200] width 106 height 9
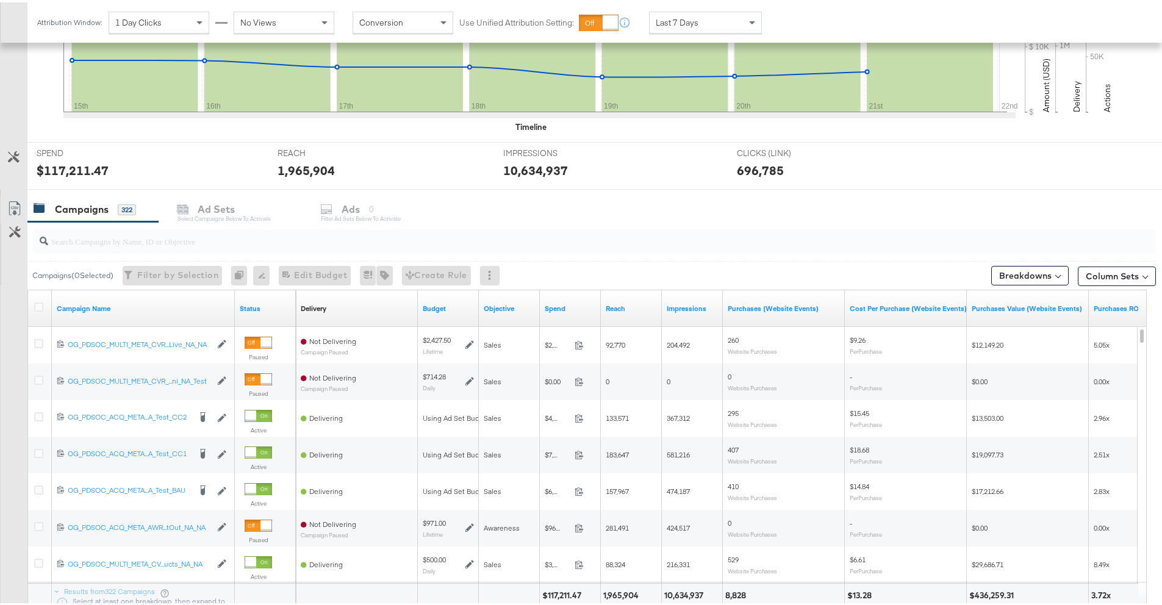
scroll to position [467, 0]
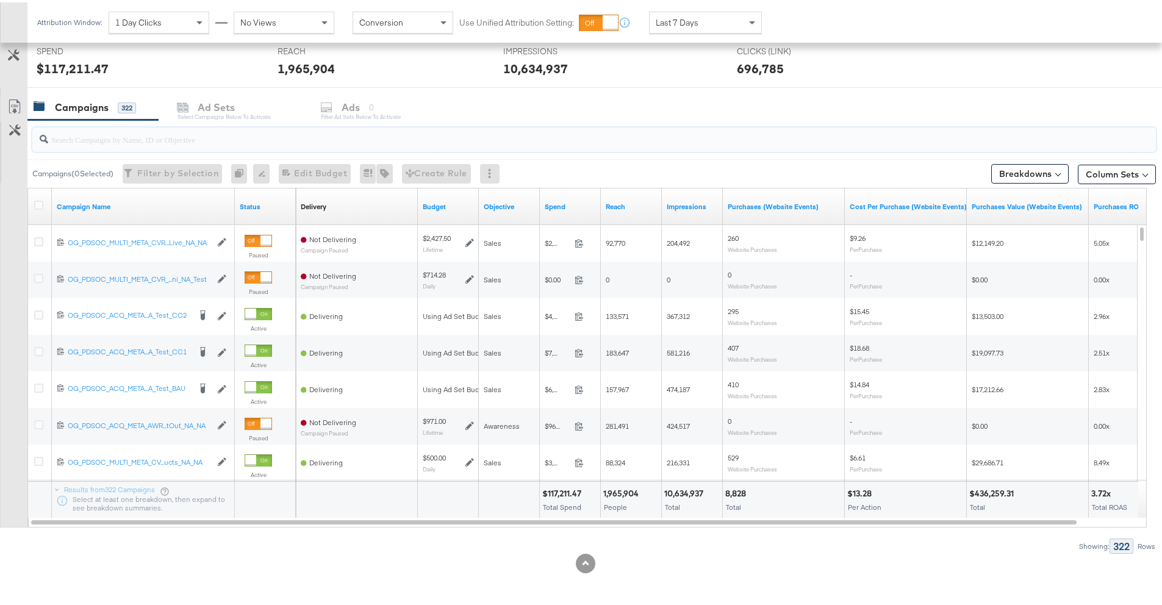
click at [146, 135] on input "search" at bounding box center [550, 132] width 1004 height 24
paste input "120231995660190171"
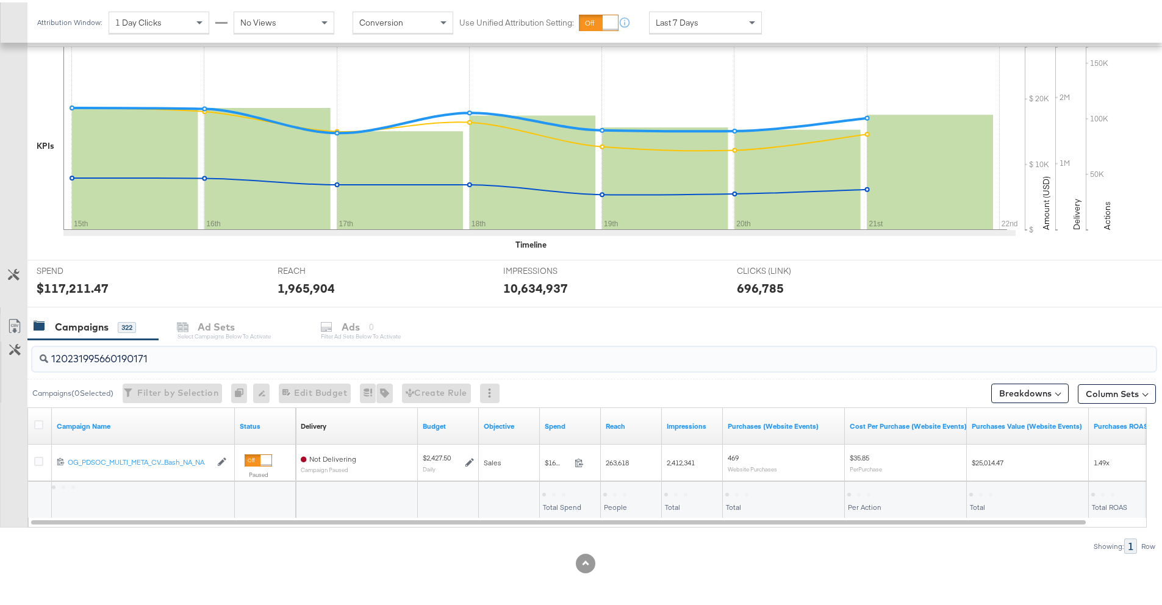
scroll to position [247, 0]
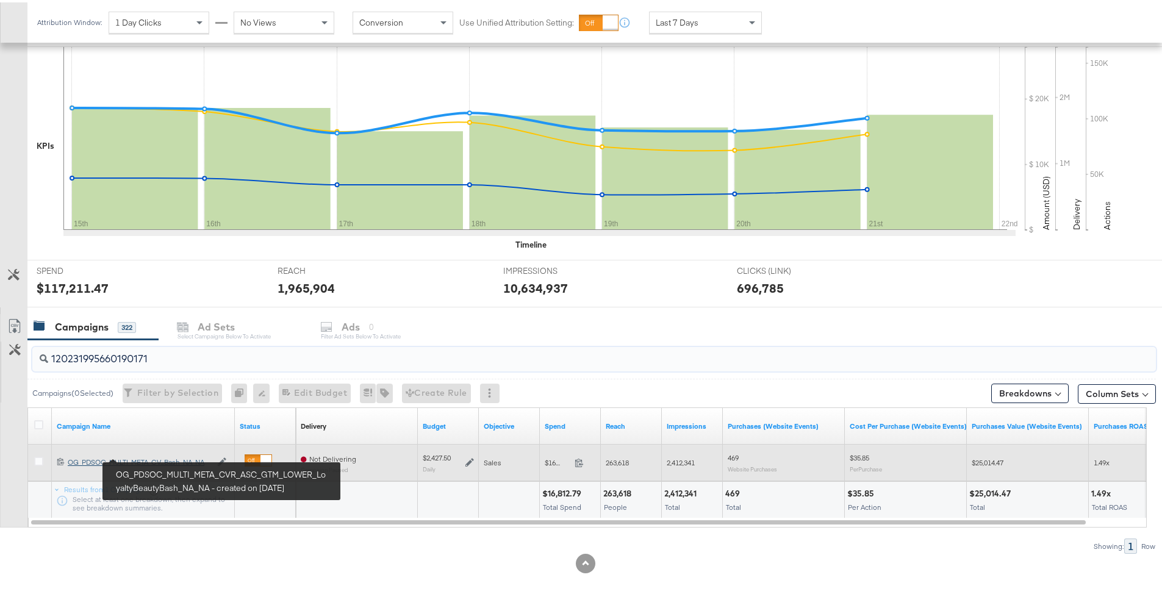
type input "120231995660190171"
click at [149, 452] on div "120231995660190171 OG_PDSOC_MULTI_META_CVR_ASC_GTM_LOWER_LoyaltyBeautyBash_NA_N…" at bounding box center [143, 460] width 183 height 20
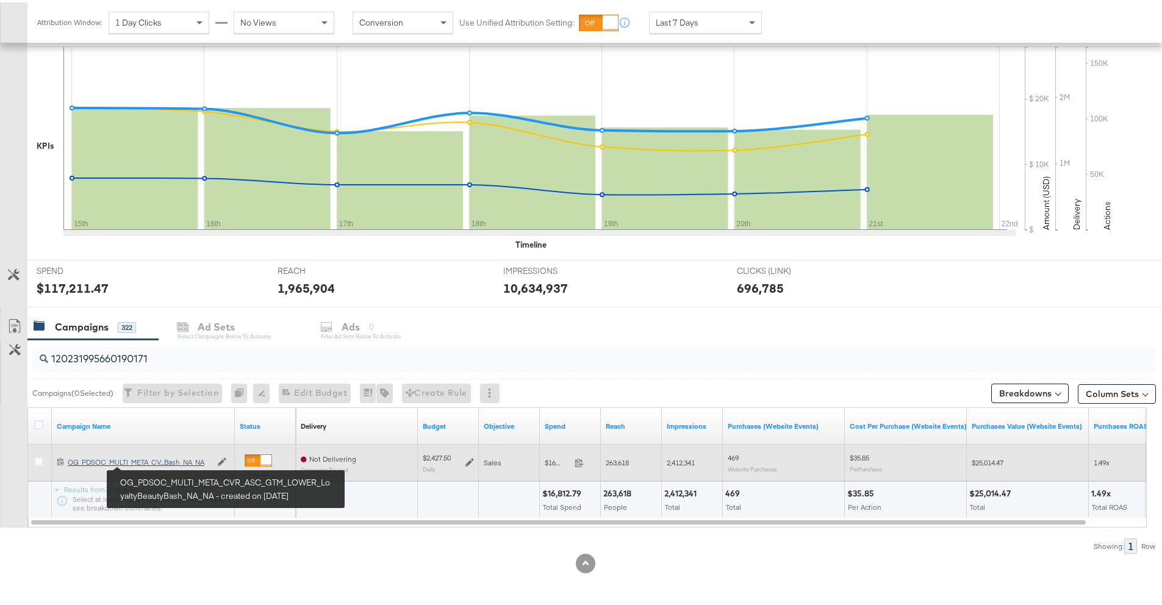
click at [152, 462] on div "OG_PDSOC_MULTI_META_CVR_ASC_GTM_LOWER_LoyaltyBeautyBash_NA_NA OG_PDSOC_MULTI_ME…" at bounding box center [139, 460] width 143 height 10
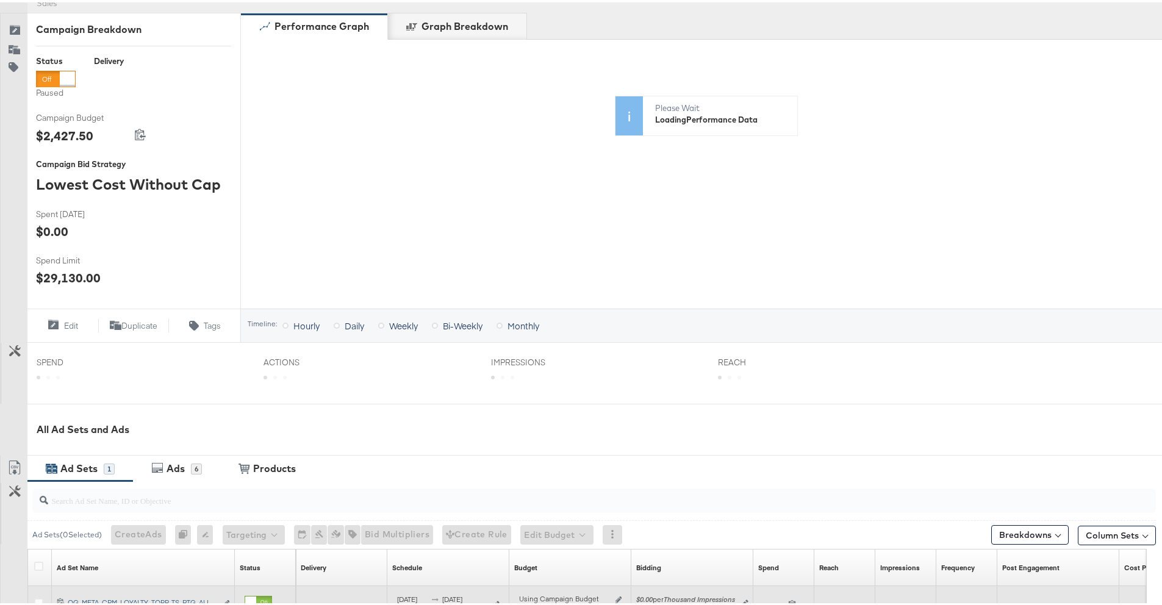
scroll to position [326, 0]
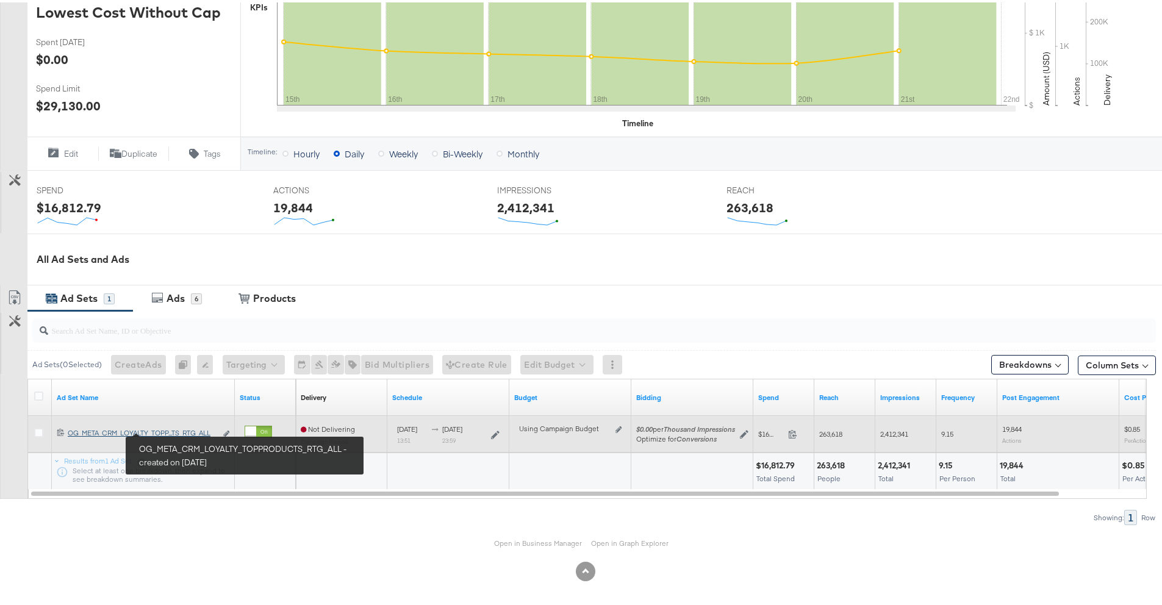
click at [171, 429] on div "OG_META_CRM_LOYALTY_TOPPRODUCTS_RTG_ALL OG_META_CRM_LOYALTY_TOPP...TS_RTG_ALL" at bounding box center [142, 431] width 148 height 10
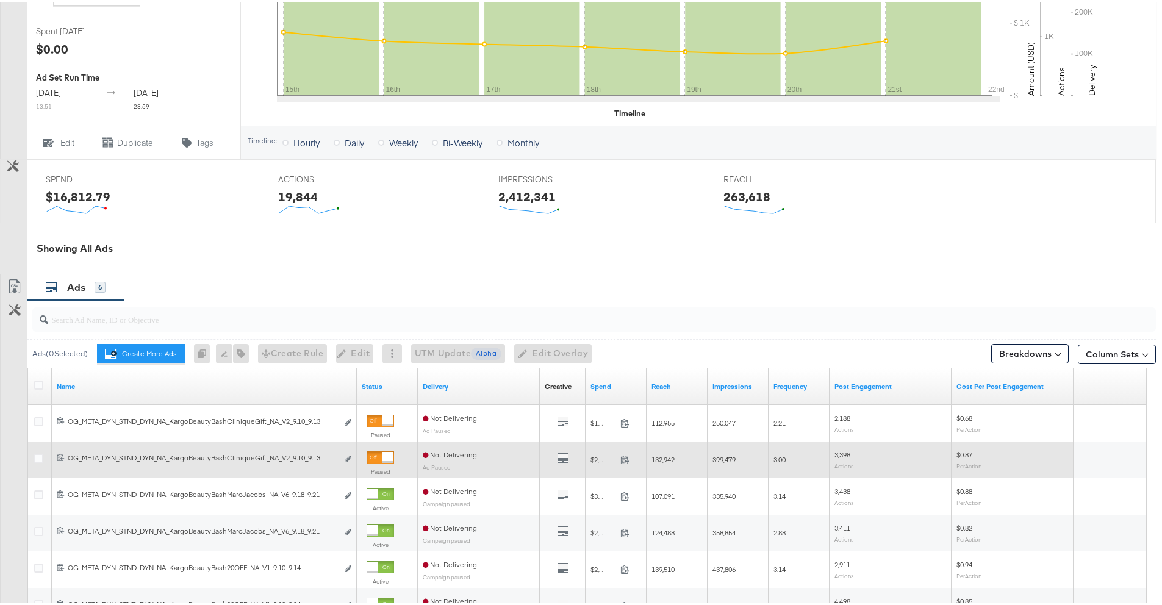
scroll to position [462, 0]
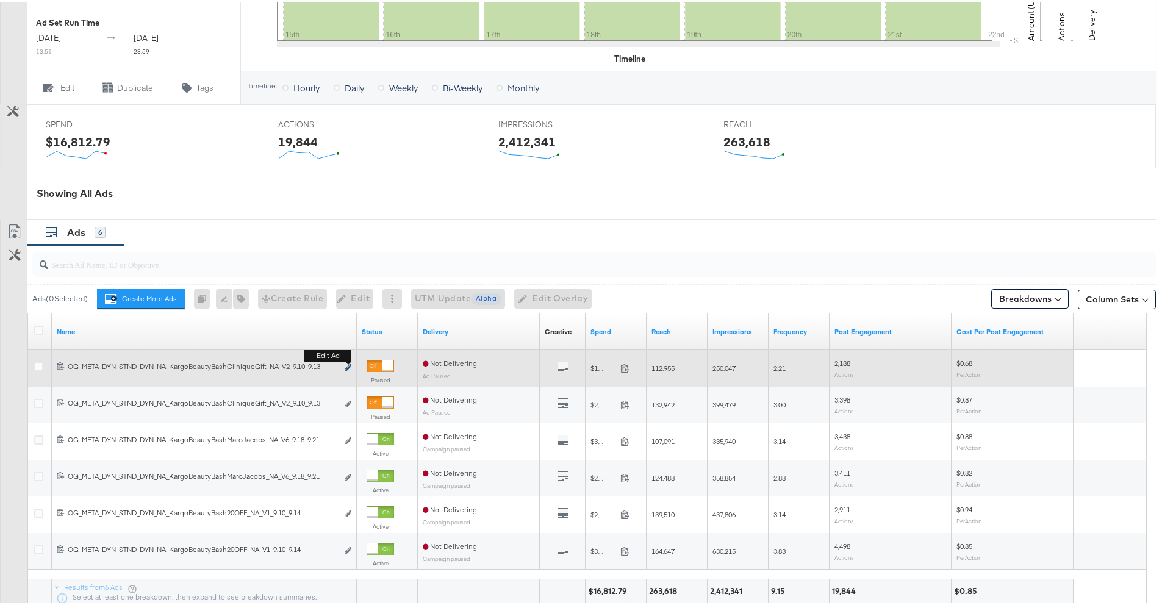
click at [348, 368] on icon "link" at bounding box center [348, 365] width 6 height 7
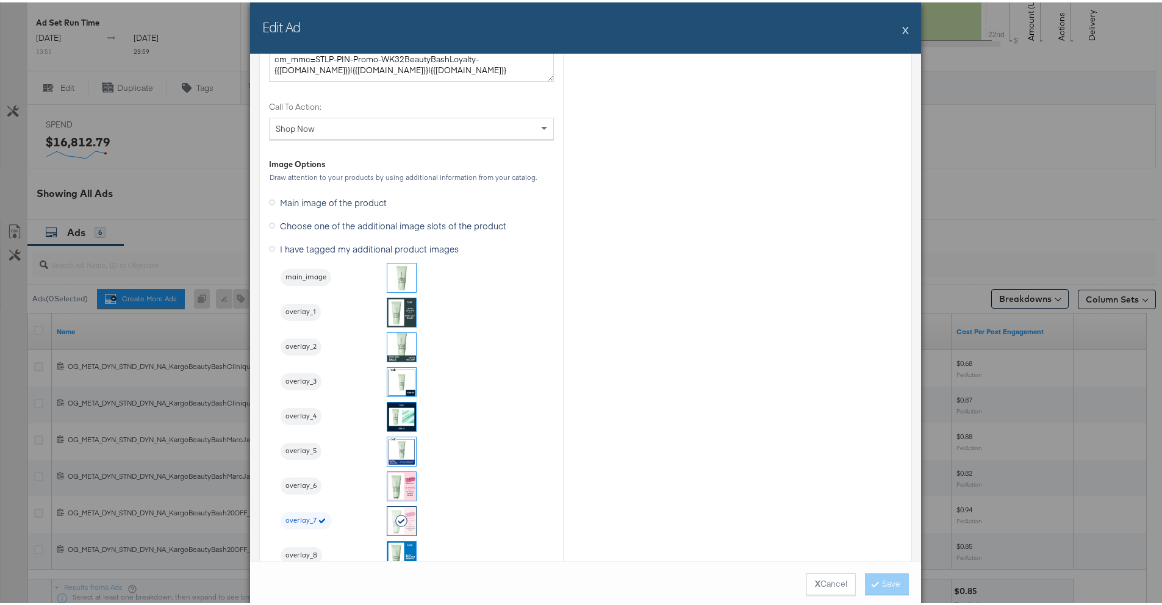
scroll to position [1194, 0]
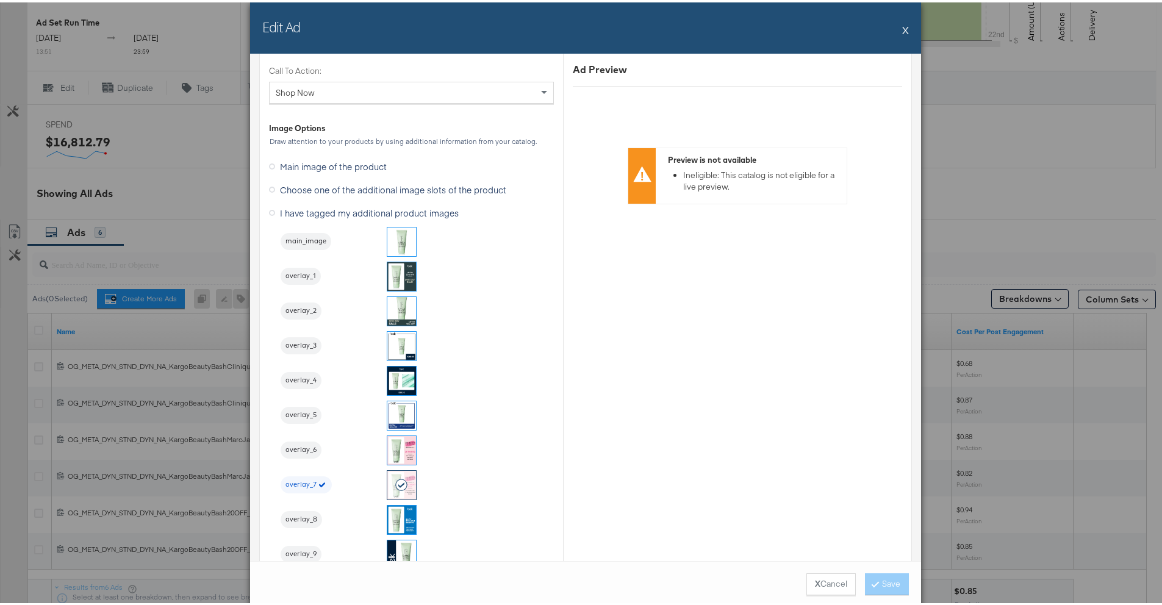
click at [902, 27] on button "X" at bounding box center [905, 27] width 7 height 24
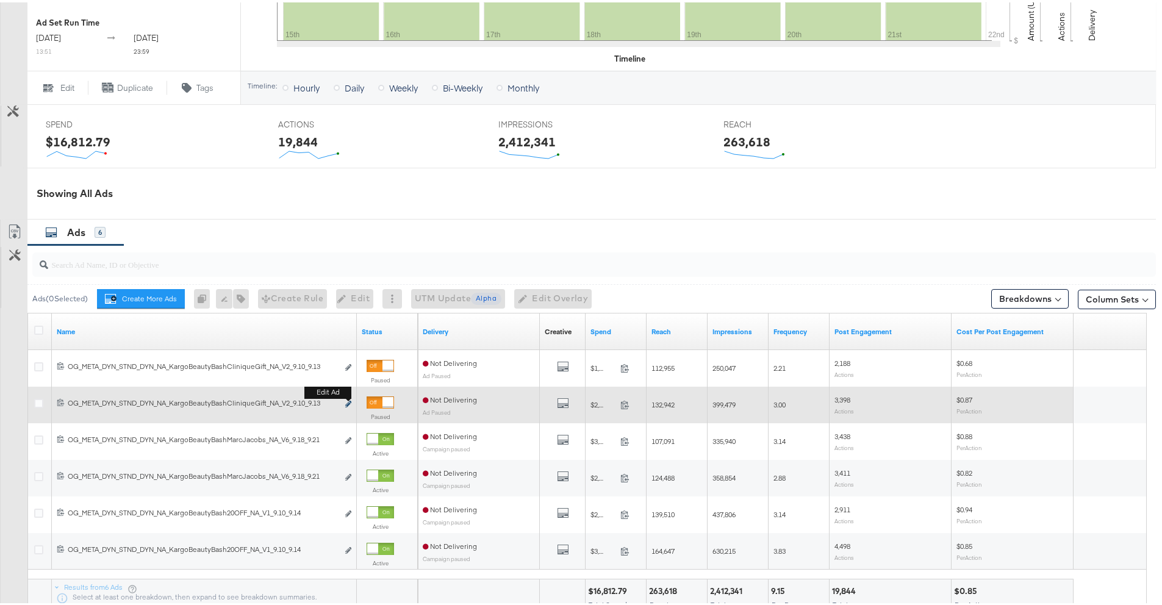
click at [351, 405] on icon "link" at bounding box center [348, 401] width 6 height 7
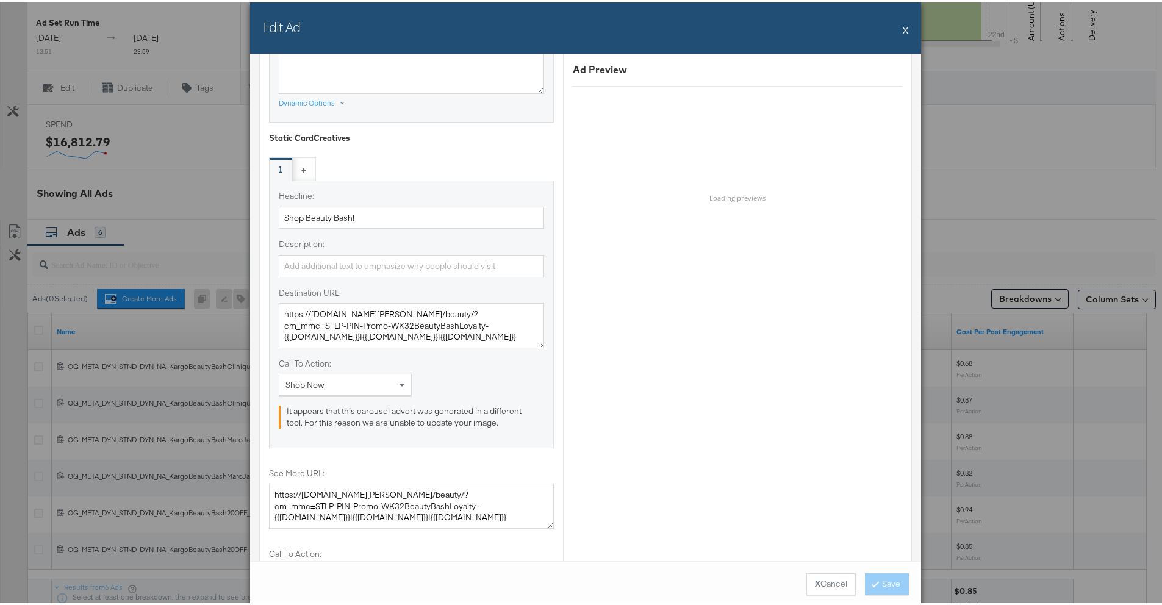
scroll to position [1550, 0]
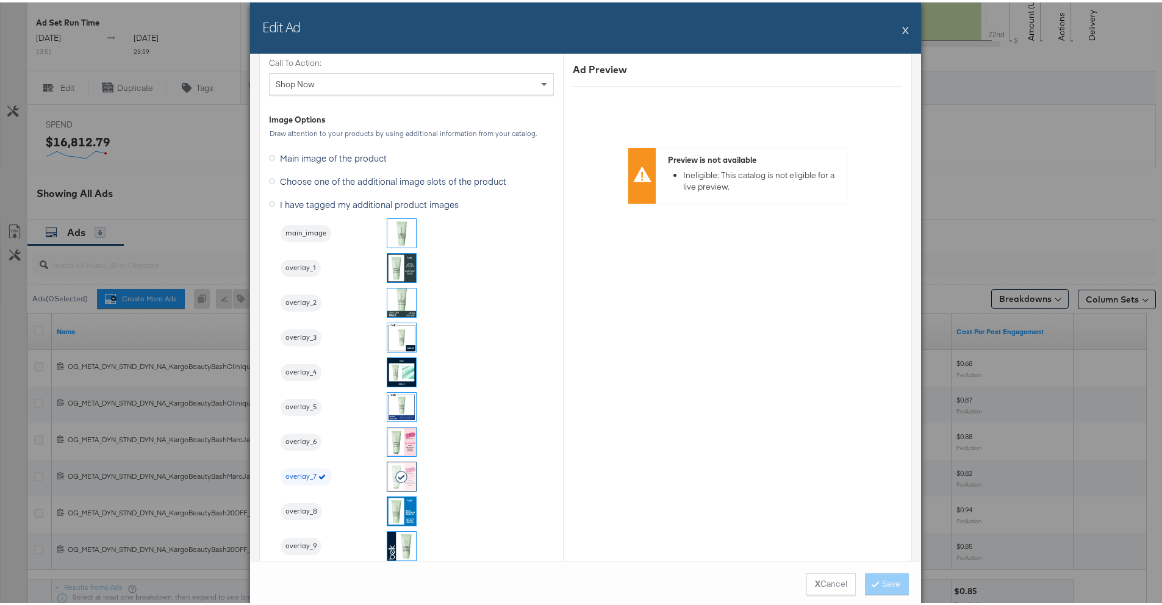
click at [903, 34] on button "X" at bounding box center [905, 27] width 7 height 24
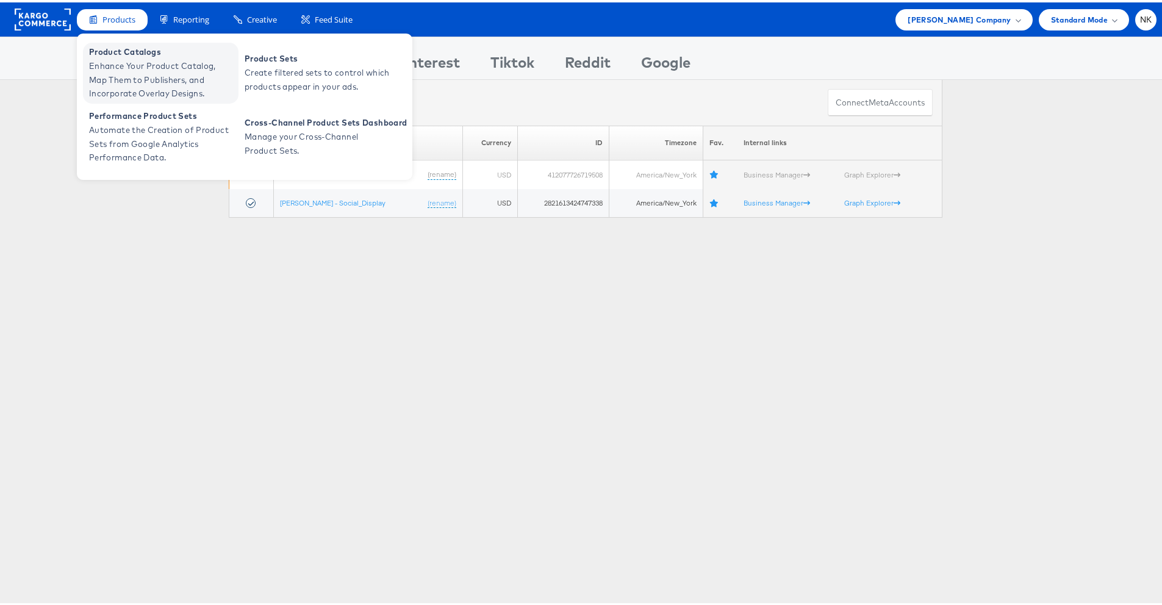
click at [114, 63] on span "Enhance Your Product Catalog, Map Them to Publishers, and Incorporate Overlay D…" at bounding box center [162, 77] width 146 height 41
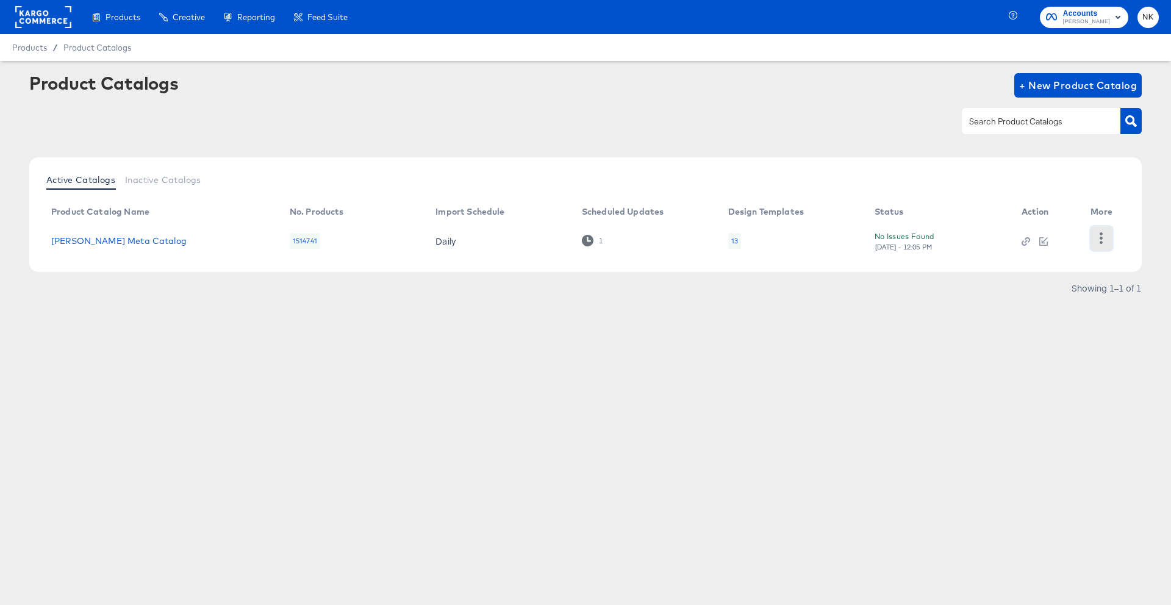
click at [1098, 238] on icon "button" at bounding box center [1101, 238] width 12 height 12
click at [1060, 241] on div "HUD Checks (Internal)" at bounding box center [1051, 238] width 122 height 20
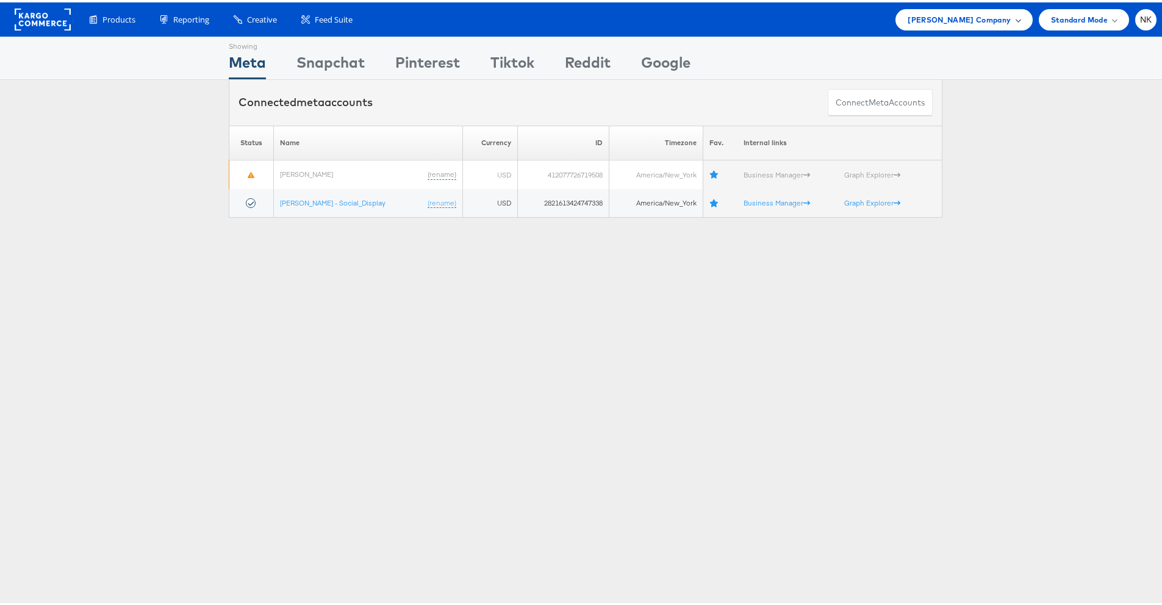
click at [990, 14] on span "Belk Company" at bounding box center [958, 17] width 103 height 13
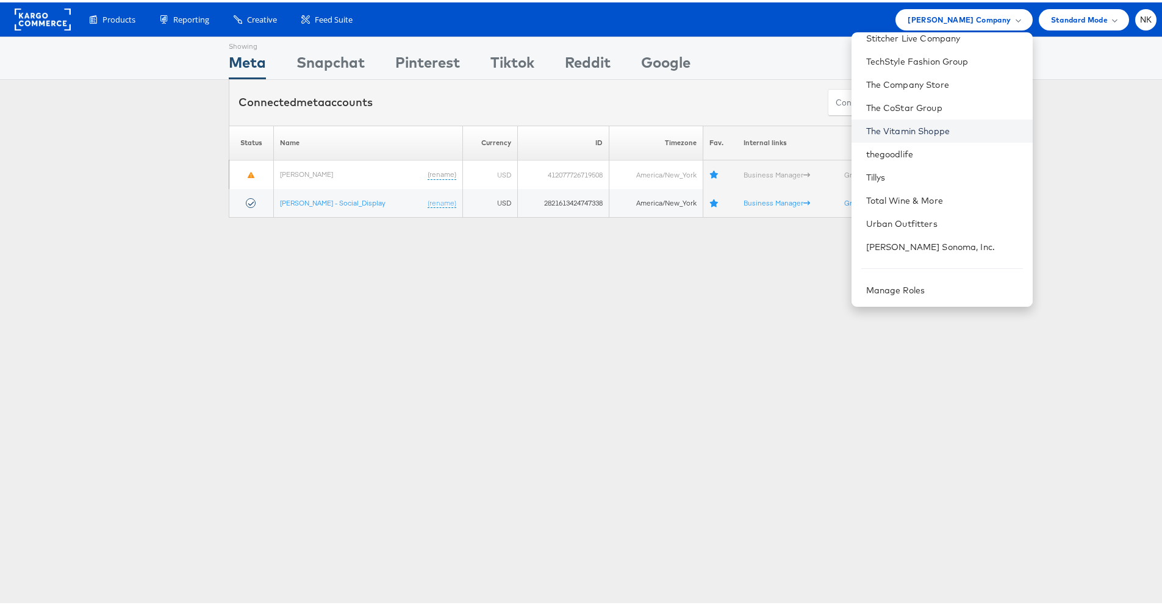
scroll to position [1113, 0]
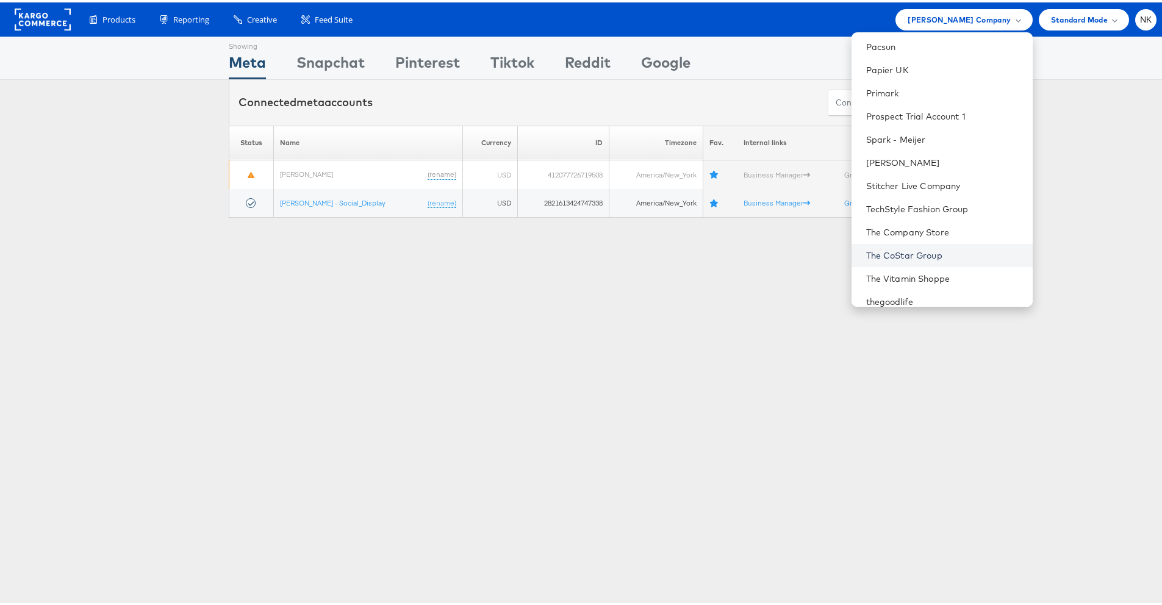
click at [907, 249] on link "The CoStar Group" at bounding box center [944, 253] width 157 height 12
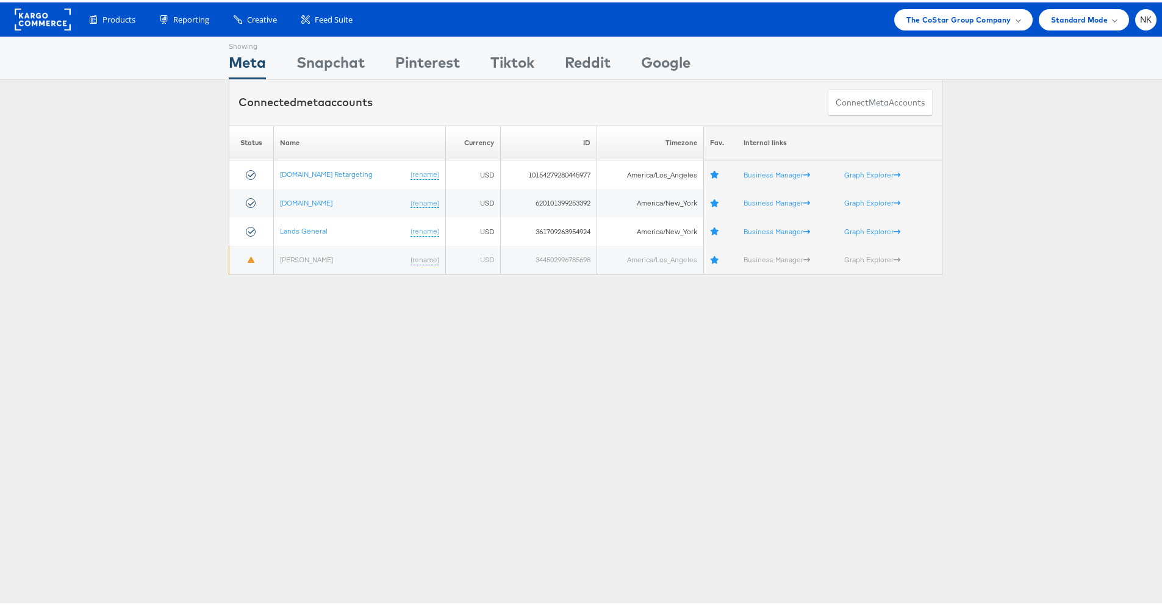
click at [101, 111] on div "Connected meta accounts Connect meta Accounts" at bounding box center [585, 100] width 1171 height 46
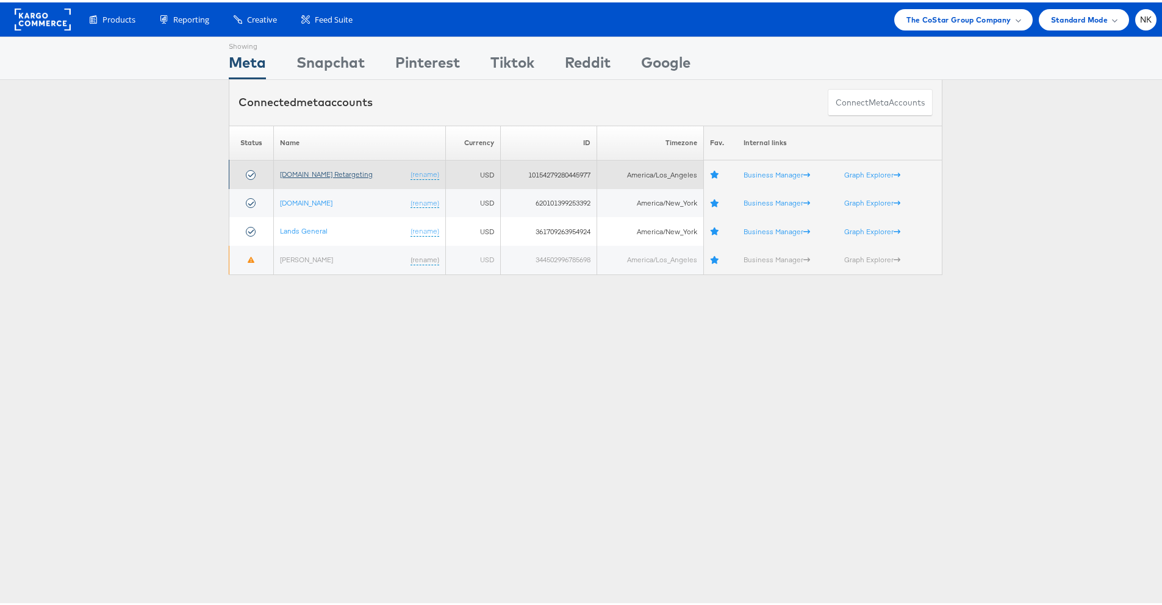
click at [347, 171] on link "[DOMAIN_NAME] Retargeting" at bounding box center [326, 171] width 93 height 9
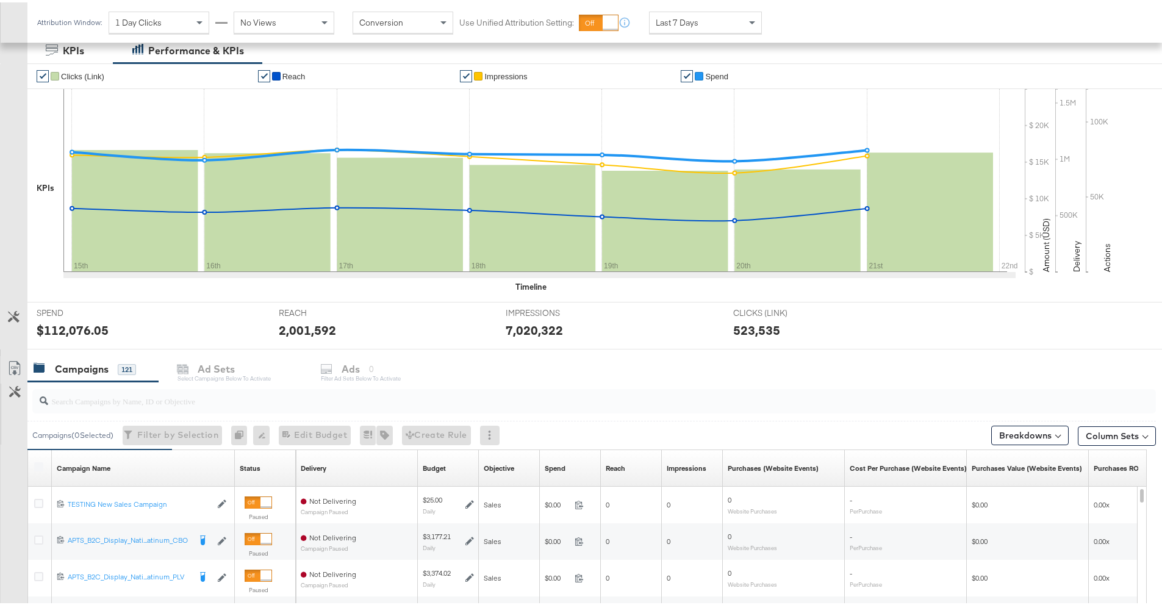
scroll to position [221, 0]
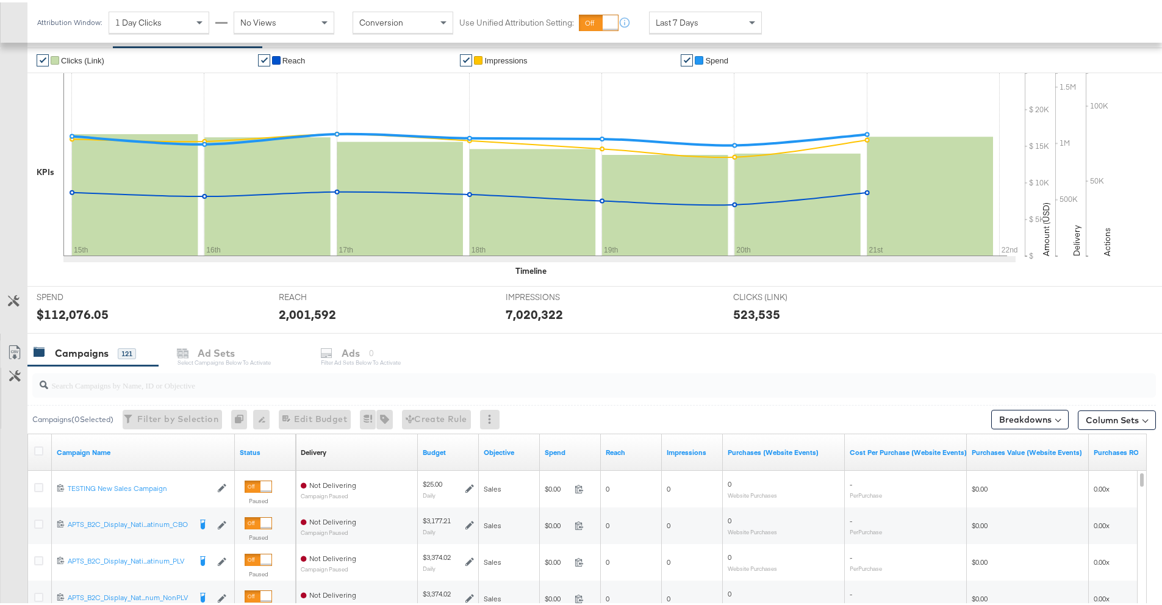
click at [237, 386] on input "search" at bounding box center [550, 378] width 1004 height 24
paste input "120204946815720614"
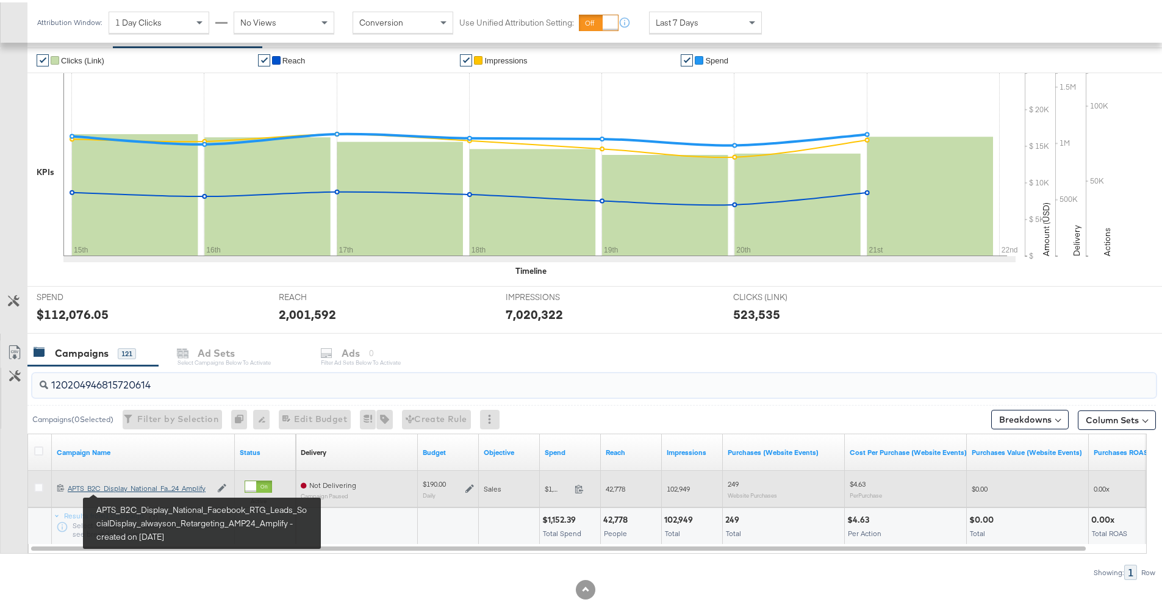
type input "120204946815720614"
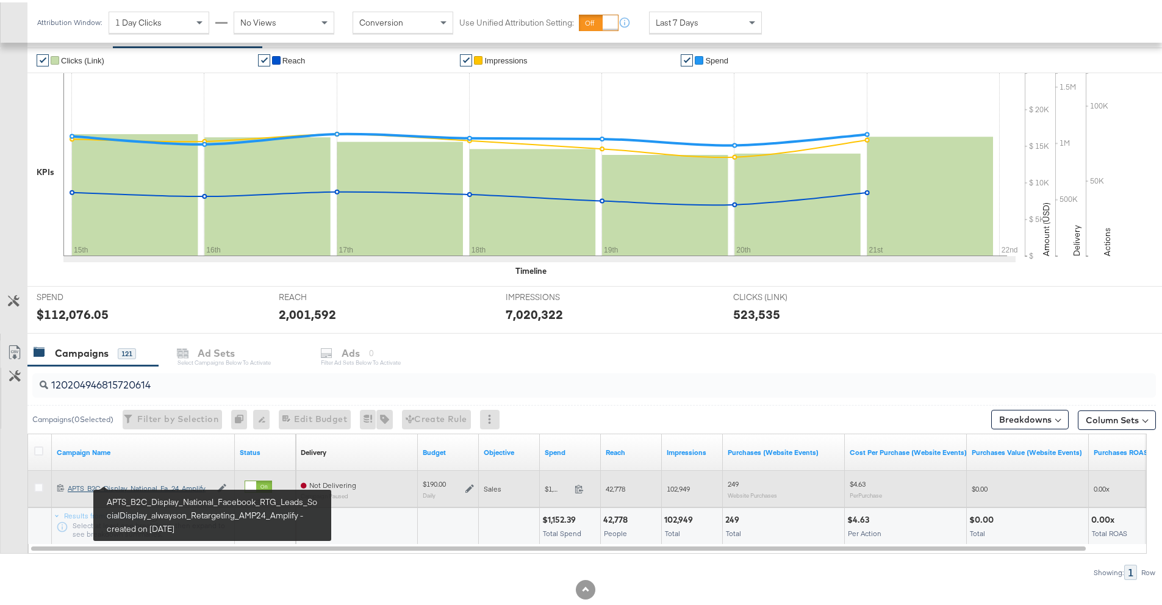
click at [129, 487] on div "APTS_B2C_Display_National_Facebook_RTG_Leads_SocialDisplay_alwayson_Retargeting…" at bounding box center [139, 486] width 143 height 10
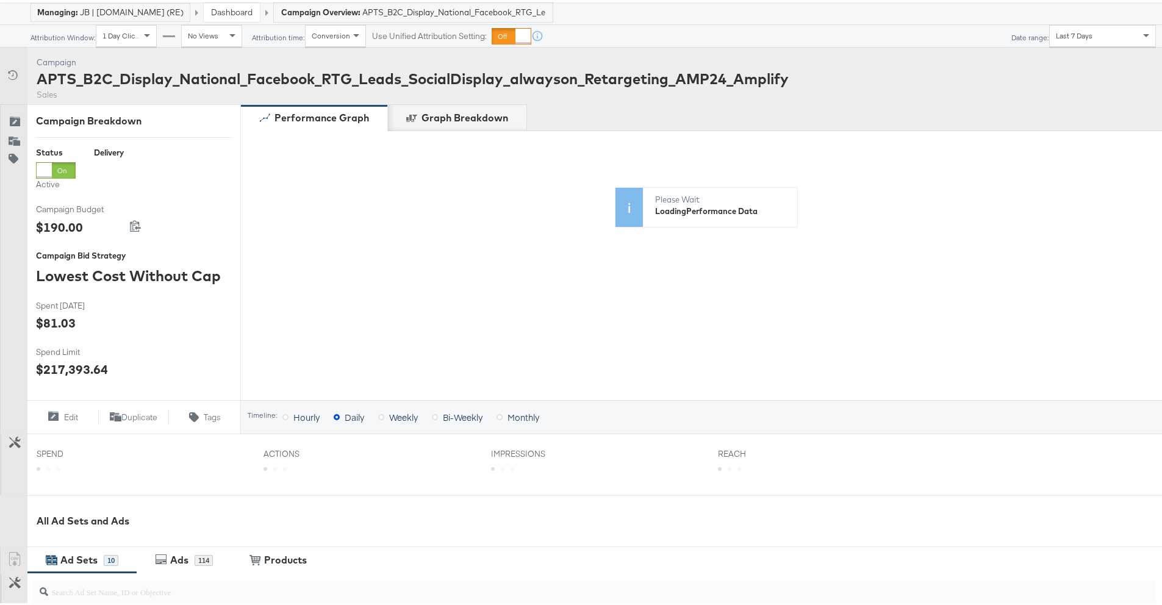
scroll to position [363, 0]
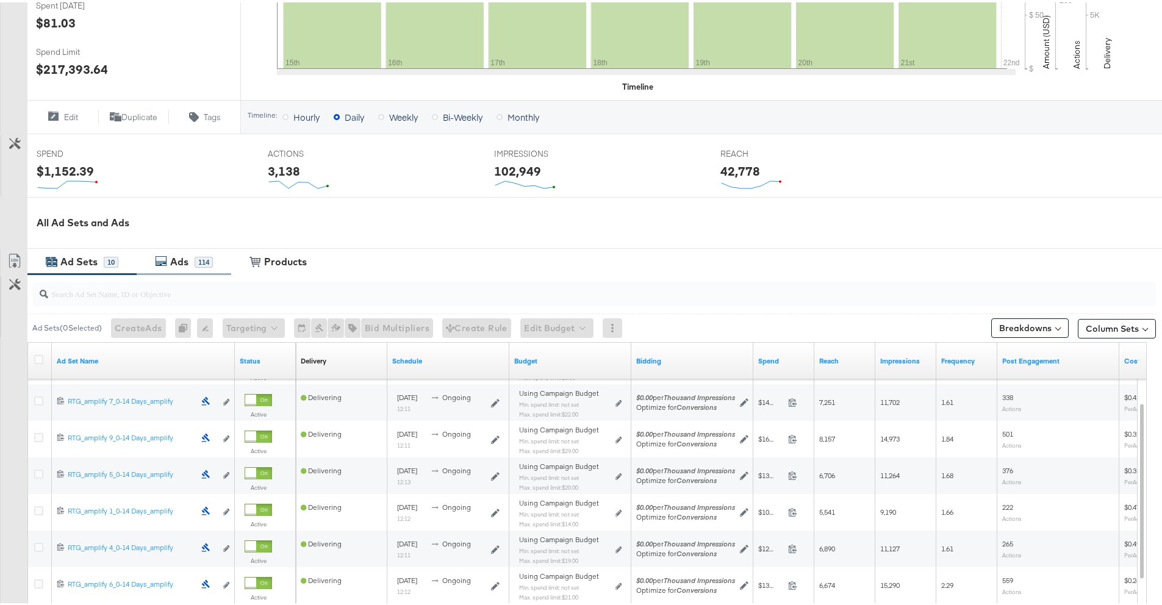
click at [174, 256] on div "Ads" at bounding box center [179, 259] width 18 height 14
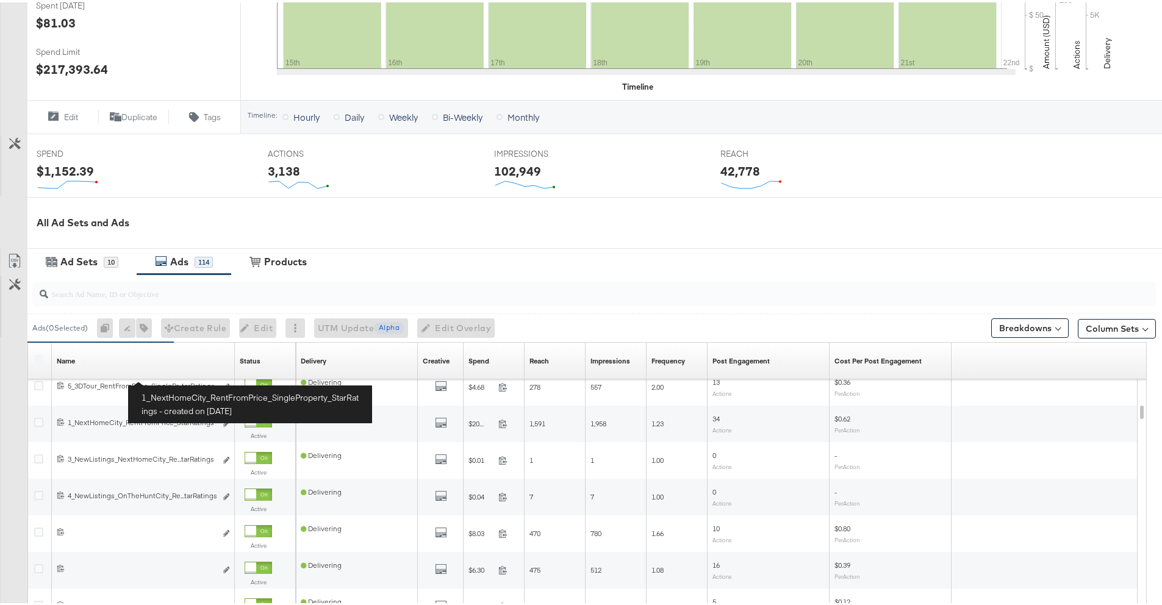
scroll to position [483, 0]
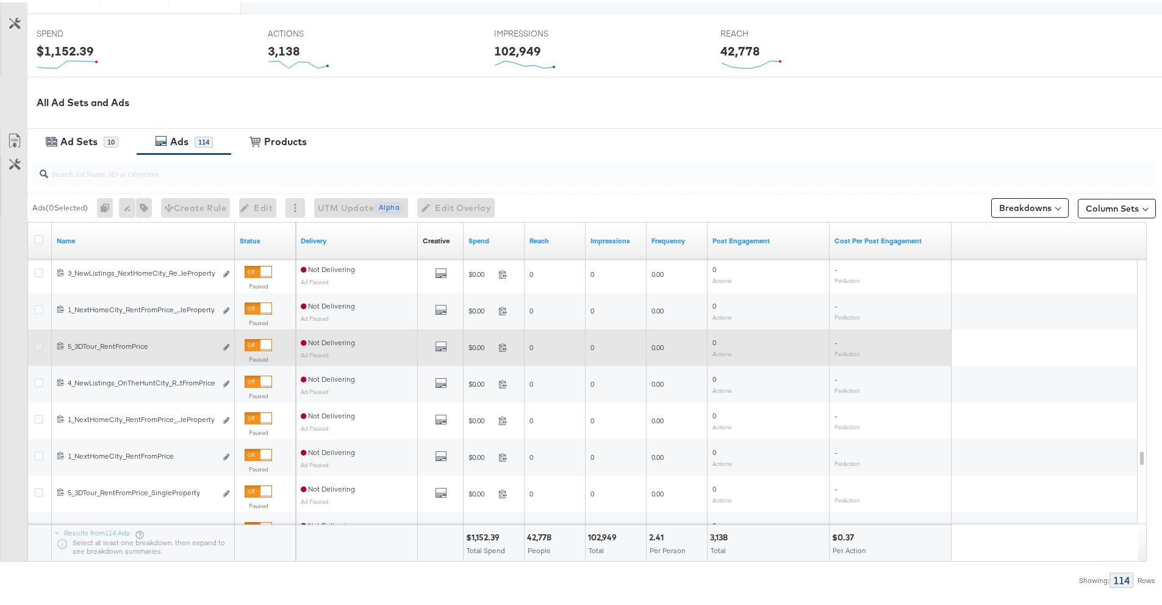
click at [39, 343] on icon at bounding box center [38, 343] width 9 height 9
click at [0, 0] on input "checkbox" at bounding box center [0, 0] width 0 height 0
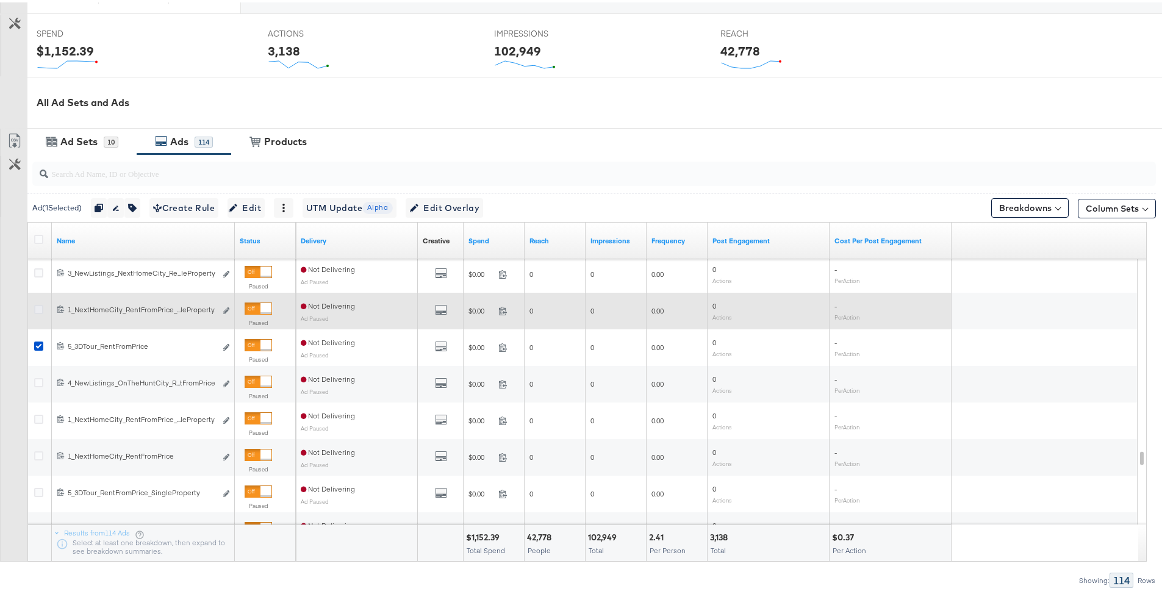
click at [37, 309] on icon at bounding box center [38, 306] width 9 height 9
click at [0, 0] on input "checkbox" at bounding box center [0, 0] width 0 height 0
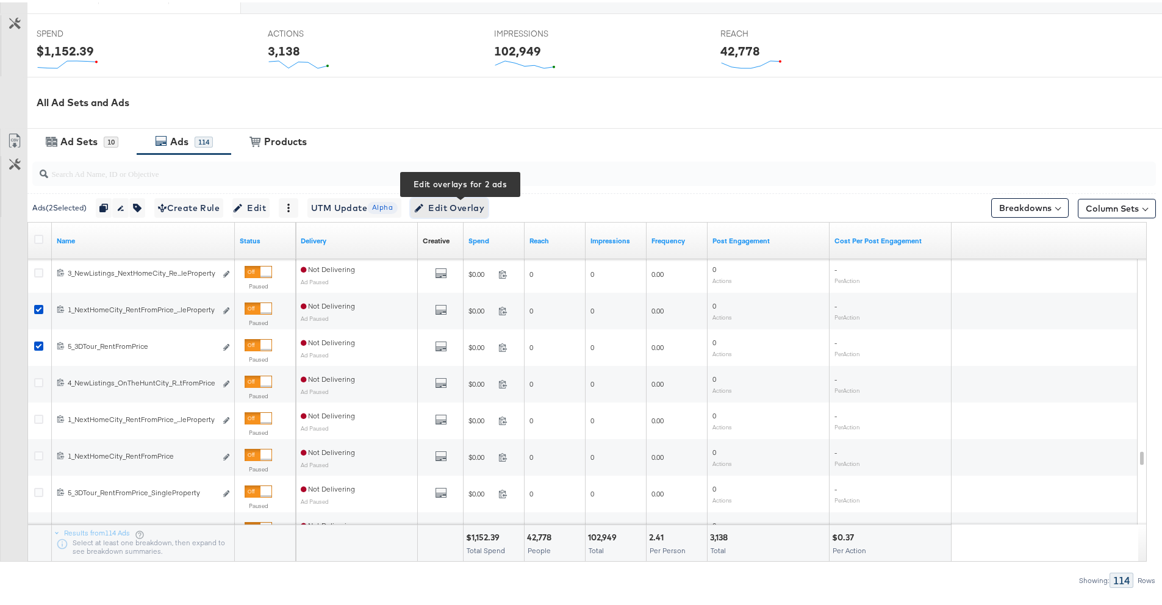
click at [449, 210] on span "Edit Overlay Edit overlays for 2 ads" at bounding box center [449, 205] width 70 height 15
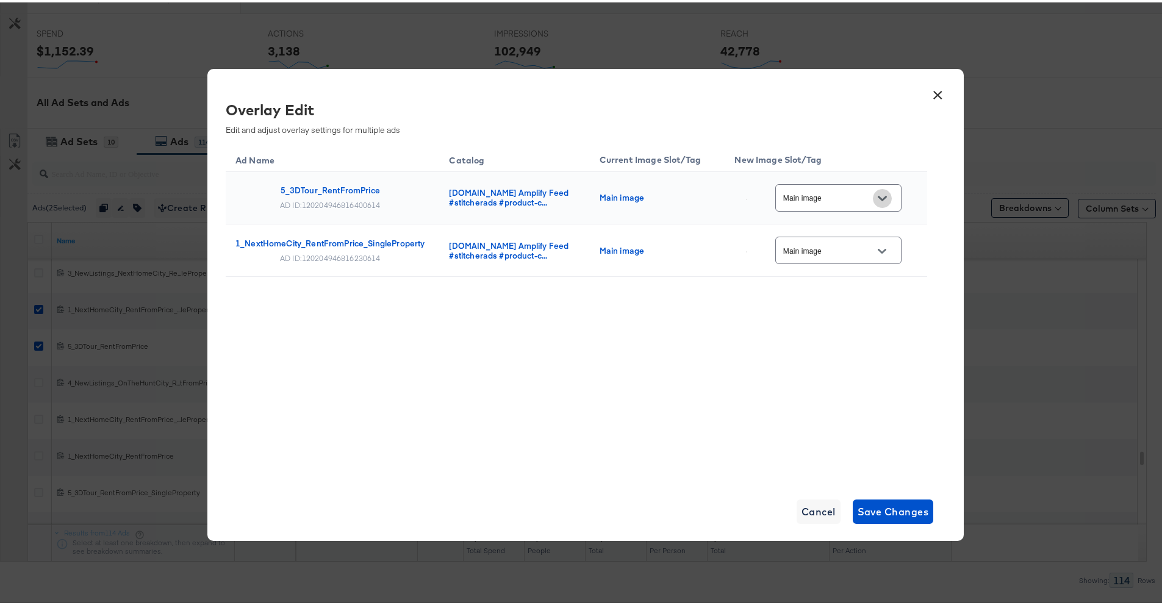
click at [882, 198] on icon "Open" at bounding box center [882, 195] width 9 height 9
click at [874, 149] on th "New Image Slot/Tag" at bounding box center [825, 155] width 202 height 27
click at [873, 198] on button "Open" at bounding box center [882, 196] width 18 height 18
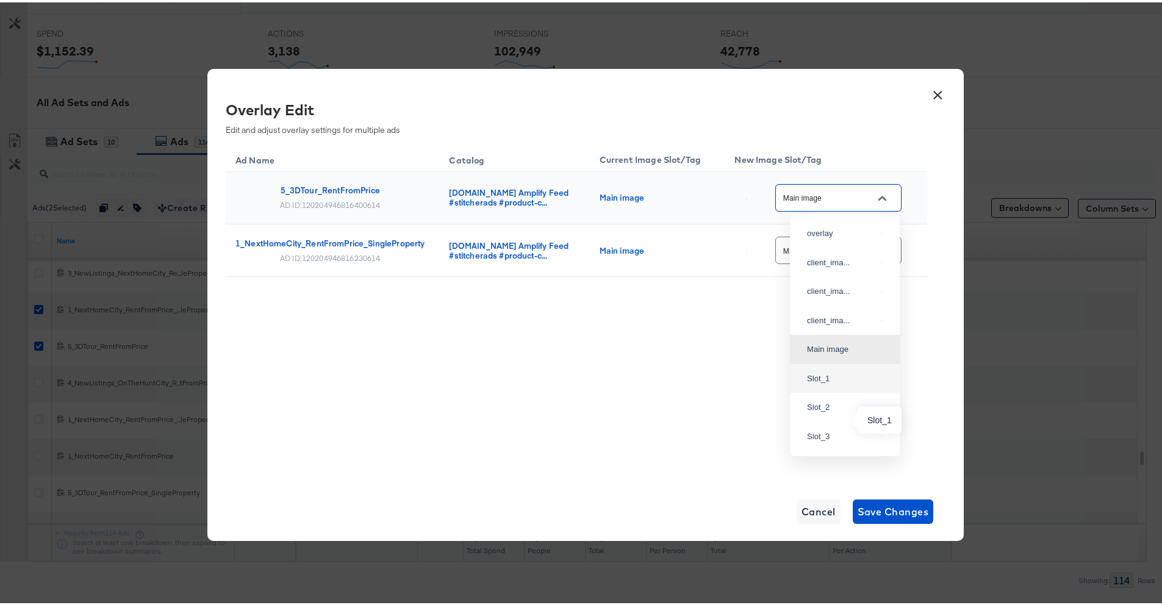
drag, startPoint x: 817, startPoint y: 415, endPoint x: 821, endPoint y: 406, distance: 10.4
click at [817, 382] on div "Slot_1" at bounding box center [842, 376] width 70 height 12
type input "Slot_1"
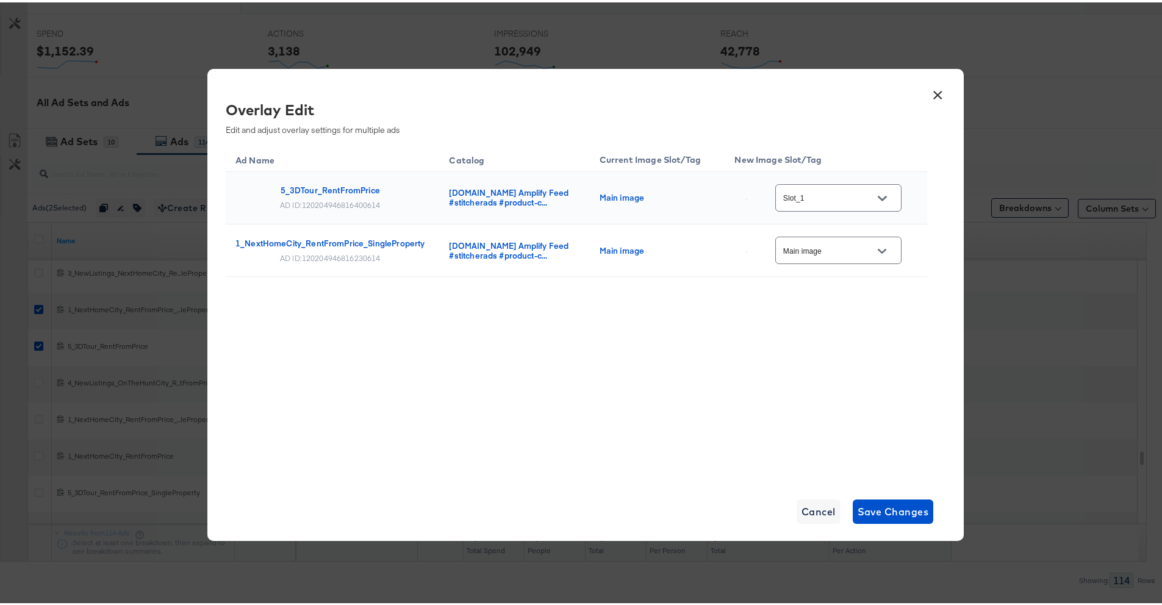
click at [931, 94] on button "×" at bounding box center [937, 90] width 22 height 22
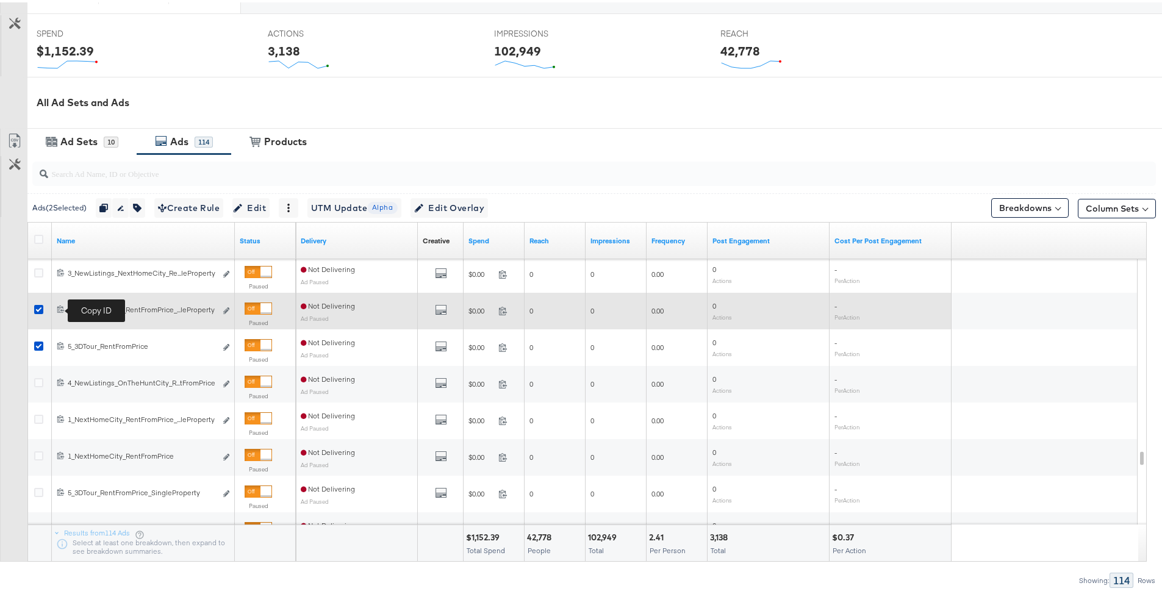
click at [59, 306] on icon at bounding box center [60, 305] width 7 height 7
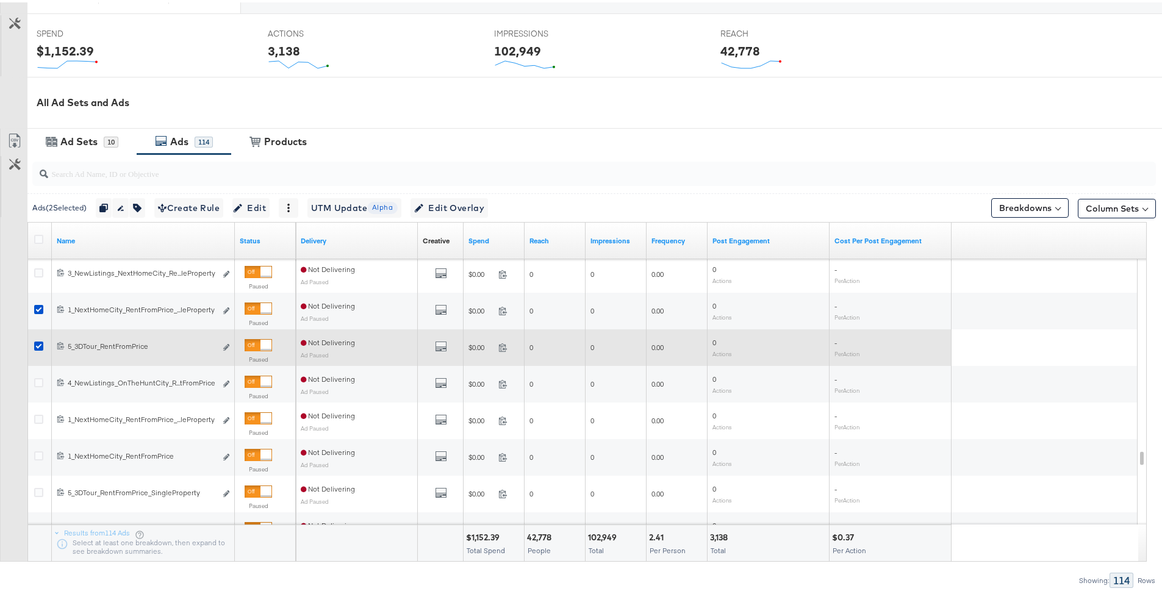
click at [60, 343] on icon at bounding box center [61, 343] width 8 height 8
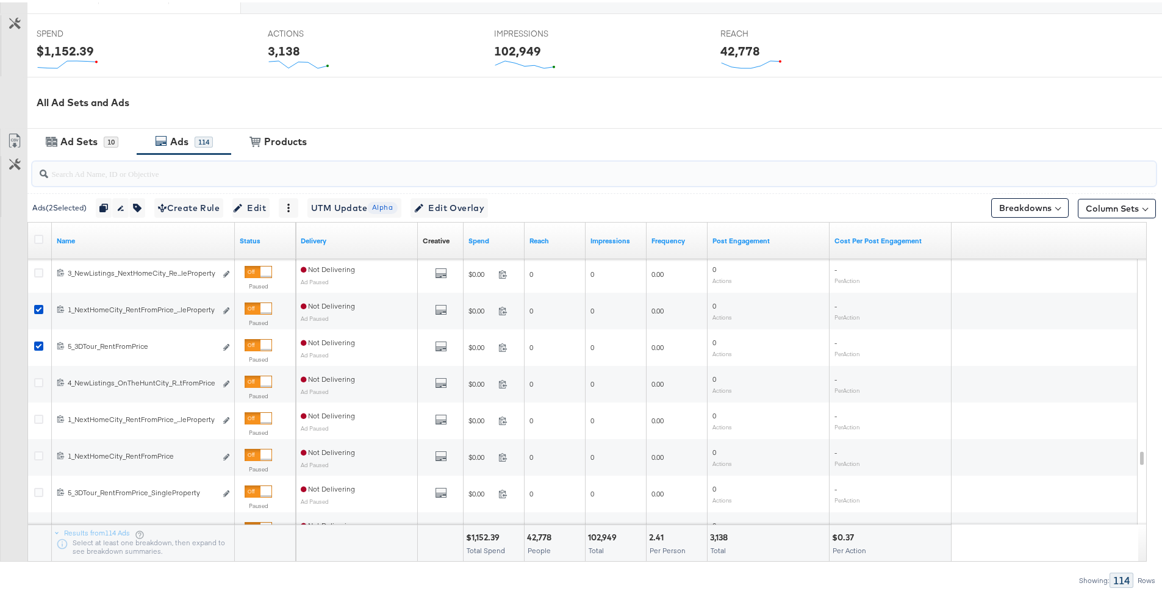
click at [165, 178] on div at bounding box center [593, 171] width 1123 height 24
click at [467, 209] on span "Edit Overlay Edit overlays for 2 ads" at bounding box center [449, 205] width 70 height 15
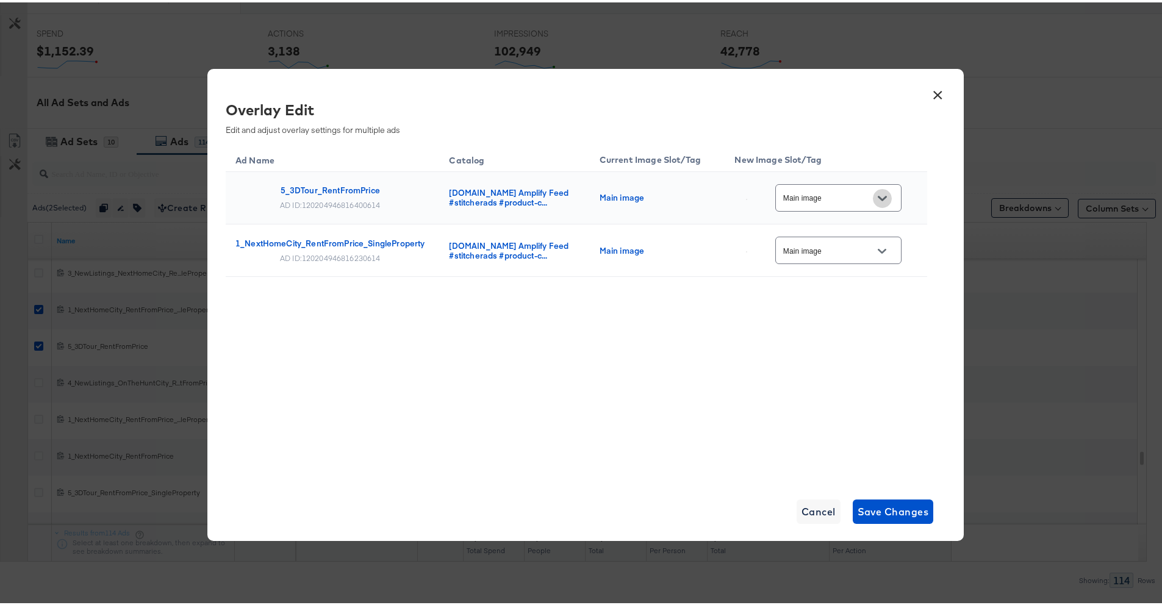
click at [878, 194] on icon "Open" at bounding box center [882, 195] width 9 height 5
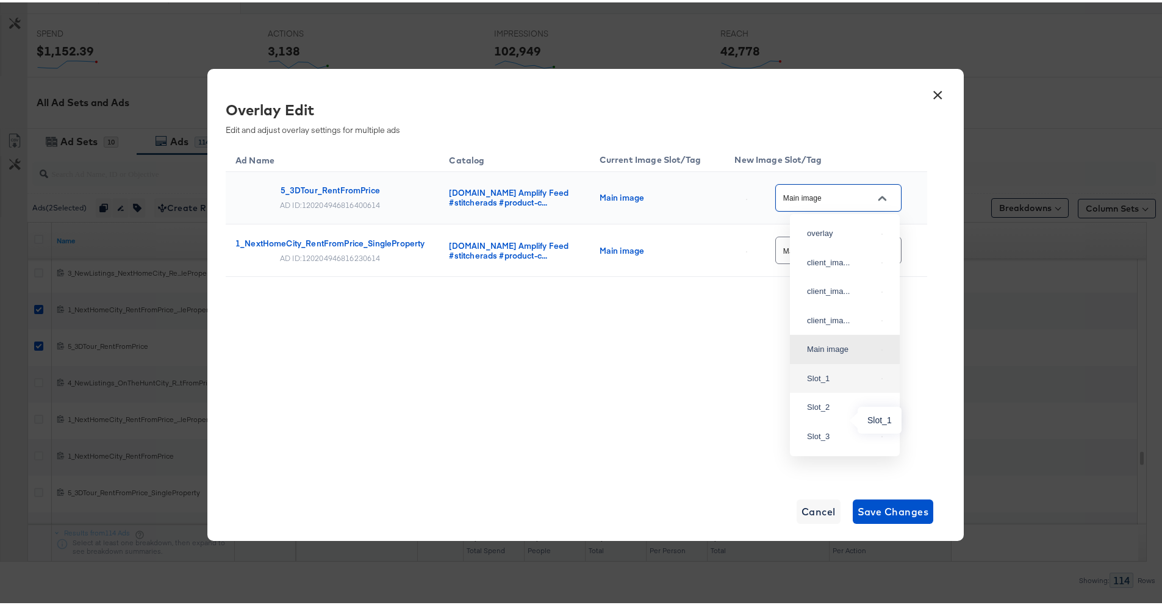
click at [818, 382] on div "Slot_1" at bounding box center [842, 376] width 70 height 12
type input "Slot_1"
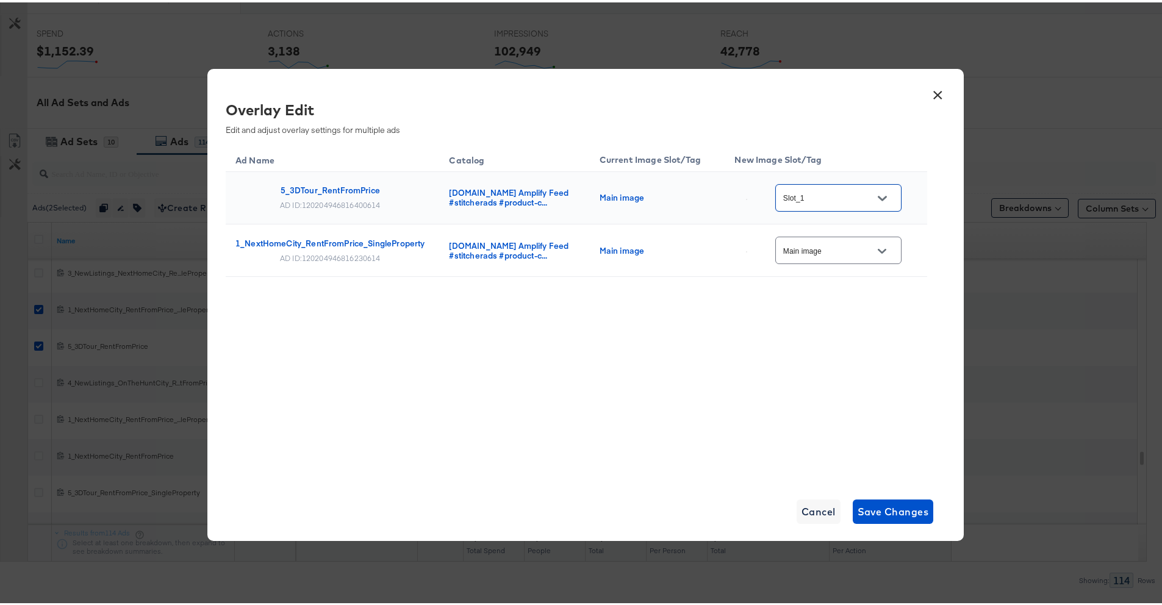
click at [884, 245] on icon "Open" at bounding box center [882, 249] width 9 height 9
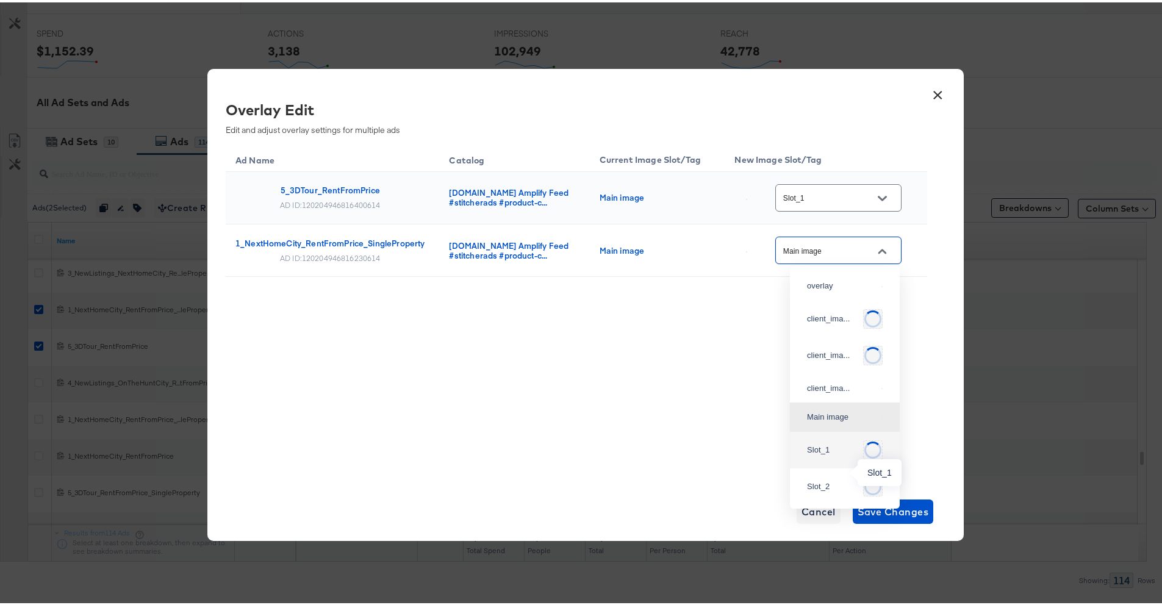
click at [829, 454] on div "Slot_1" at bounding box center [832, 448] width 51 height 12
type input "Slot_1"
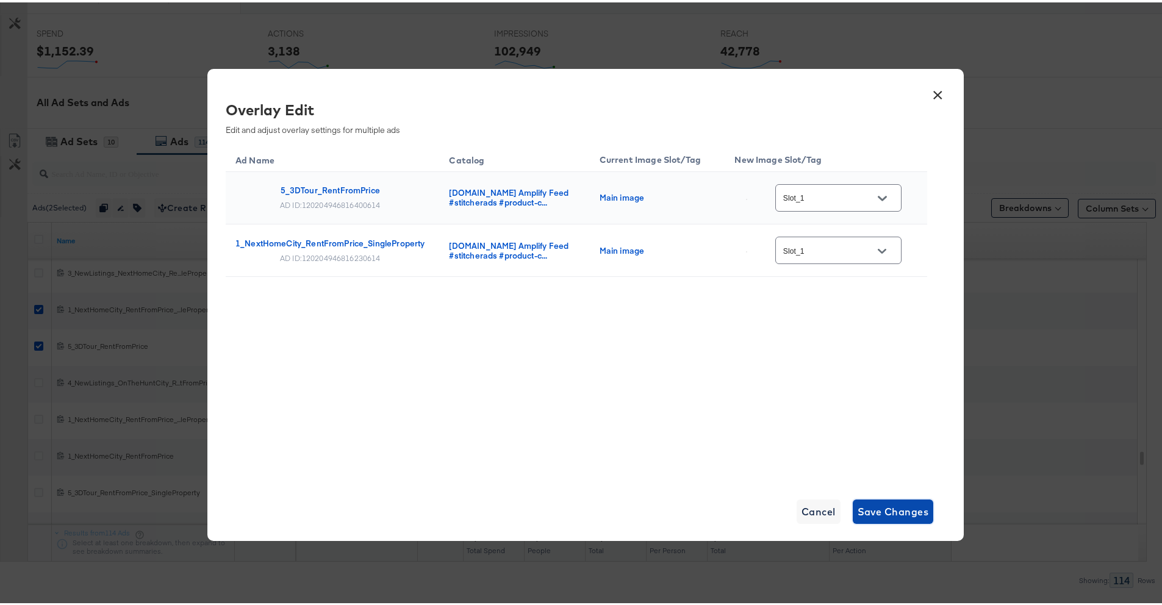
click at [874, 507] on span "Save Changes" at bounding box center [892, 509] width 71 height 17
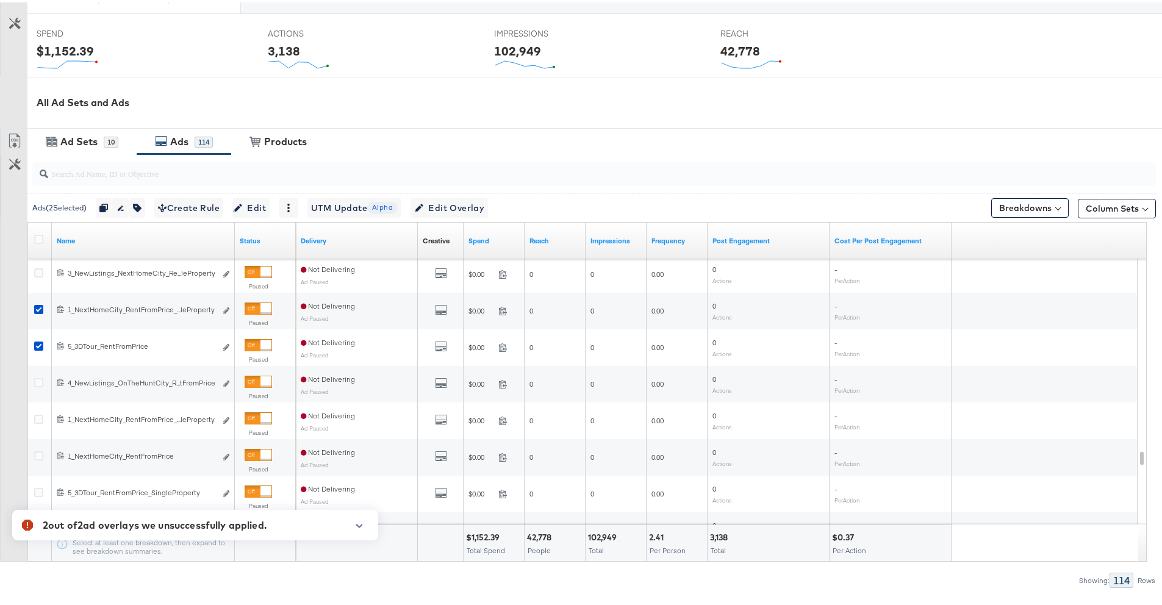
click at [358, 521] on icon "button" at bounding box center [359, 523] width 9 height 7
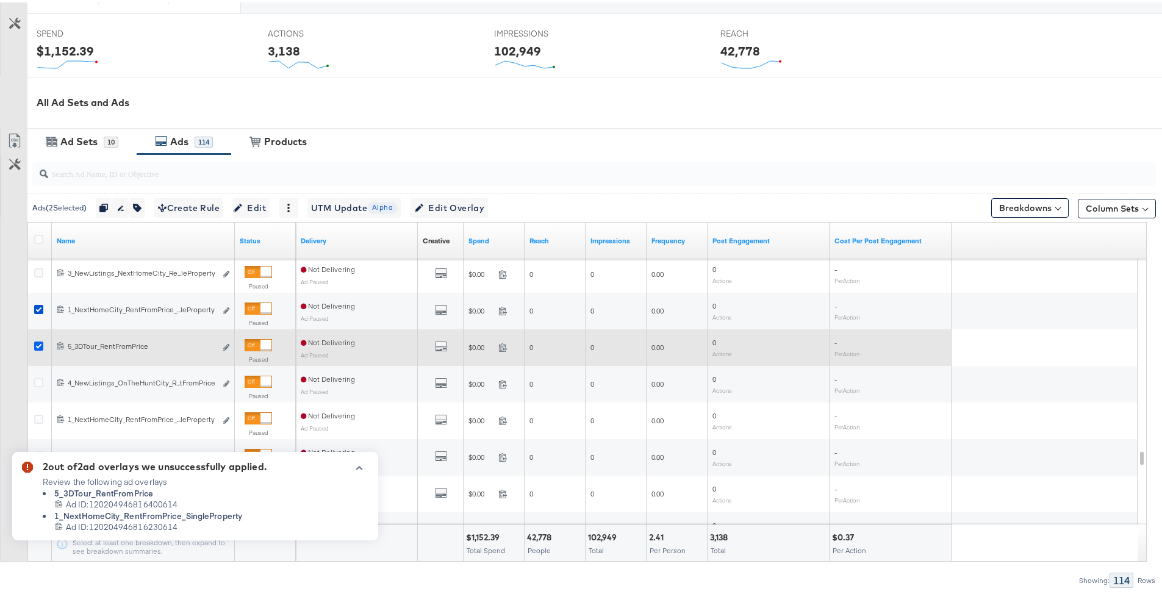
click at [37, 343] on icon at bounding box center [38, 343] width 9 height 9
click at [0, 0] on input "checkbox" at bounding box center [0, 0] width 0 height 0
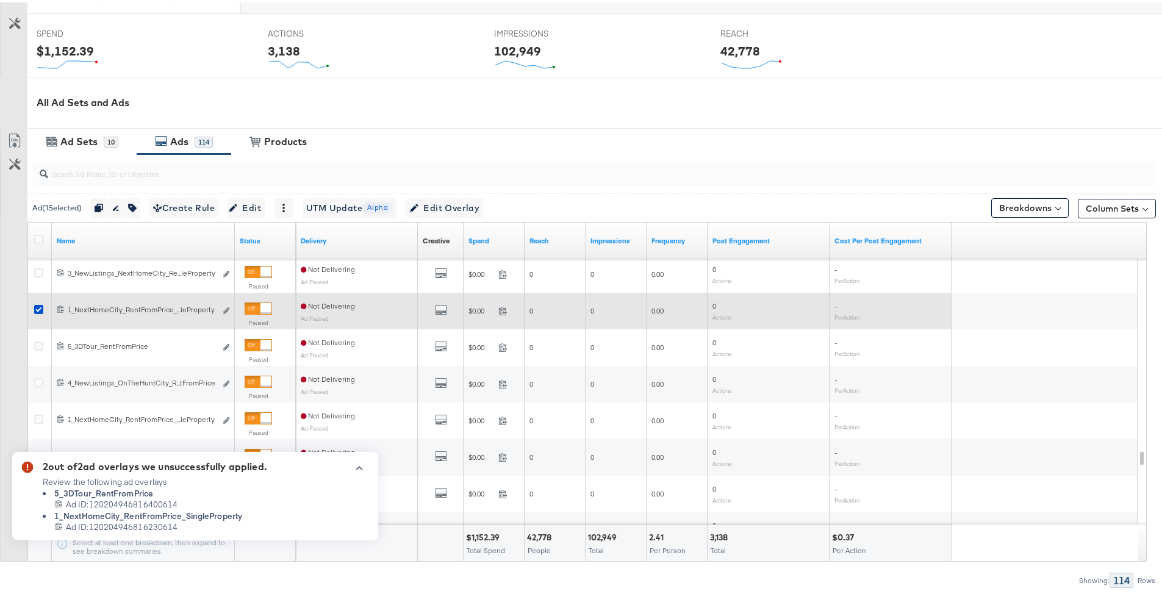
click at [35, 301] on div at bounding box center [40, 309] width 23 height 22
click at [41, 305] on icon at bounding box center [38, 306] width 9 height 9
click at [0, 0] on input "checkbox" at bounding box center [0, 0] width 0 height 0
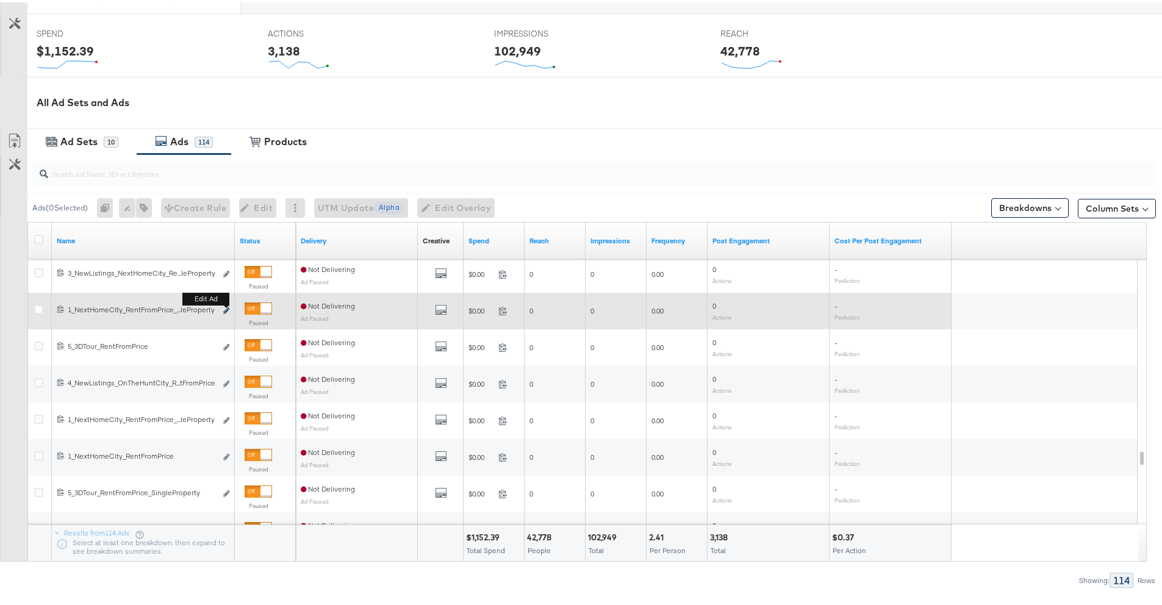
click at [228, 309] on icon "link" at bounding box center [226, 308] width 6 height 7
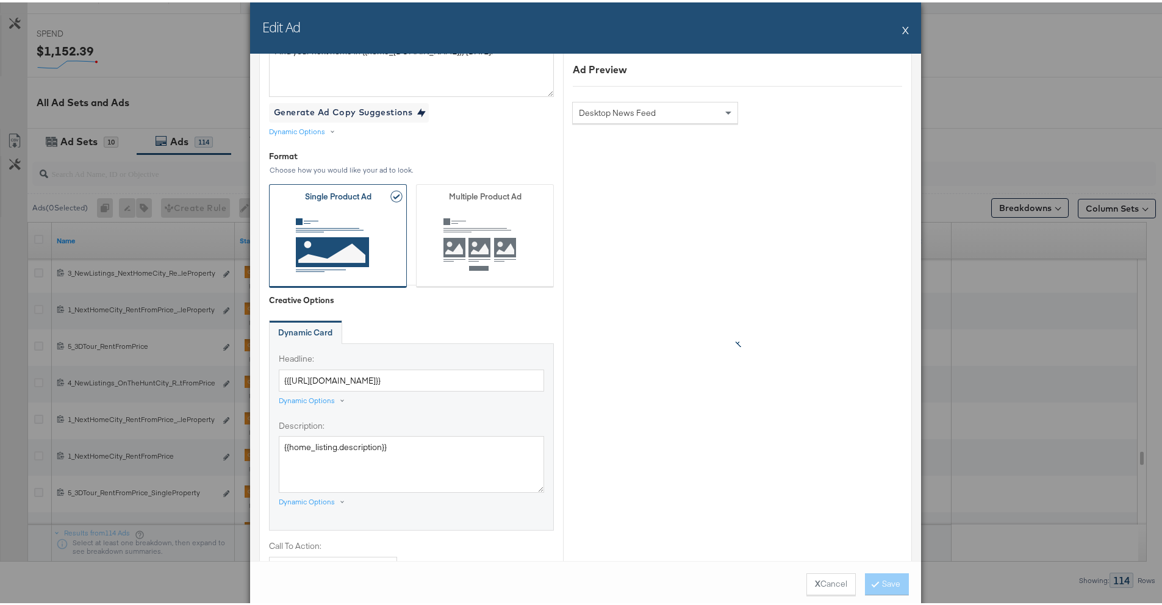
scroll to position [60, 0]
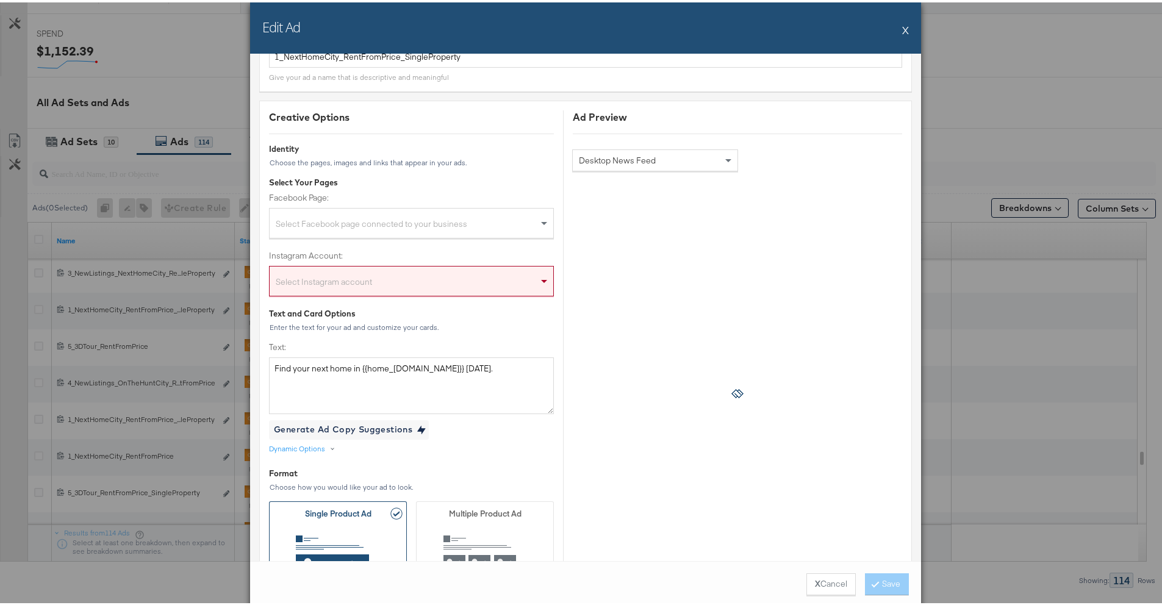
click at [376, 222] on div "Select Facebook page connected to your business" at bounding box center [412, 223] width 284 height 24
type input "a"
click at [520, 221] on div "Select Facebook page connected to your business" at bounding box center [412, 223] width 284 height 24
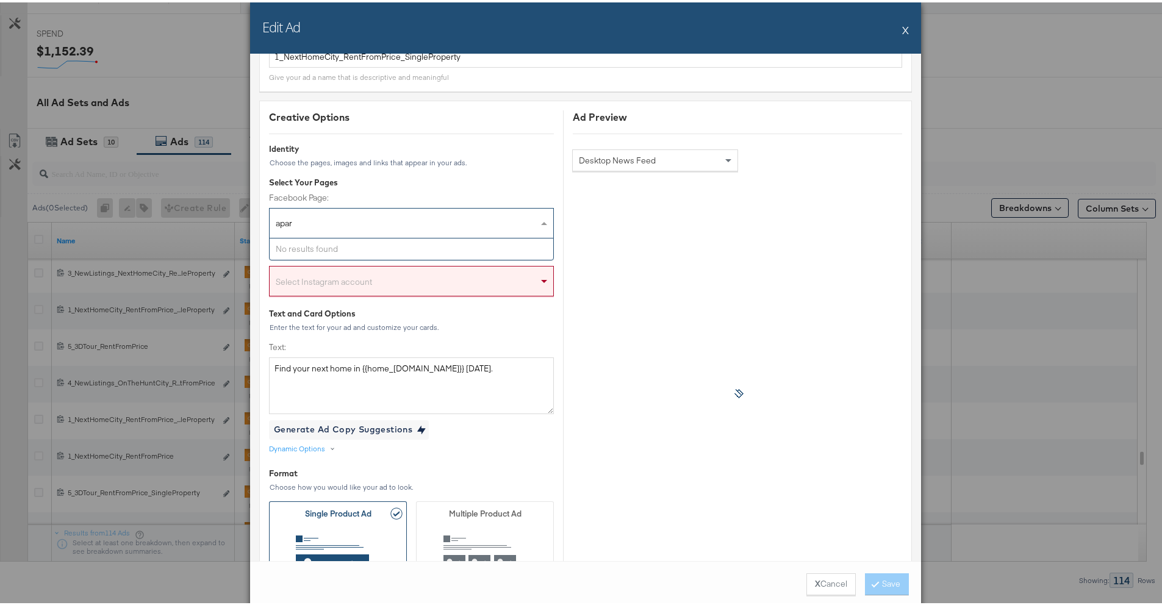
type input "apar"
click at [906, 27] on div "Edit Ad X" at bounding box center [585, 25] width 671 height 51
click at [903, 27] on button "X" at bounding box center [905, 27] width 7 height 24
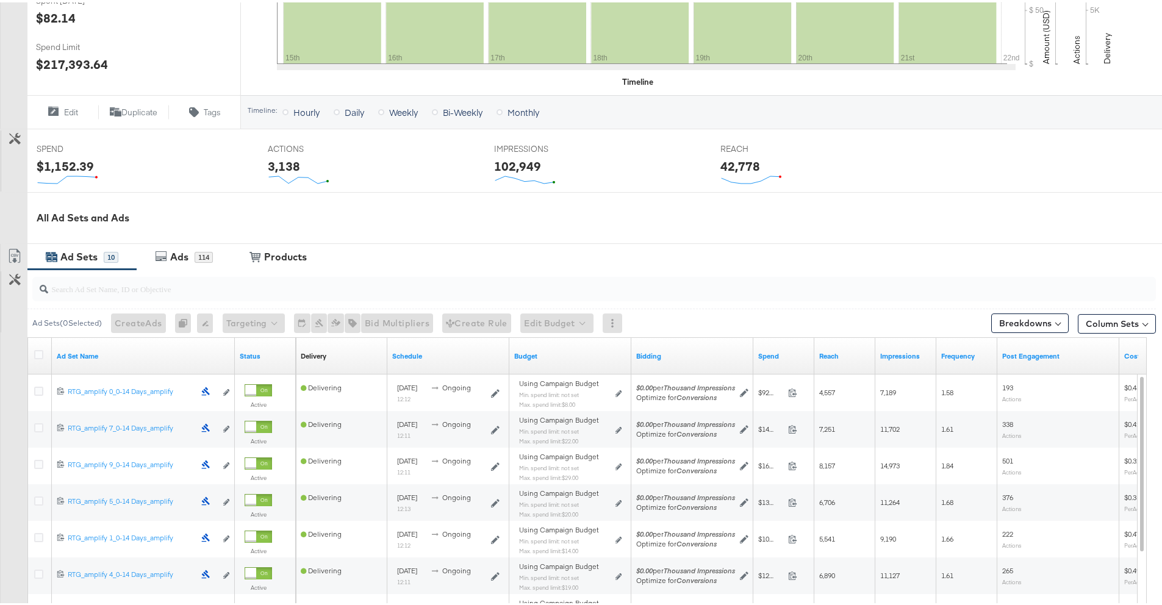
scroll to position [424, 0]
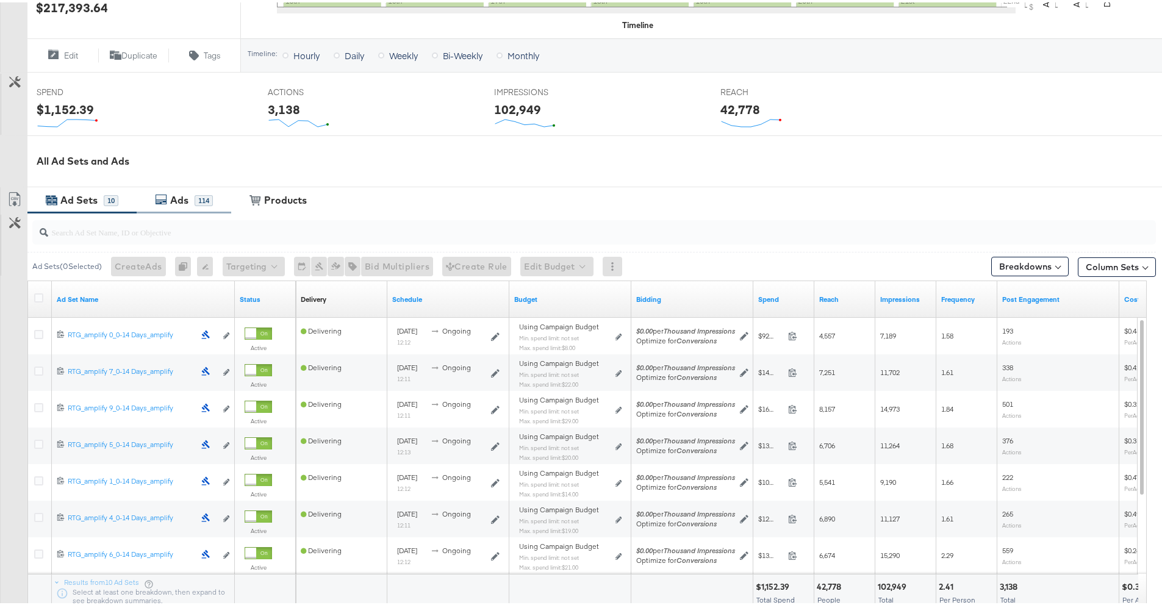
click at [195, 198] on div "114" at bounding box center [204, 198] width 18 height 11
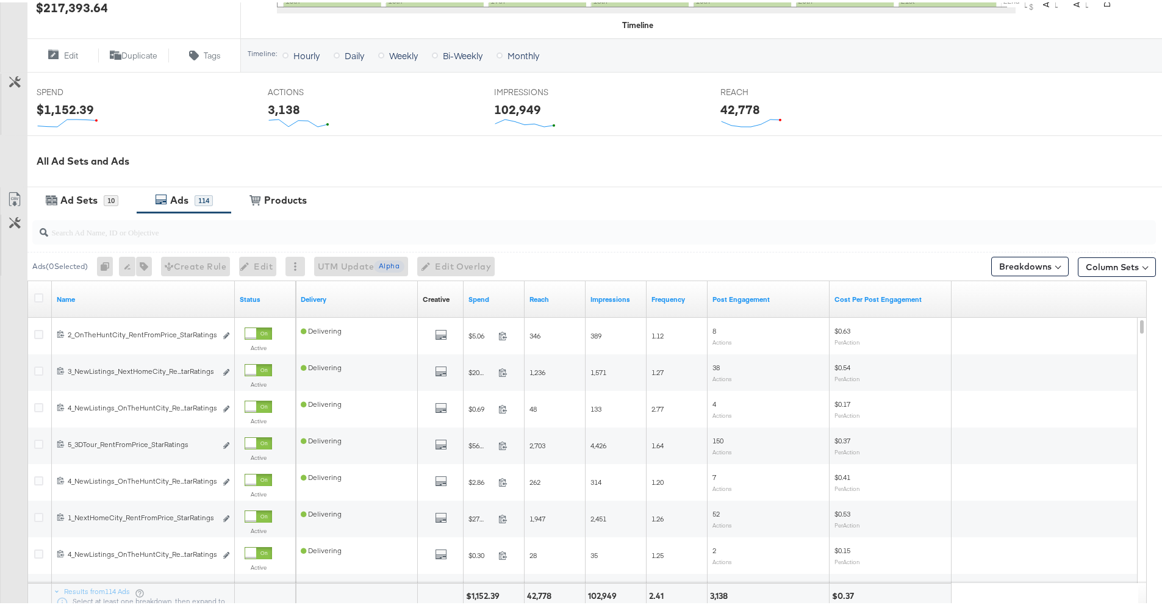
click at [262, 229] on input "search" at bounding box center [550, 225] width 1004 height 24
paste input "120204946816230614"
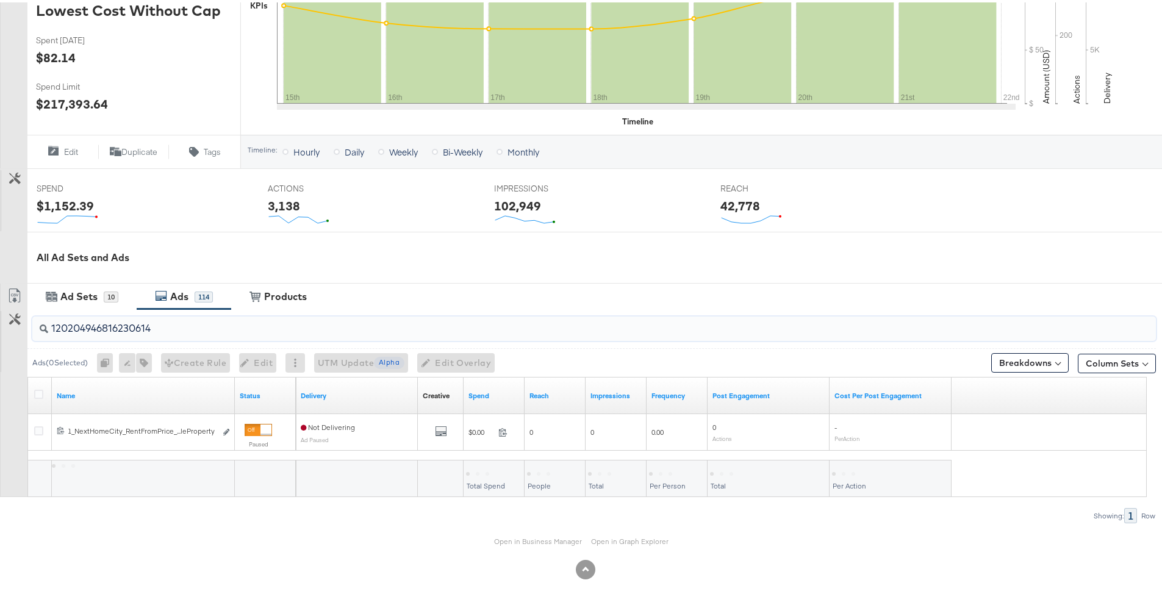
scroll to position [328, 0]
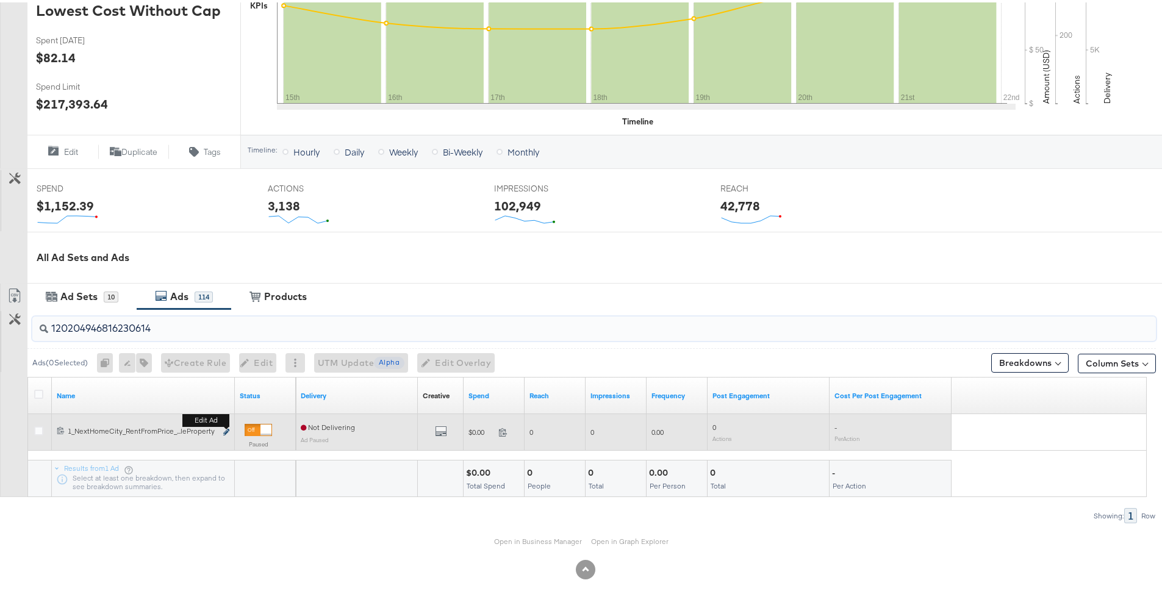
type input "120204946816230614"
click at [224, 427] on icon "link" at bounding box center [226, 429] width 6 height 7
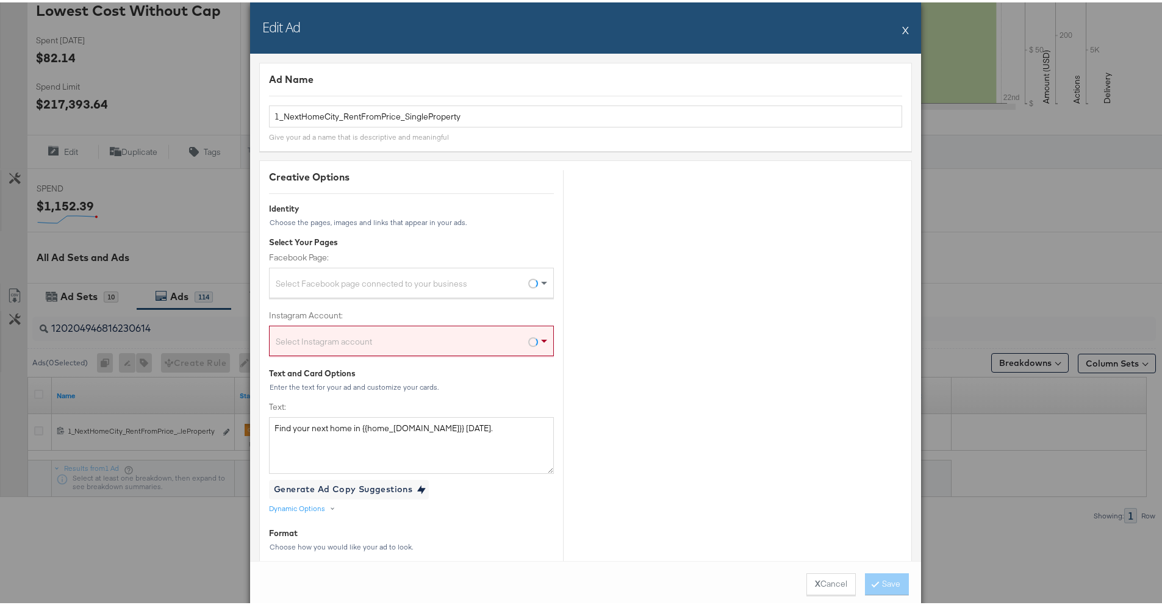
click at [421, 277] on div "Select Facebook page connected to your business" at bounding box center [412, 283] width 284 height 24
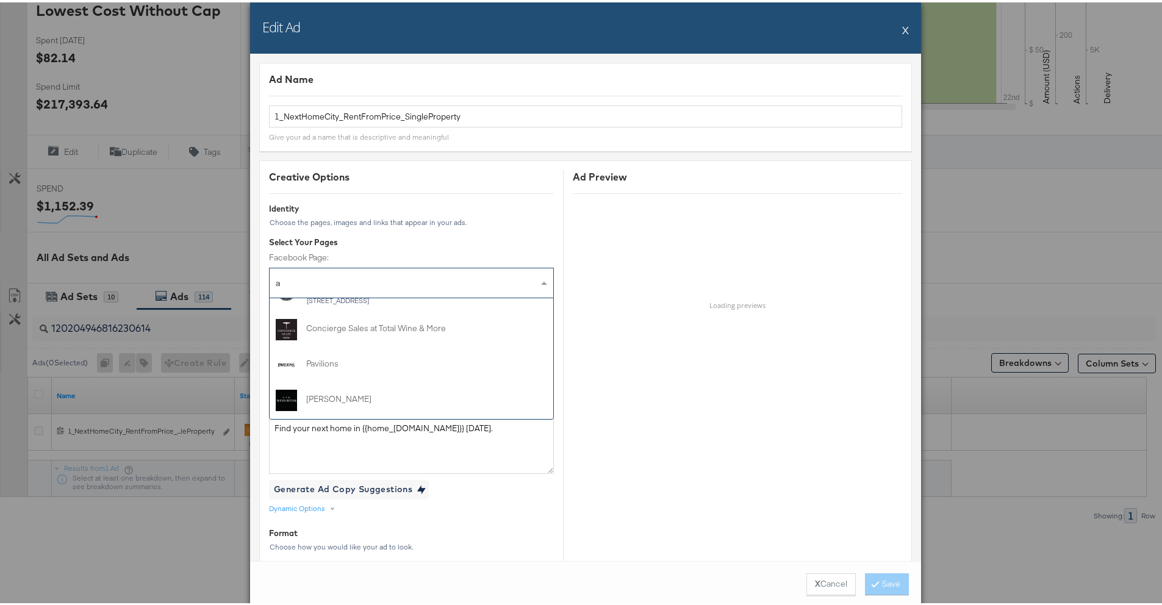
scroll to position [0, 0]
type input "ap"
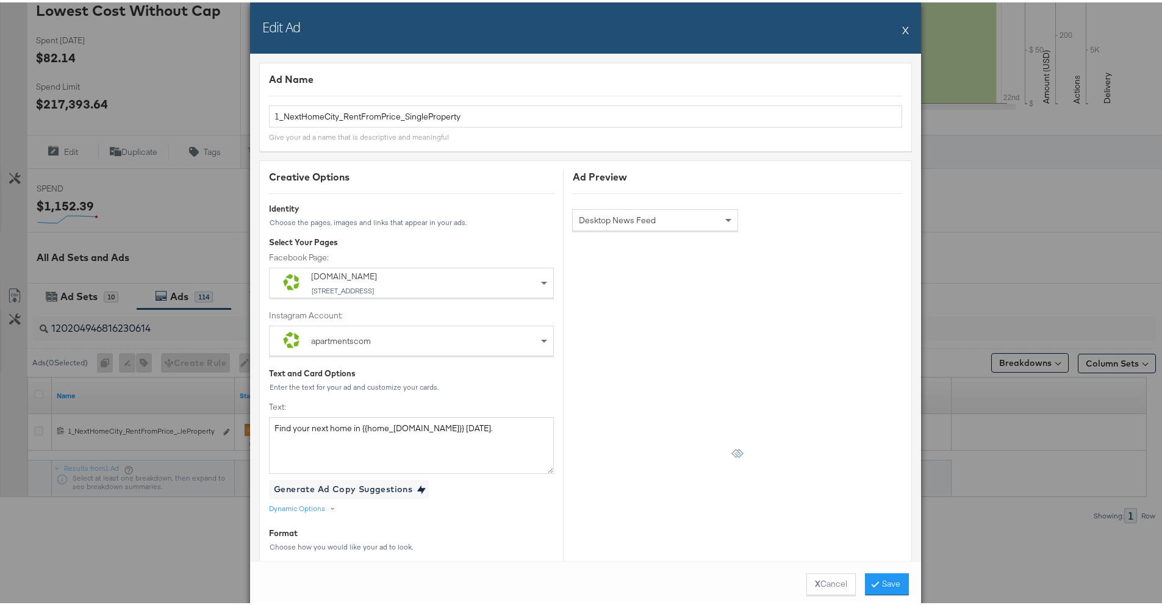
click at [904, 29] on div "Edit Ad X" at bounding box center [585, 25] width 671 height 51
click at [903, 29] on button "X" at bounding box center [905, 27] width 7 height 24
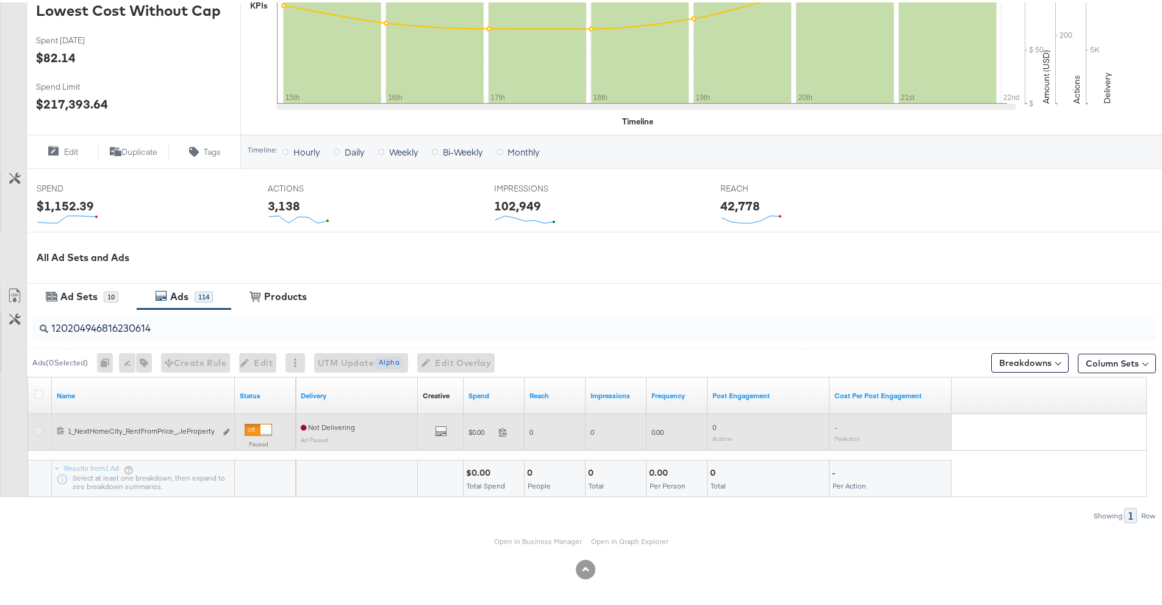
click at [40, 431] on icon at bounding box center [38, 428] width 9 height 9
click at [0, 0] on input "checkbox" at bounding box center [0, 0] width 0 height 0
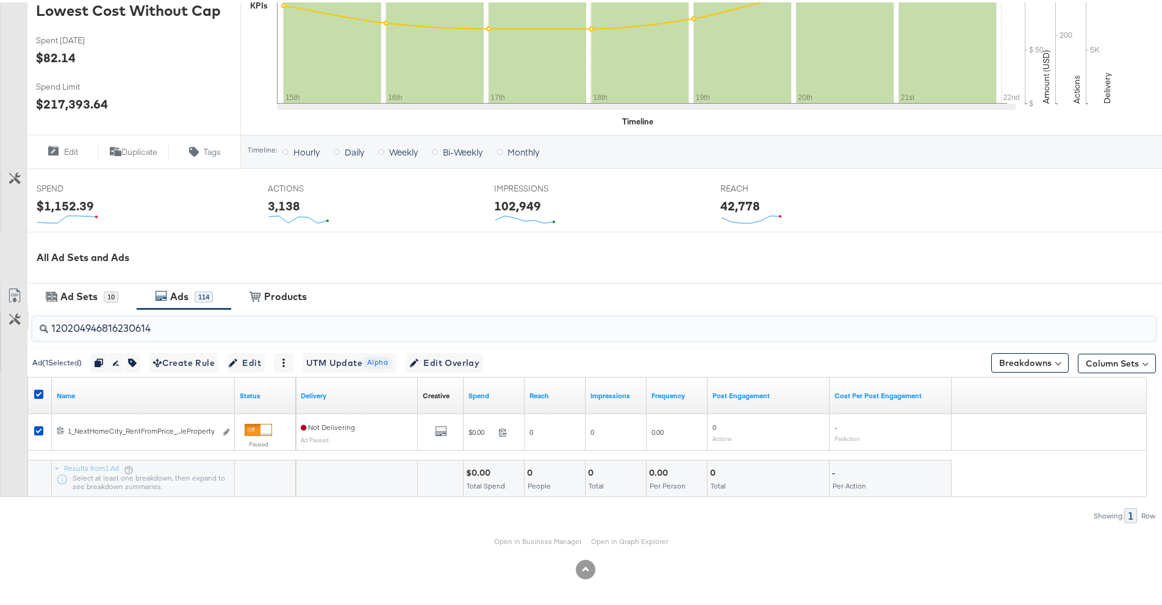
drag, startPoint x: 195, startPoint y: 327, endPoint x: 20, endPoint y: 324, distance: 175.7
click at [20, 324] on div "120204946816230614 Ad ( 1 Selected) Duplicate 1 ad Rename 1 ad Tags for 1 campa…" at bounding box center [578, 414] width 1156 height 214
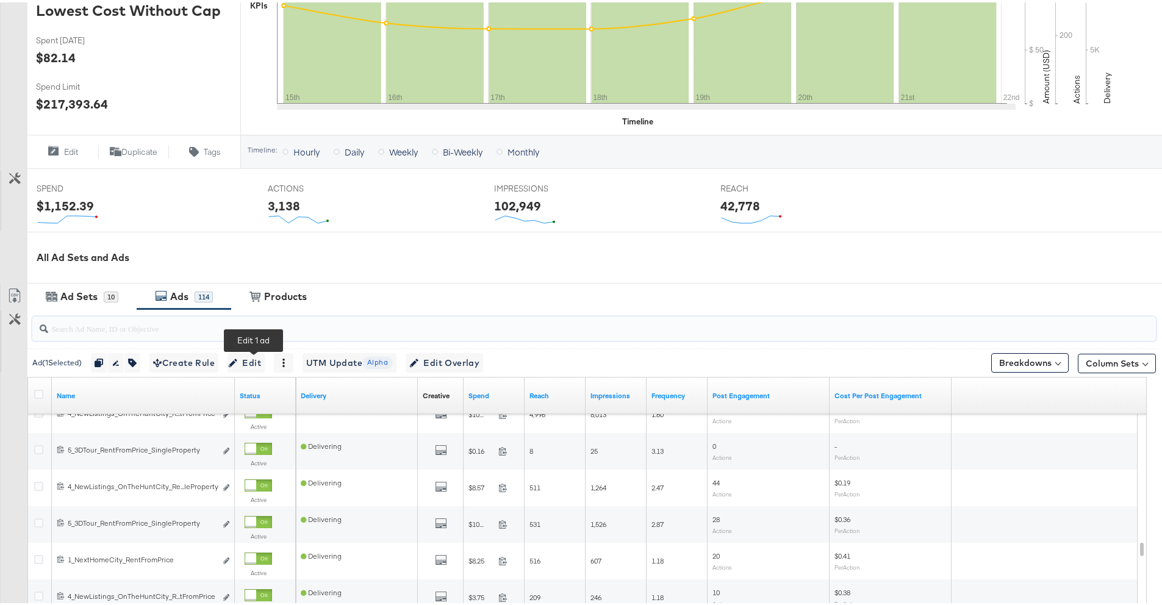
scroll to position [548, 0]
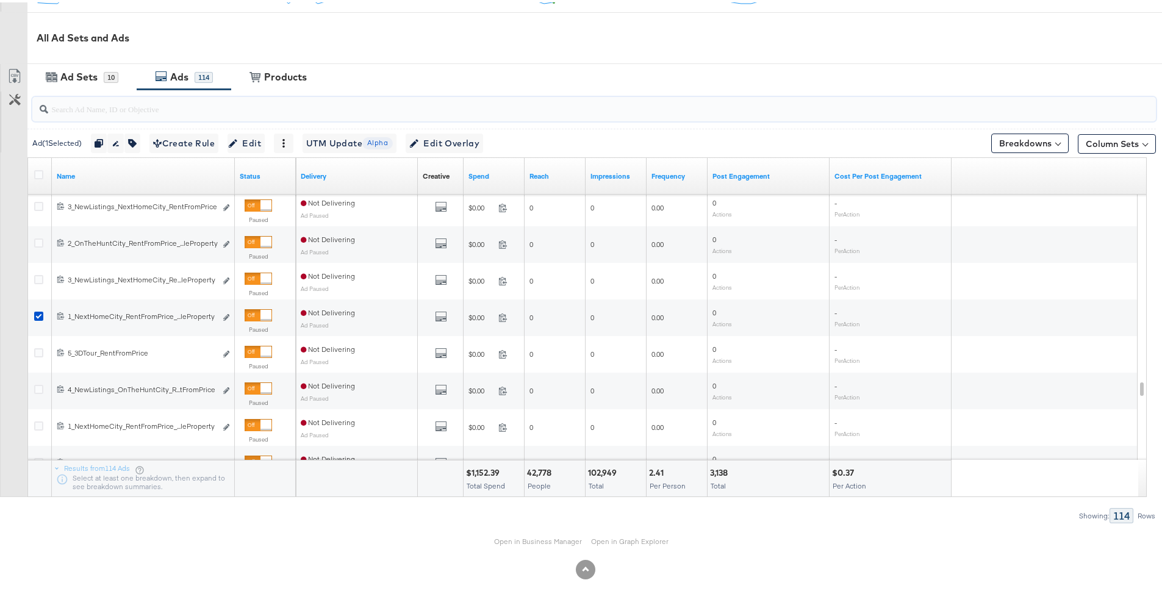
click at [168, 109] on input "search" at bounding box center [550, 102] width 1004 height 24
paste input "120204946816400614"
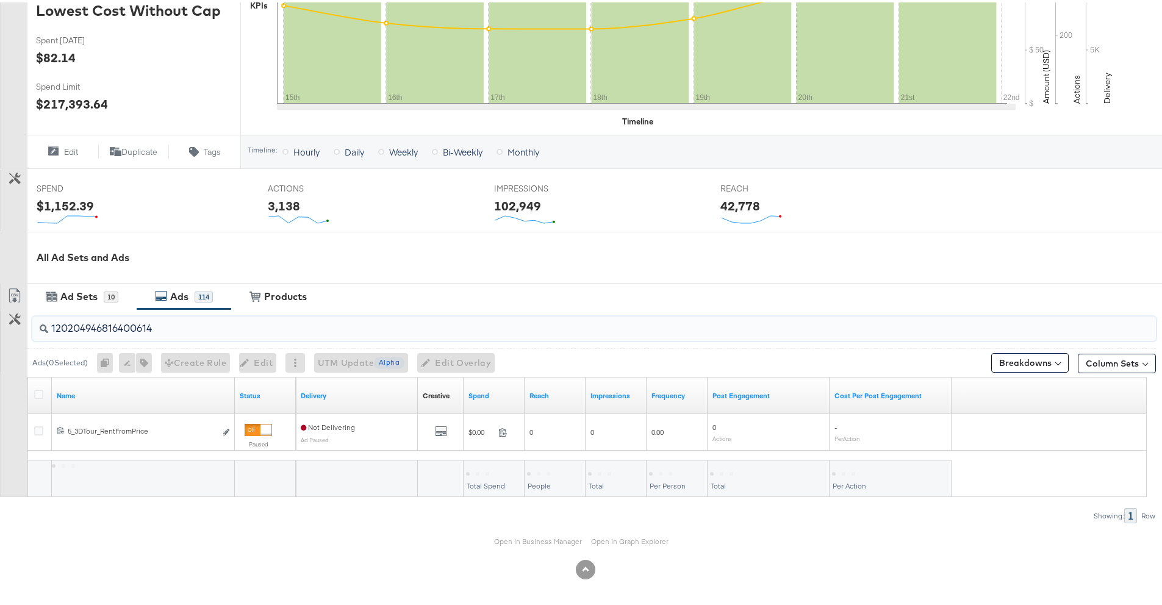
scroll to position [328, 0]
drag, startPoint x: 125, startPoint y: 320, endPoint x: -22, endPoint y: 313, distance: 147.1
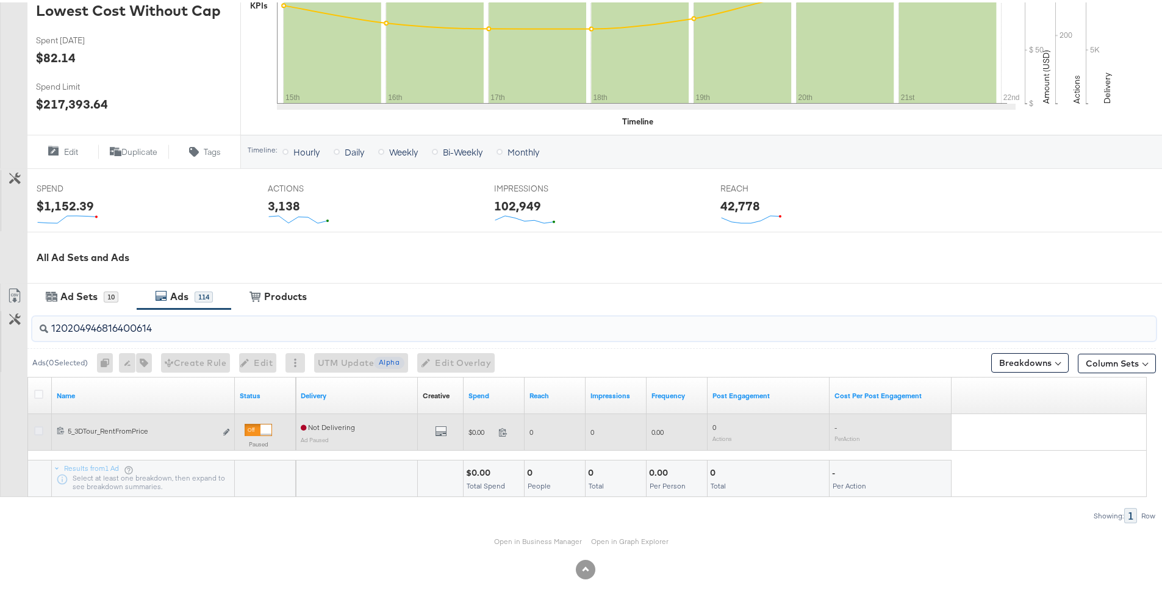
type input "120204946816400614"
click at [37, 431] on icon at bounding box center [38, 428] width 9 height 9
click at [0, 0] on input "checkbox" at bounding box center [0, 0] width 0 height 0
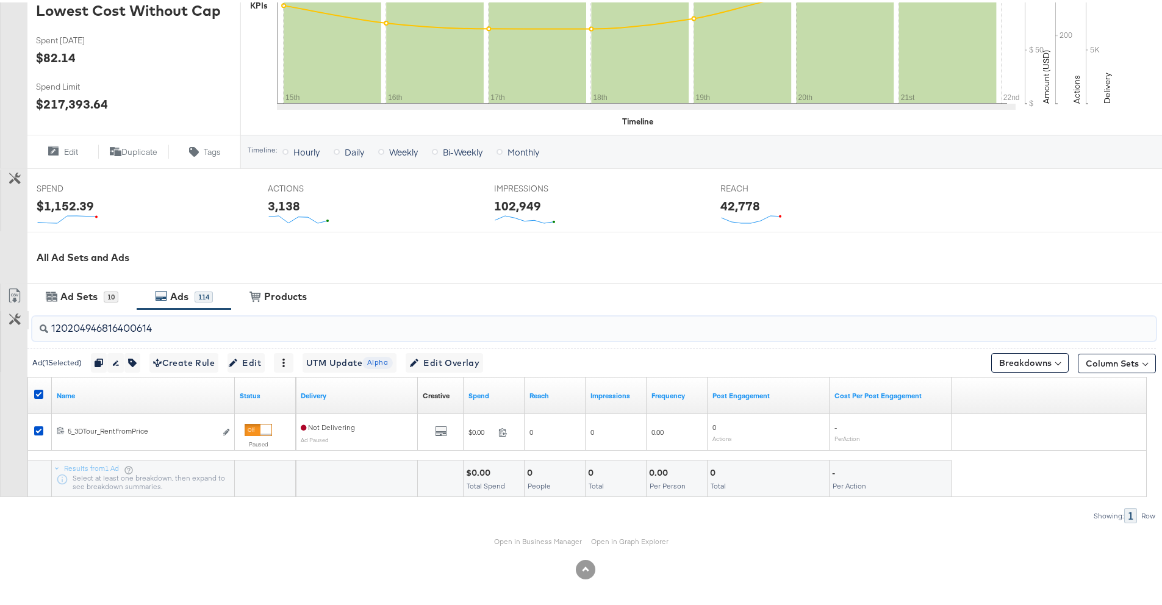
drag, startPoint x: 103, startPoint y: 324, endPoint x: 13, endPoint y: 323, distance: 89.7
click at [20, 323] on div "120204946816400614 Ad ( 1 Selected) Duplicate 1 ad Rename 1 ad Tags for 1 campa…" at bounding box center [578, 414] width 1156 height 214
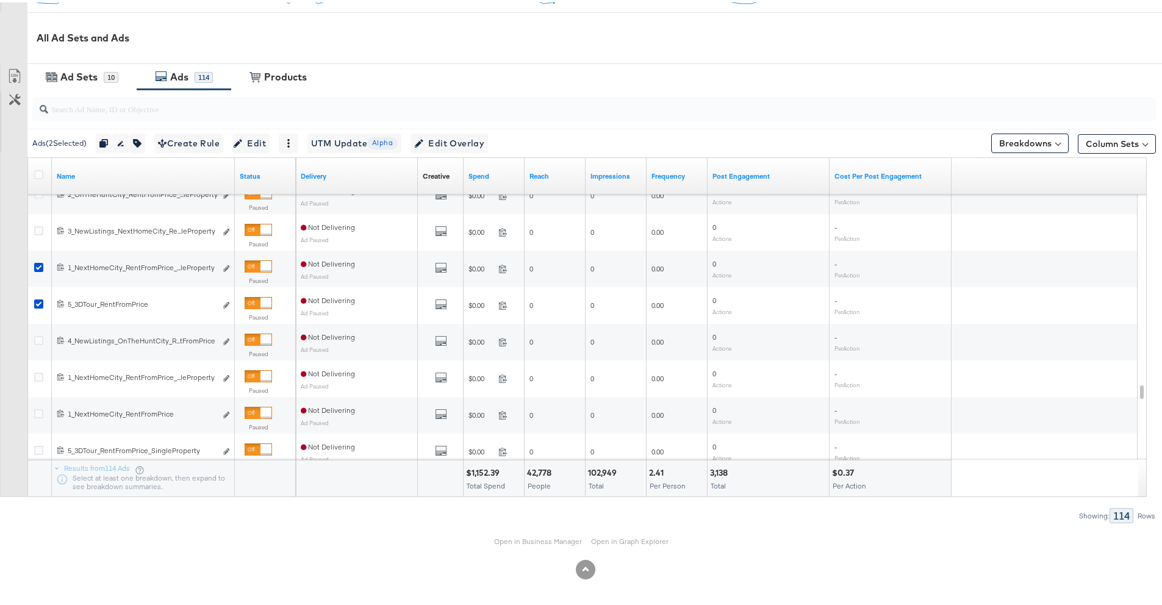
scroll to position [524, 0]
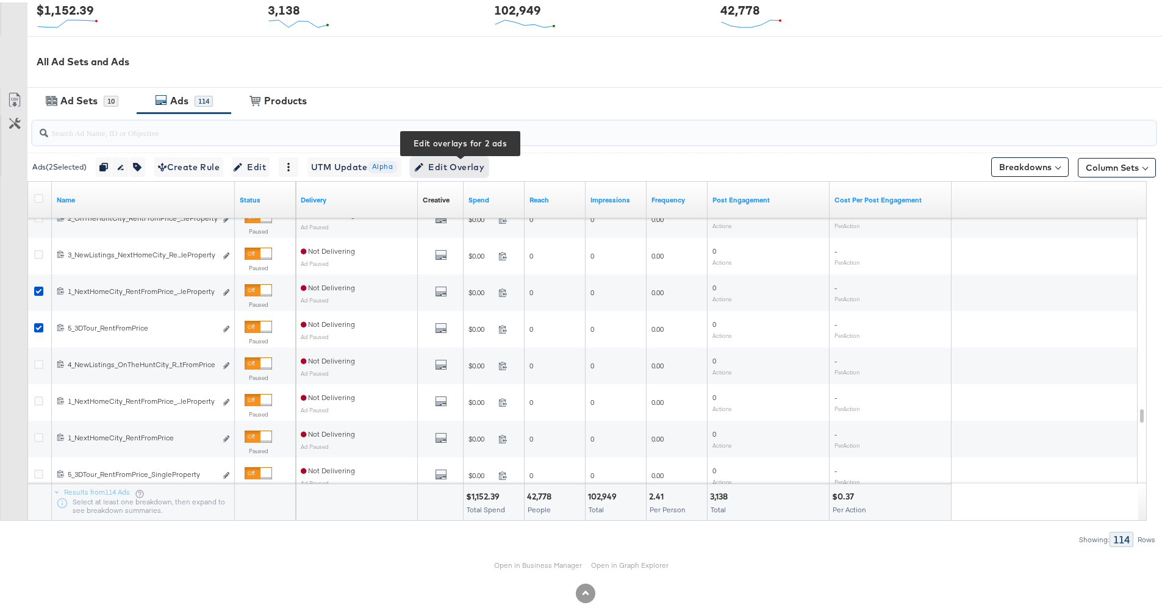
click at [467, 167] on span "Edit Overlay Edit overlays for 2 ads" at bounding box center [449, 164] width 70 height 15
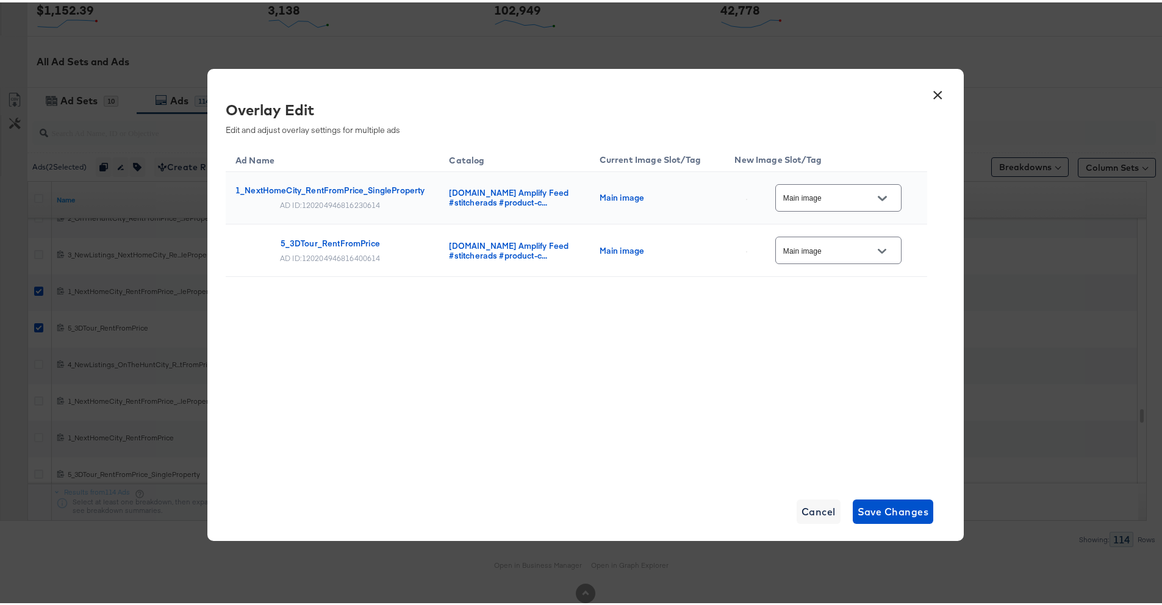
click at [937, 93] on button "×" at bounding box center [937, 90] width 22 height 22
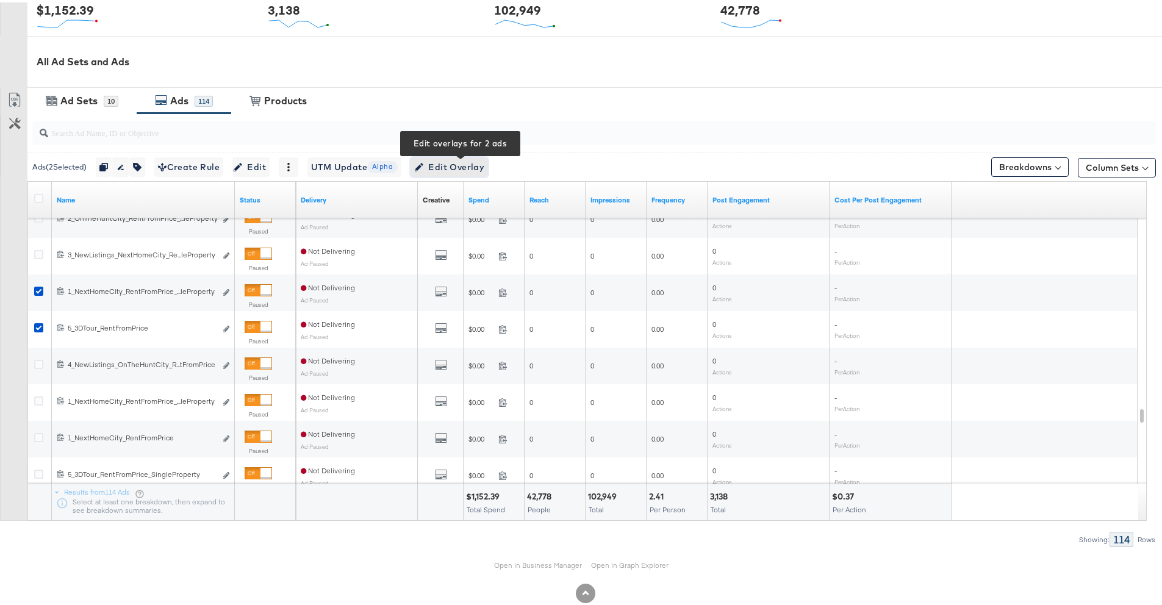
click at [465, 162] on span "Edit Overlay Edit overlays for 2 ads" at bounding box center [449, 164] width 70 height 15
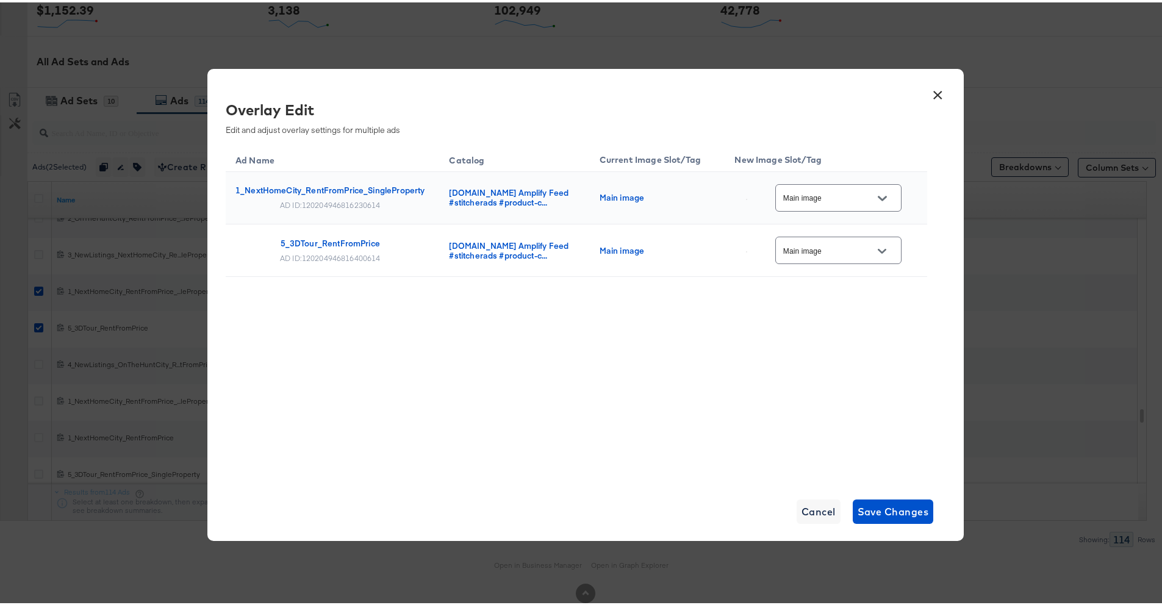
click at [879, 193] on icon "Open" at bounding box center [882, 195] width 9 height 9
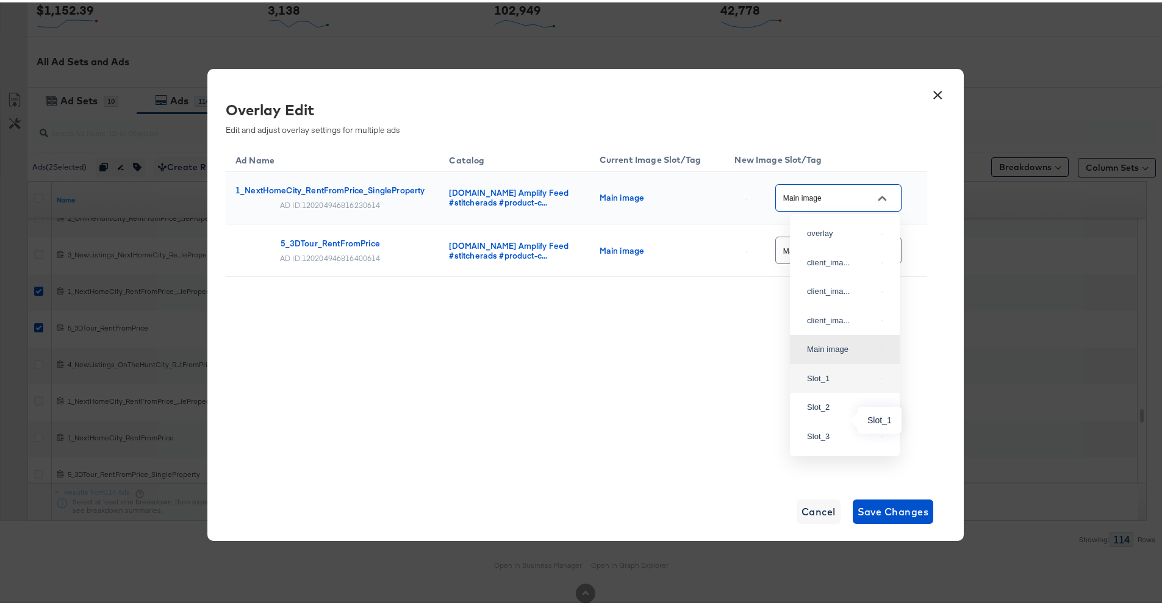
click at [830, 382] on div "Slot_1" at bounding box center [842, 376] width 70 height 12
type input "Slot_1"
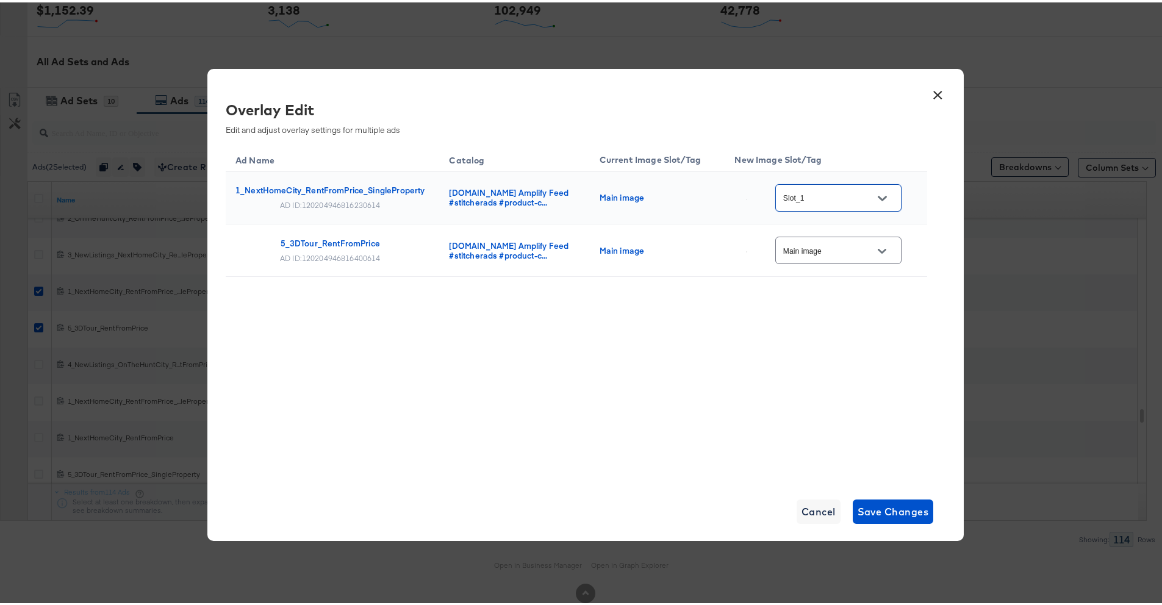
click at [883, 246] on icon "Open" at bounding box center [882, 249] width 9 height 9
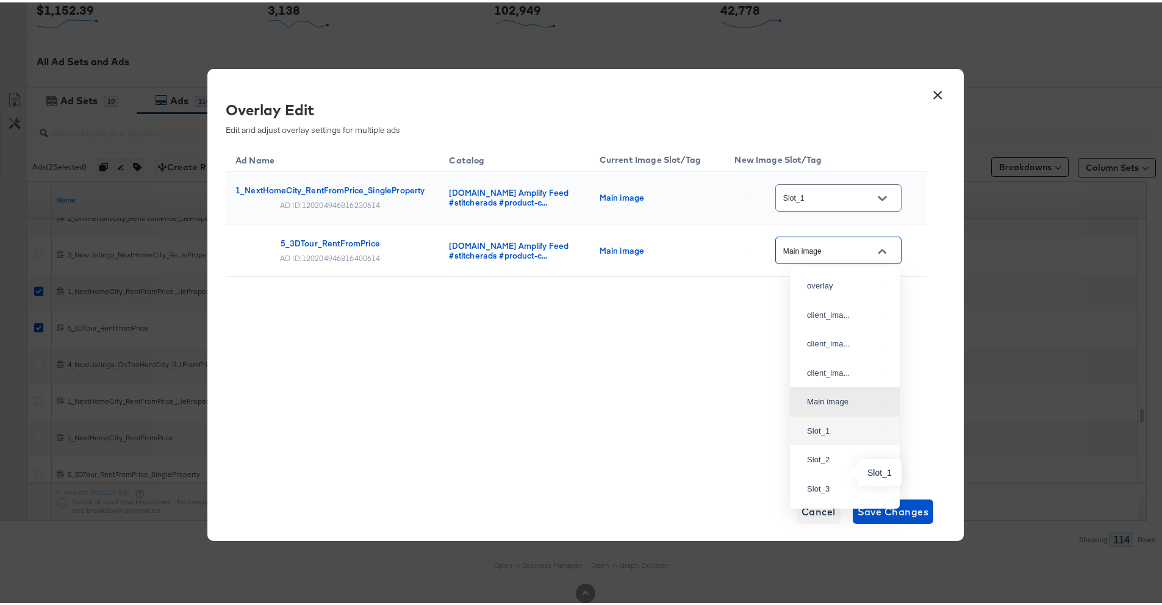
click at [834, 435] on div "Slot_1" at bounding box center [842, 429] width 70 height 12
type input "Slot_1"
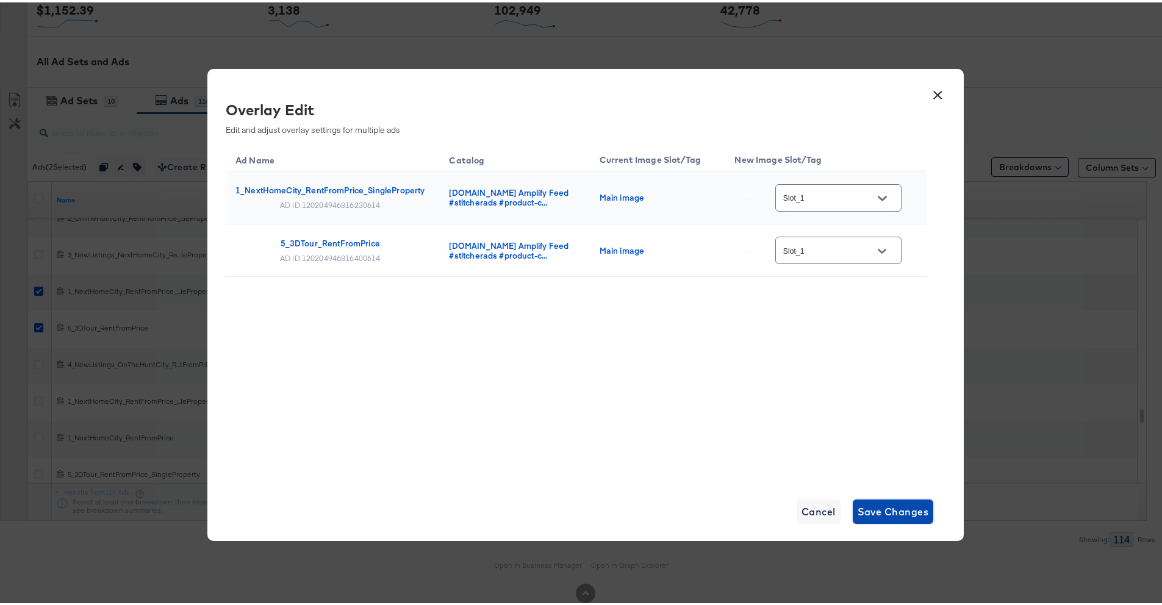
click at [877, 502] on span "Save Changes" at bounding box center [892, 509] width 71 height 17
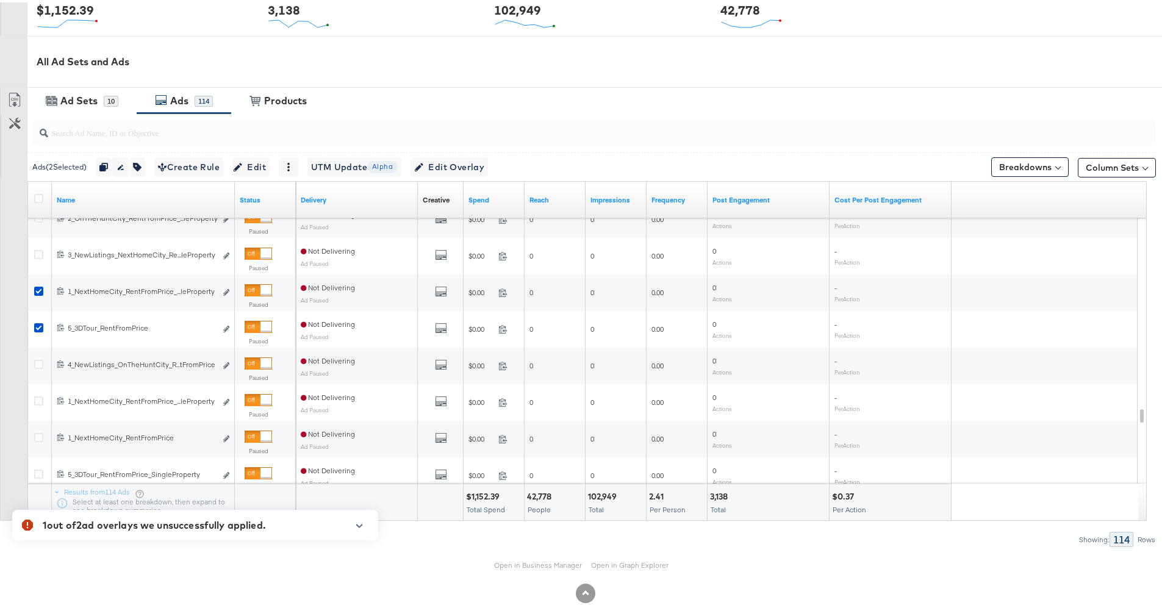
click at [353, 521] on button "button" at bounding box center [359, 523] width 18 height 7
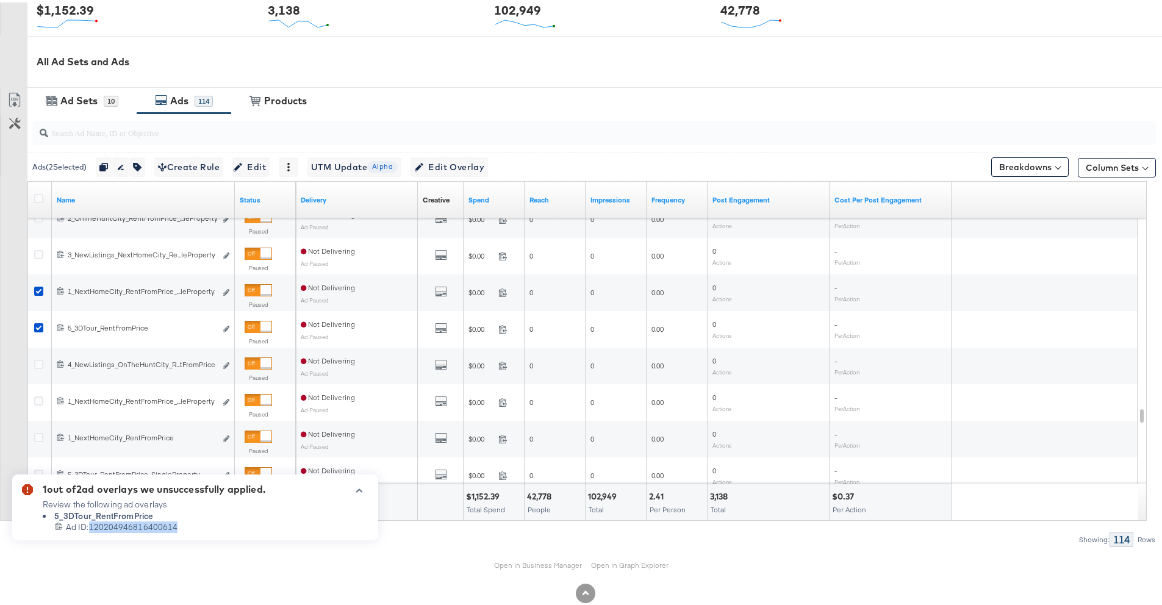
drag, startPoint x: 182, startPoint y: 524, endPoint x: 90, endPoint y: 524, distance: 92.7
click at [90, 524] on div "120204946816400614 Ad ID: 120204946816400614" at bounding box center [160, 525] width 210 height 12
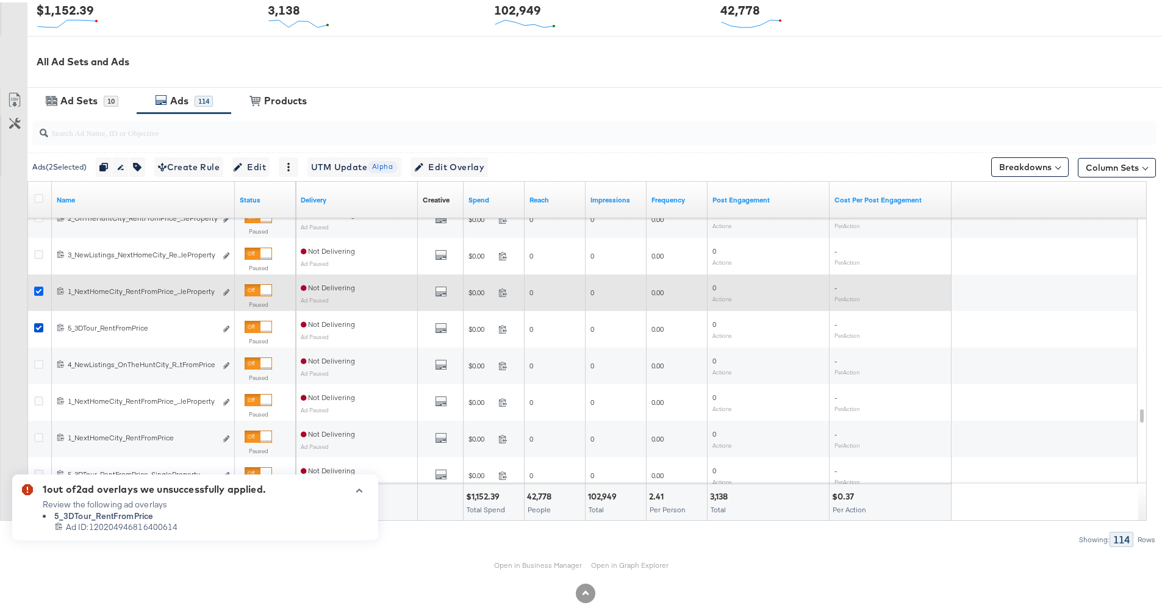
click at [39, 291] on icon at bounding box center [38, 288] width 9 height 9
click at [0, 0] on input "checkbox" at bounding box center [0, 0] width 0 height 0
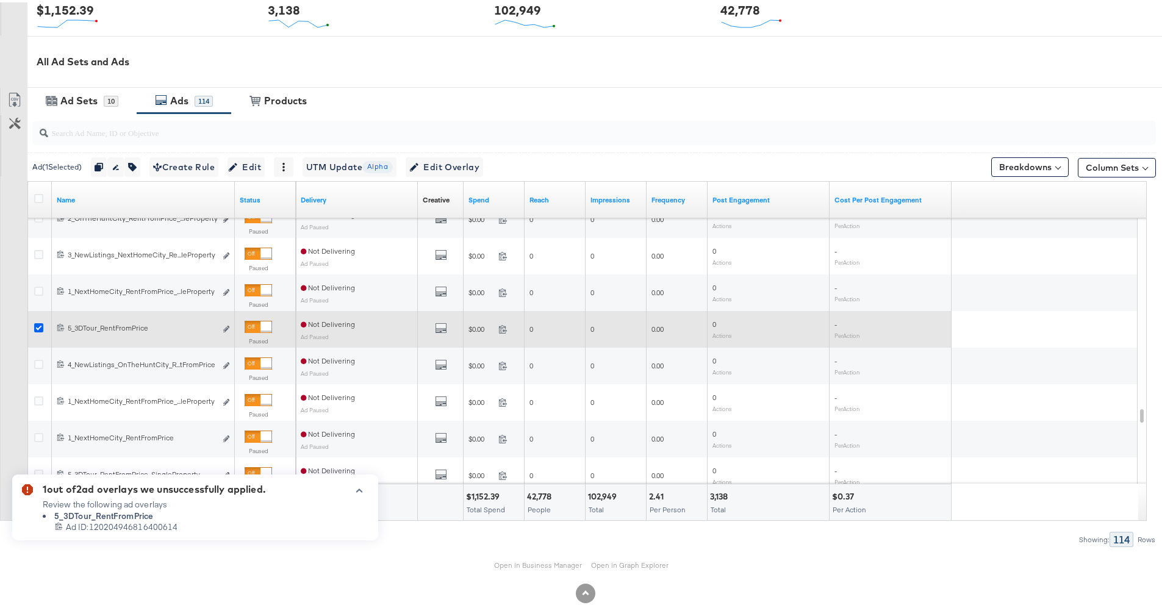
click at [39, 323] on icon at bounding box center [38, 325] width 9 height 9
click at [0, 0] on input "checkbox" at bounding box center [0, 0] width 0 height 0
click at [224, 328] on icon "link" at bounding box center [226, 326] width 6 height 7
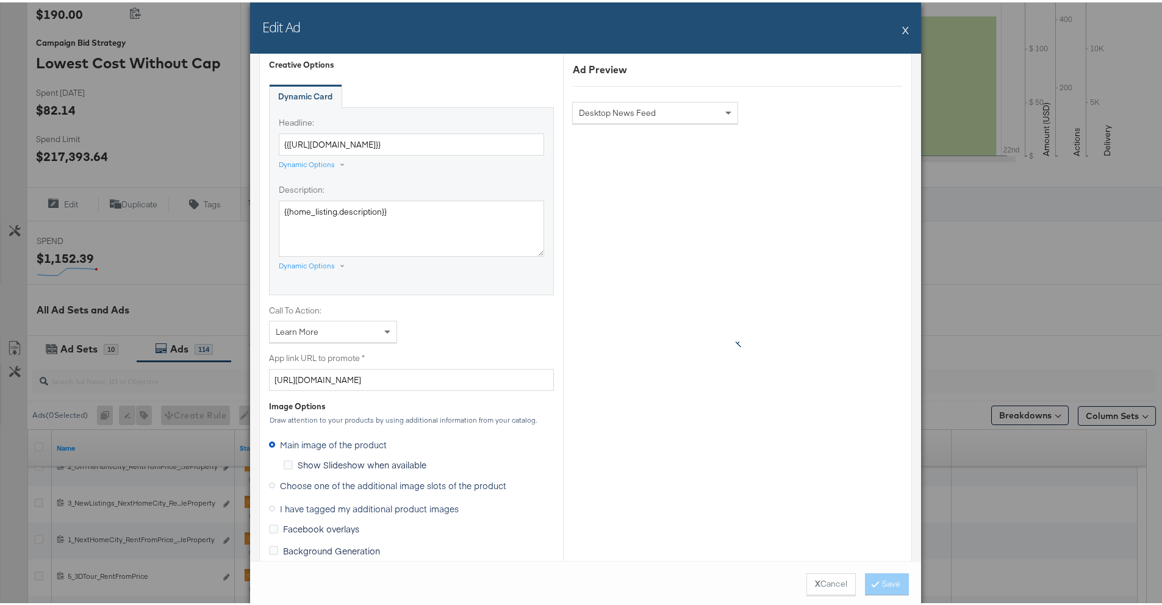
scroll to position [852, 0]
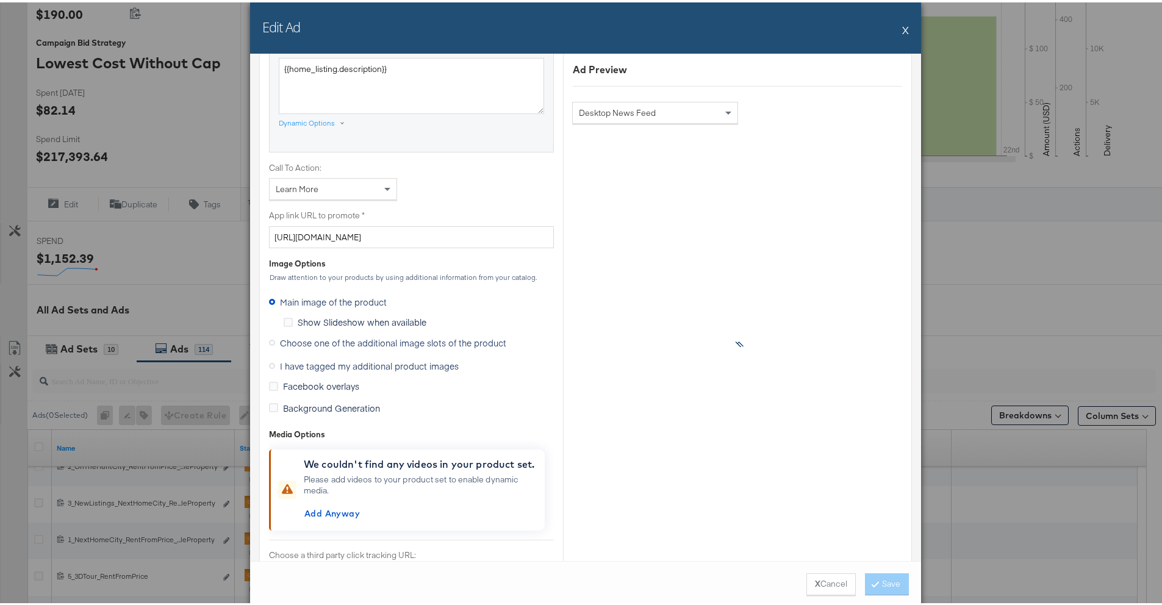
click at [320, 341] on span "Choose one of the additional image slots of the product" at bounding box center [393, 340] width 226 height 12
click at [0, 0] on input "Choose one of the additional image slots of the product" at bounding box center [0, 0] width 0 height 0
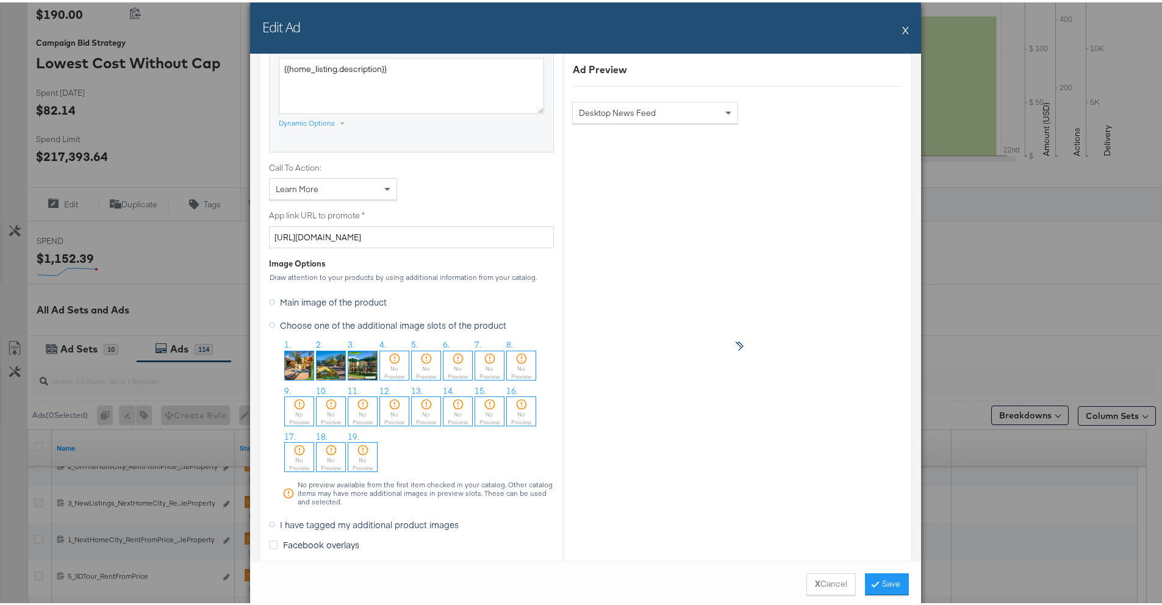
click at [293, 363] on img at bounding box center [299, 363] width 29 height 29
click at [874, 581] on button "Save" at bounding box center [887, 582] width 44 height 22
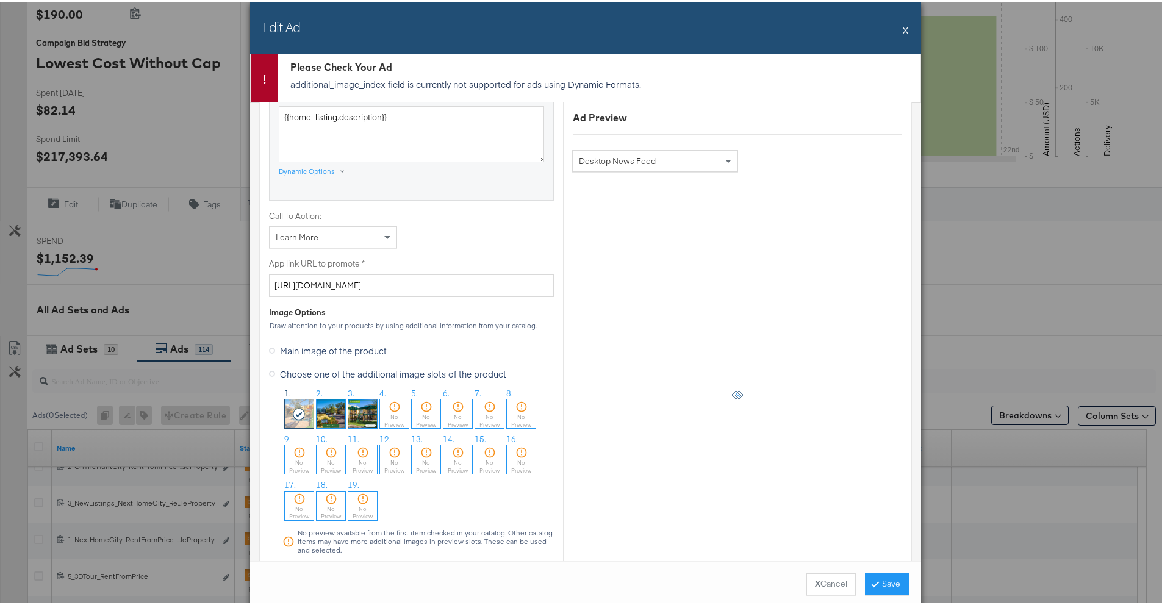
click at [437, 250] on div "Creative Options Identity Choose the pages, images and links that appear in you…" at bounding box center [411, 185] width 285 height 1642
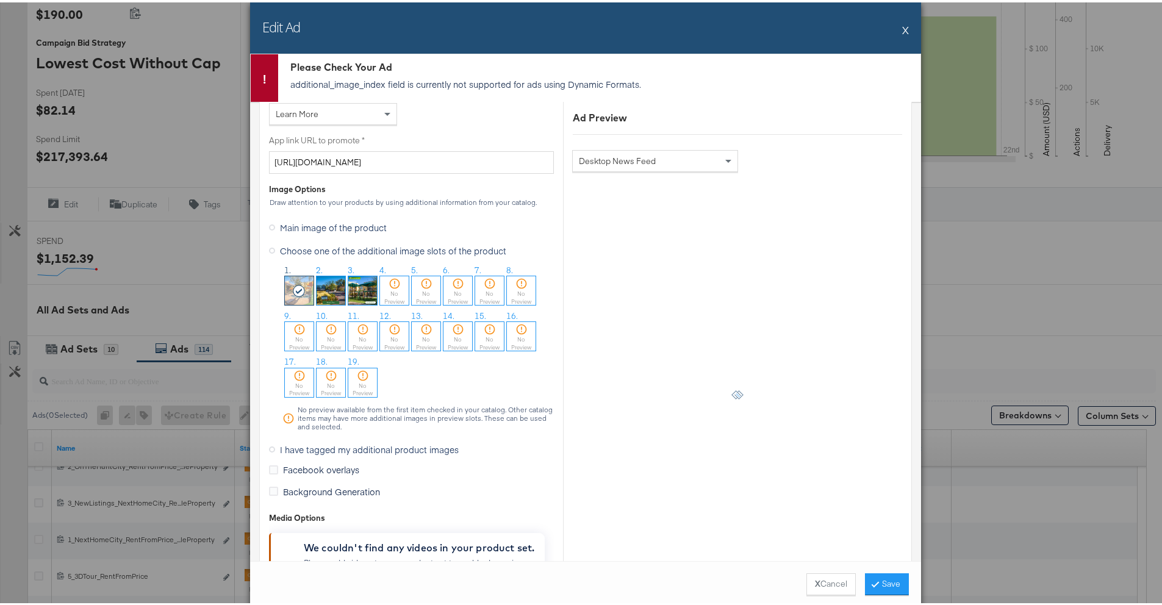
scroll to position [967, 0]
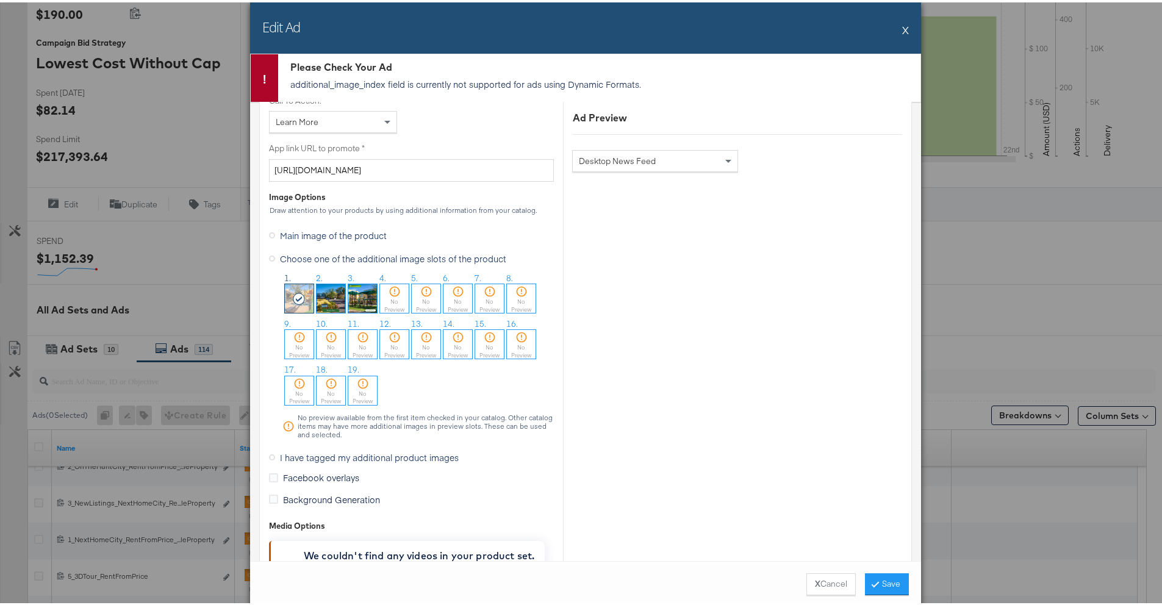
click at [902, 26] on button "X" at bounding box center [905, 27] width 7 height 24
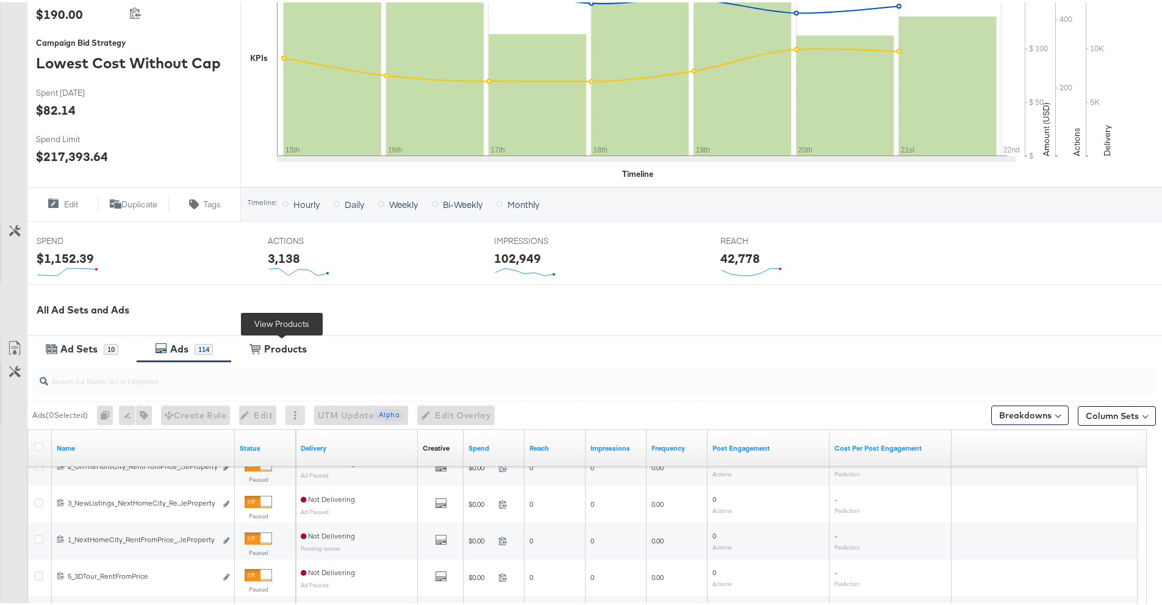
scroll to position [418, 0]
